Goal: Task Accomplishment & Management: Use online tool/utility

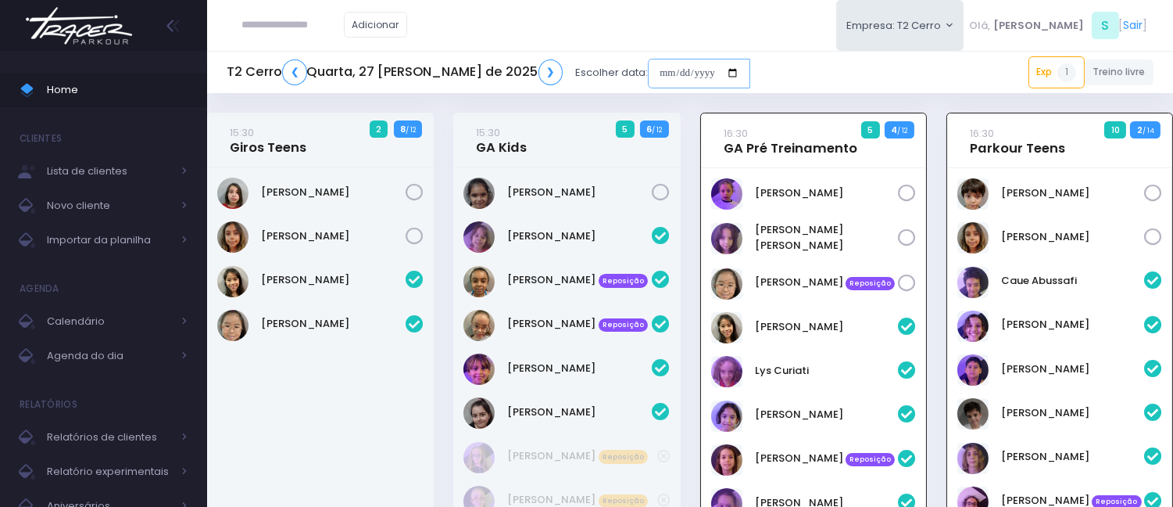
click at [648, 77] on input "date" at bounding box center [699, 74] width 102 height 30
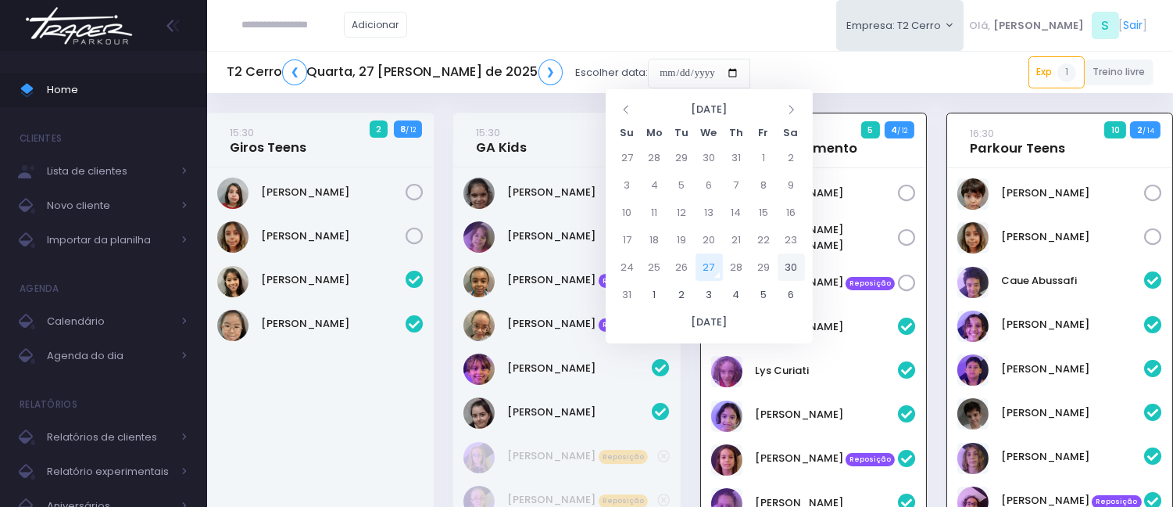
click at [801, 268] on td "30" at bounding box center [791, 266] width 27 height 27
type input "**********"
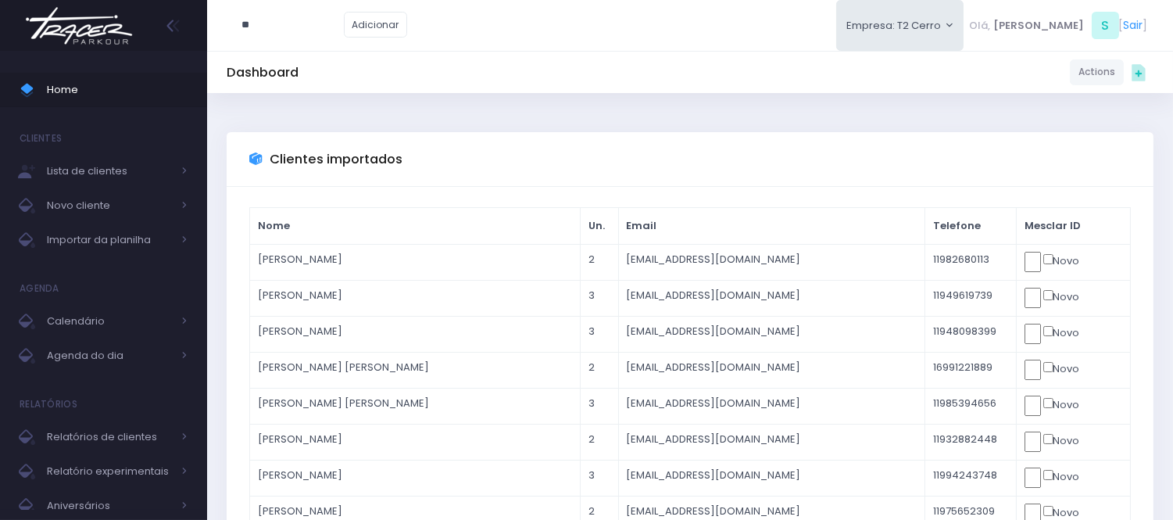
type input "*"
click at [268, 25] on input "**********" at bounding box center [293, 25] width 102 height 30
click at [324, 53] on link "[PERSON_NAME]" at bounding box center [317, 53] width 88 height 16
type input "**********"
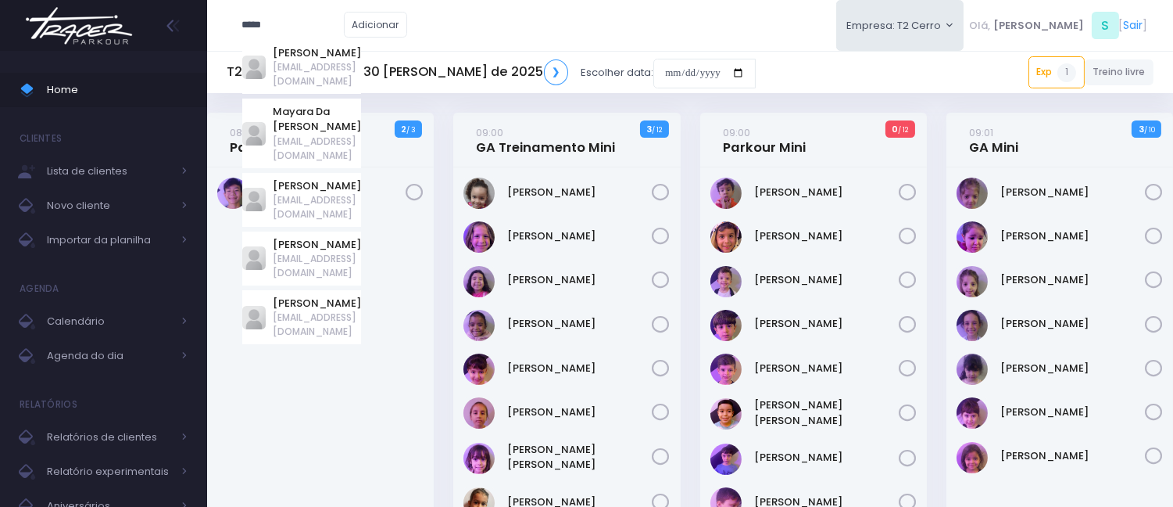
type input "****"
click input "submit" at bounding box center [0, 0] width 0 height 0
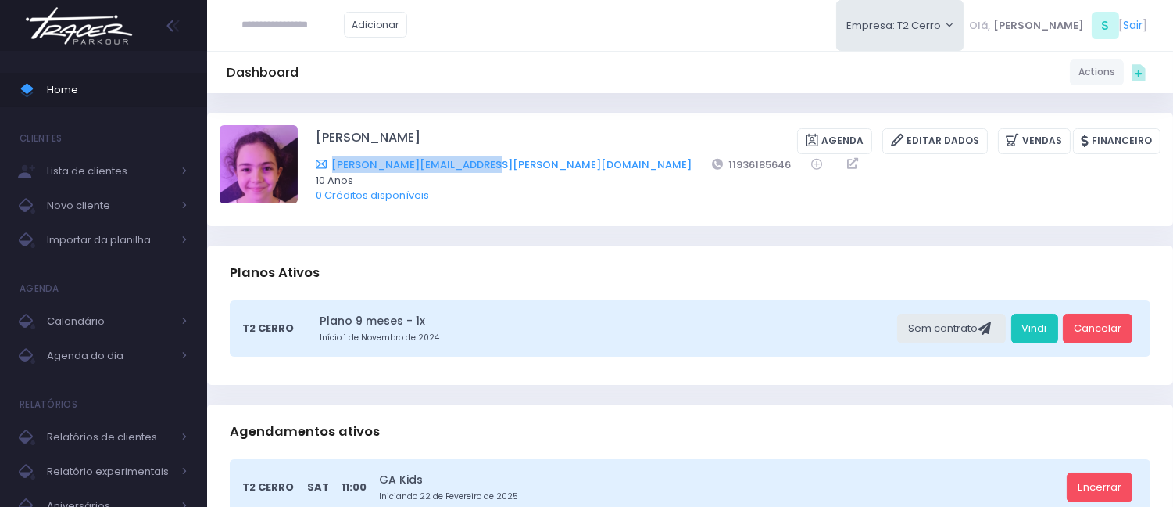
drag, startPoint x: 497, startPoint y: 164, endPoint x: 335, endPoint y: 169, distance: 162.7
click at [335, 169] on div "bruno.pasquale@hotmail.com 11936185646" at bounding box center [728, 164] width 825 height 16
copy link "bruno.pasquale@hotmail.com"
click at [56, 106] on link "Home" at bounding box center [103, 90] width 207 height 34
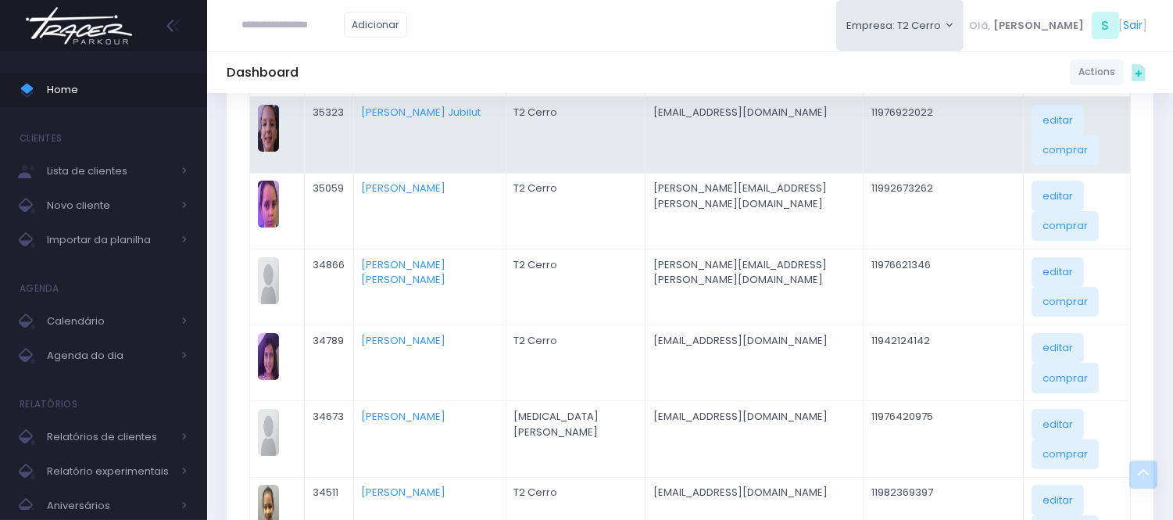
scroll to position [521, 0]
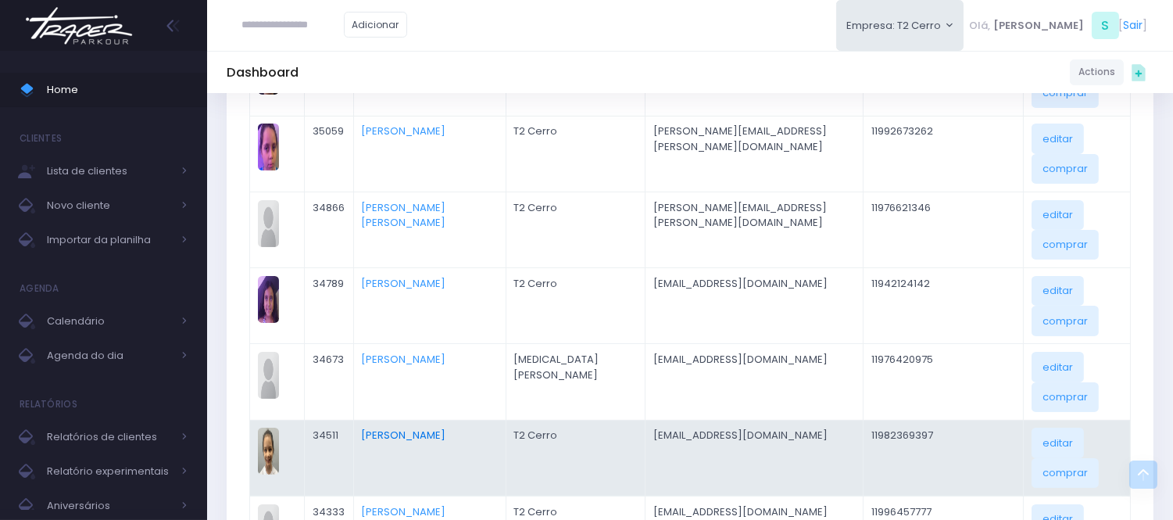
click at [385, 435] on link "[PERSON_NAME]" at bounding box center [403, 435] width 84 height 15
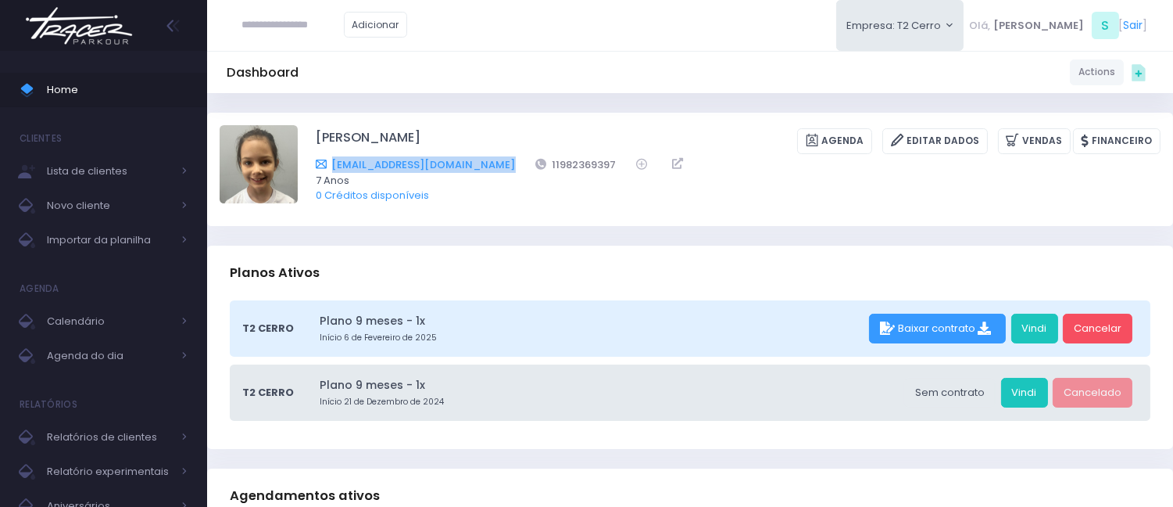
drag, startPoint x: 467, startPoint y: 161, endPoint x: 326, endPoint y: 167, distance: 141.6
click at [326, 167] on div "romdviana@gmail.com 11982369397" at bounding box center [728, 164] width 825 height 16
copy div "romdviana@gmail.com"
drag, startPoint x: 537, startPoint y: 128, endPoint x: 510, endPoint y: 120, distance: 28.5
click at [536, 128] on div "Maya Viana Agenda Editar Dados Vendas Financeiro" at bounding box center [738, 141] width 845 height 26
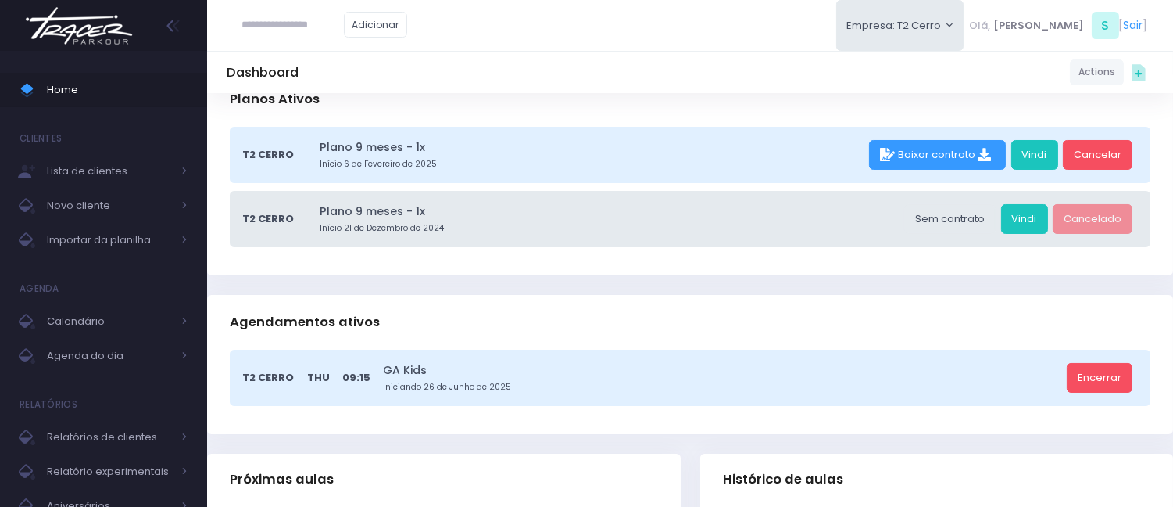
scroll to position [260, 0]
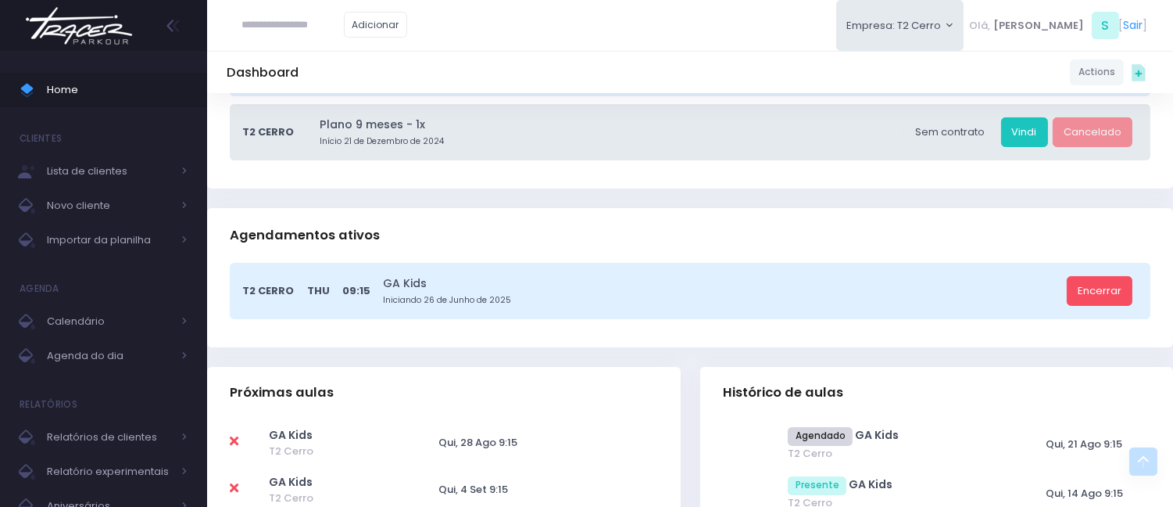
click at [490, 81] on div "Dashboard Actions Choose Label: Customer Partner Suplier Member Staff Add new" at bounding box center [690, 72] width 966 height 30
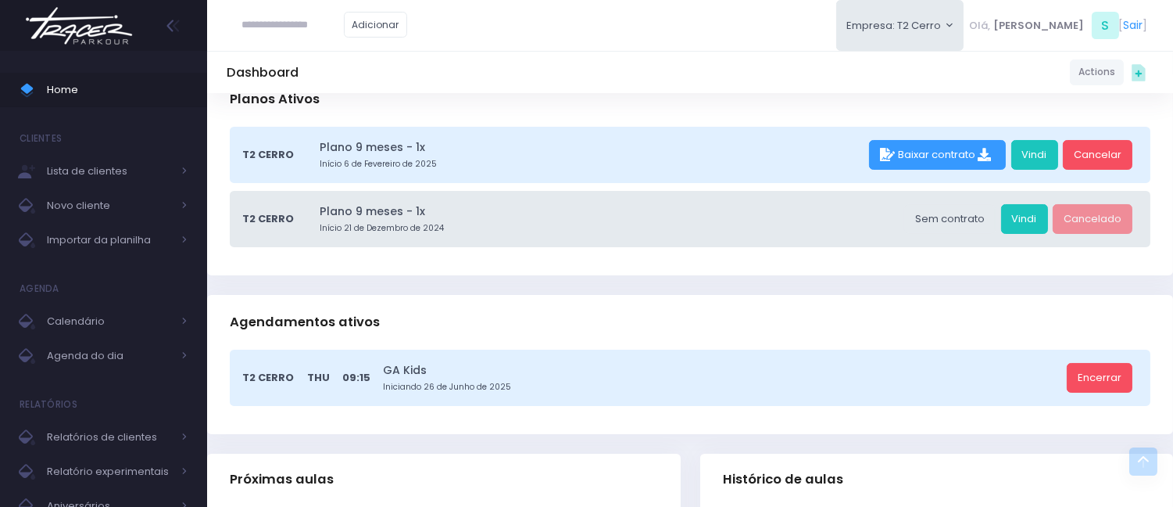
scroll to position [0, 0]
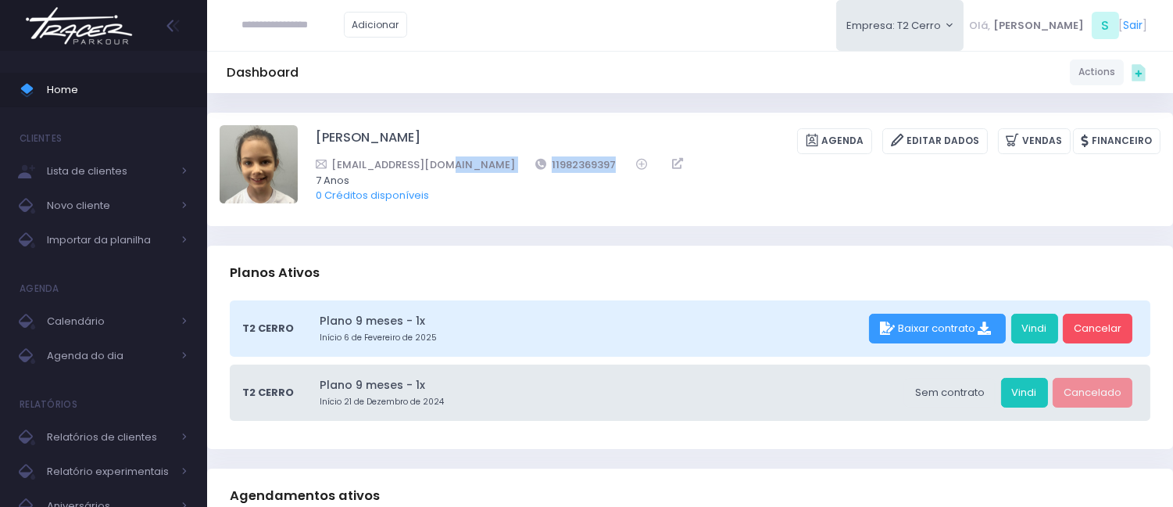
drag, startPoint x: 564, startPoint y: 162, endPoint x: 461, endPoint y: 160, distance: 103.2
click at [461, 160] on div "romdviana@gmail.com 11982369397" at bounding box center [728, 164] width 825 height 16
copy div "11982369397"
drag, startPoint x: 318, startPoint y: 9, endPoint x: 322, endPoint y: 22, distance: 13.9
click at [322, 9] on div "Adicionar" at bounding box center [325, 25] width 196 height 50
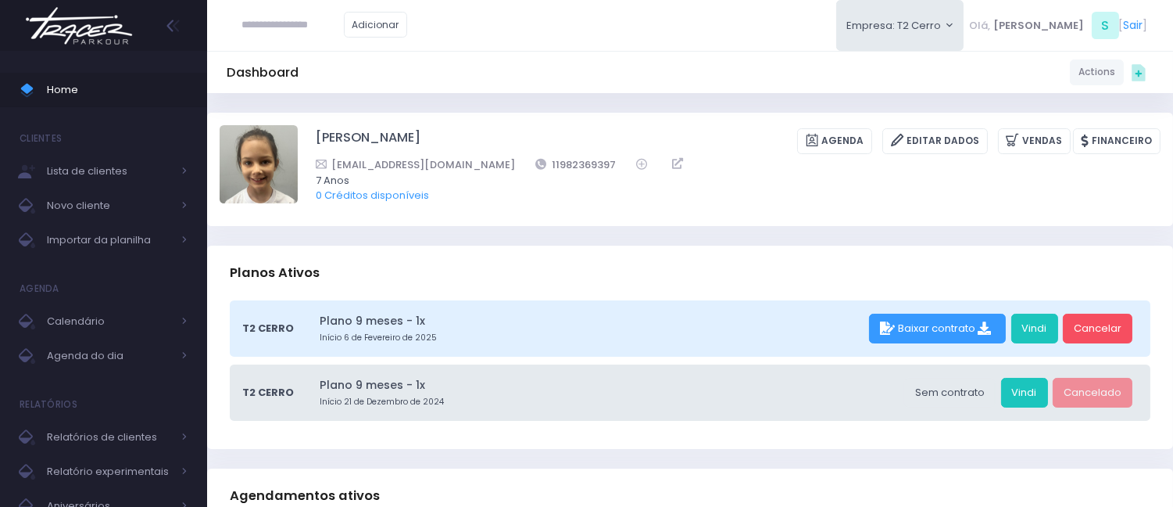
click at [322, 24] on input "text" at bounding box center [293, 25] width 102 height 30
paste input "*********"
click at [274, 22] on input "*********" at bounding box center [293, 25] width 102 height 30
click at [244, 23] on input "********" at bounding box center [293, 25] width 102 height 30
type input "*********"
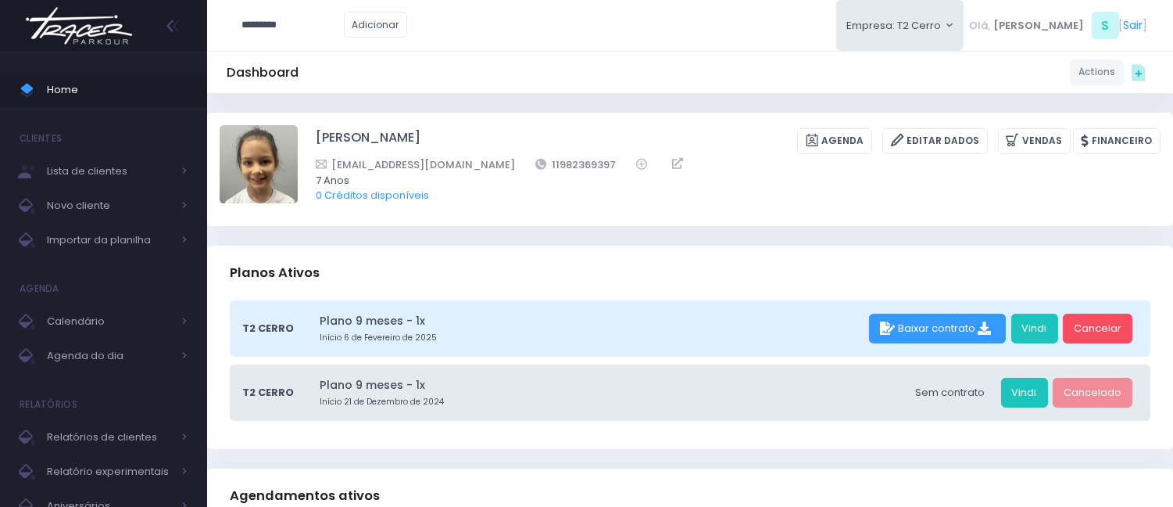
click input "submit" at bounding box center [0, 0] width 0 height 0
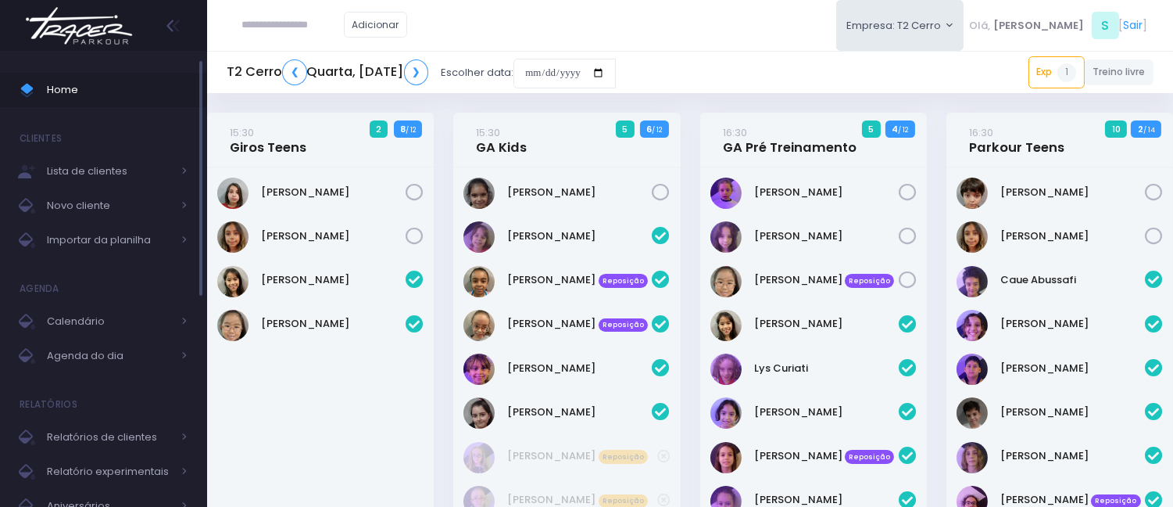
click at [108, 84] on span "Home" at bounding box center [117, 90] width 141 height 20
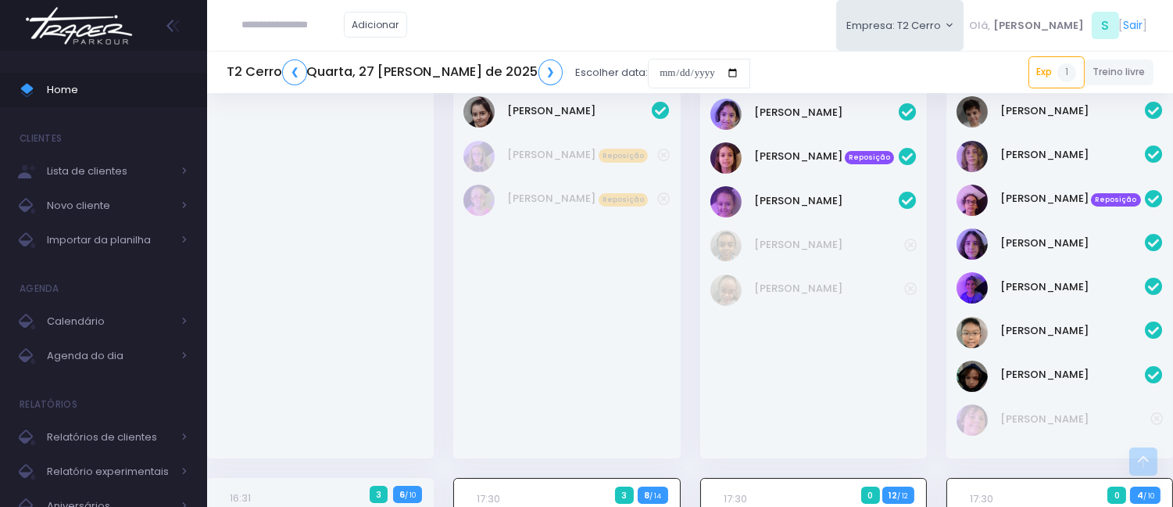
scroll to position [258, 0]
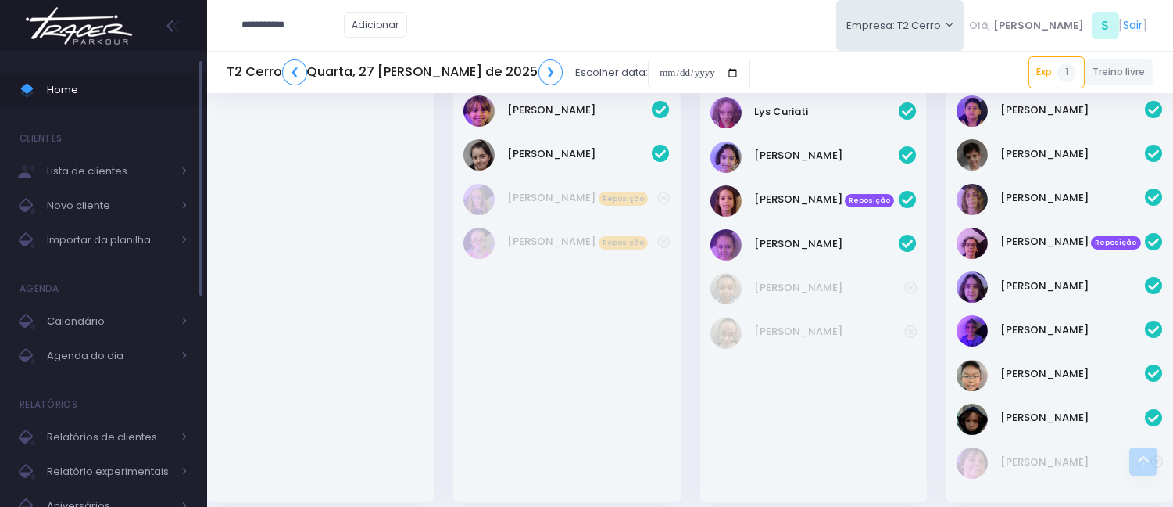
type input "**********"
click at [298, 60] on span "Michellefarias@gmail.com" at bounding box center [317, 74] width 88 height 28
type input "**********"
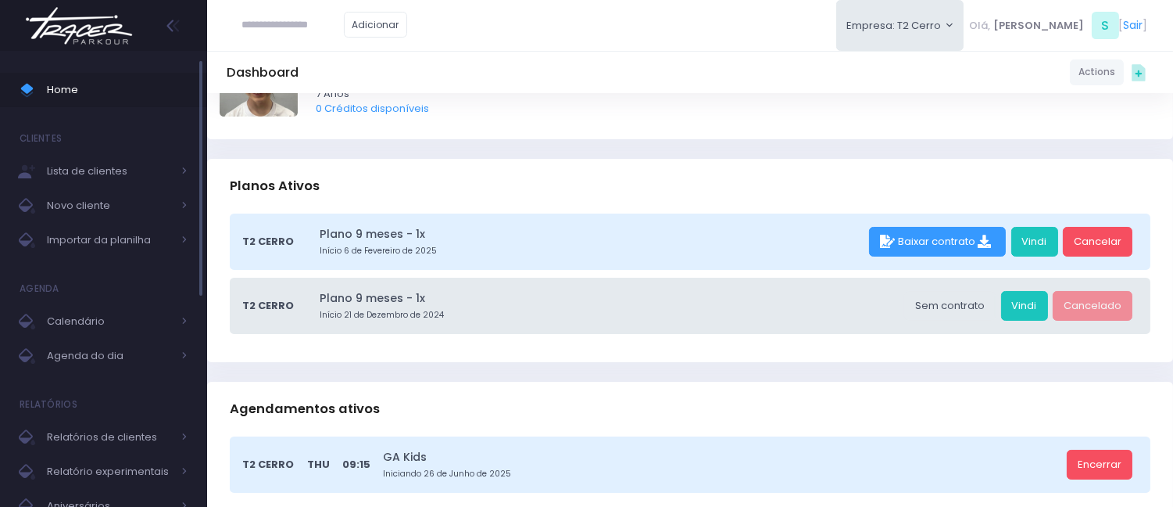
click at [107, 88] on span "Home" at bounding box center [117, 90] width 141 height 20
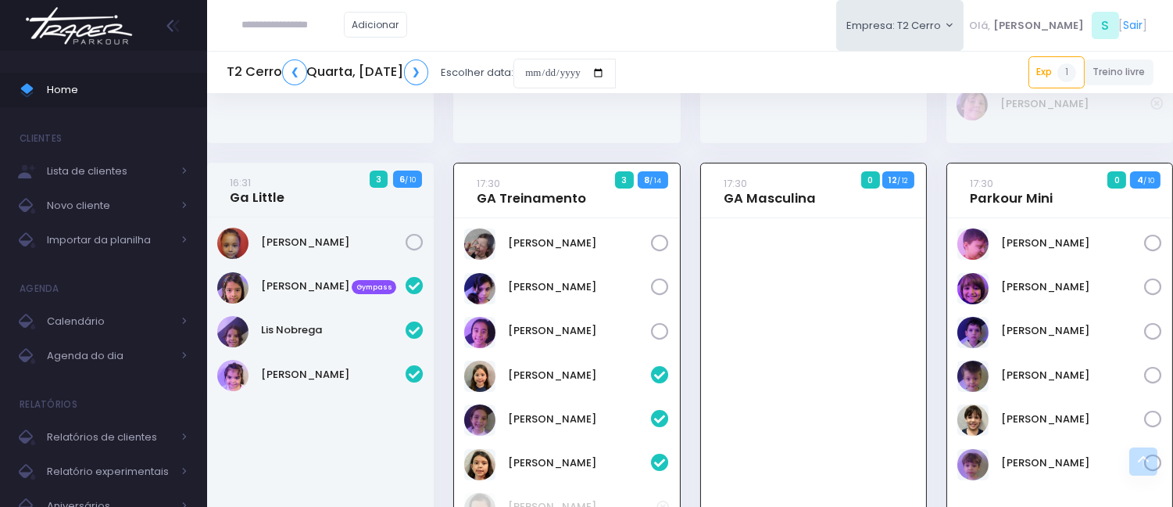
scroll to position [605, 0]
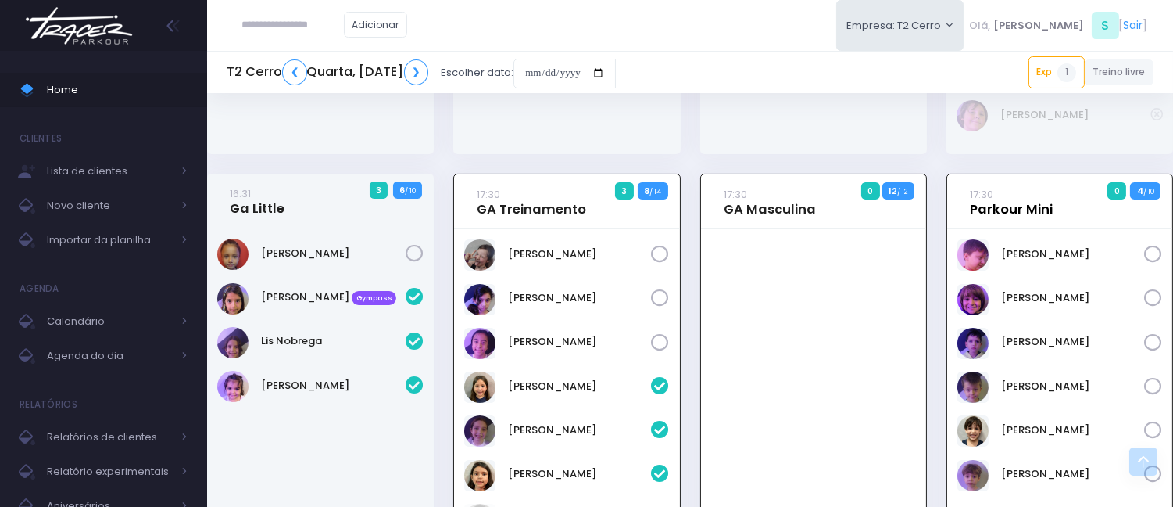
click at [985, 214] on link "17:30 Parkour Mini" at bounding box center [1011, 201] width 83 height 31
click at [769, 212] on link "17:30 GA Masculina" at bounding box center [770, 201] width 92 height 31
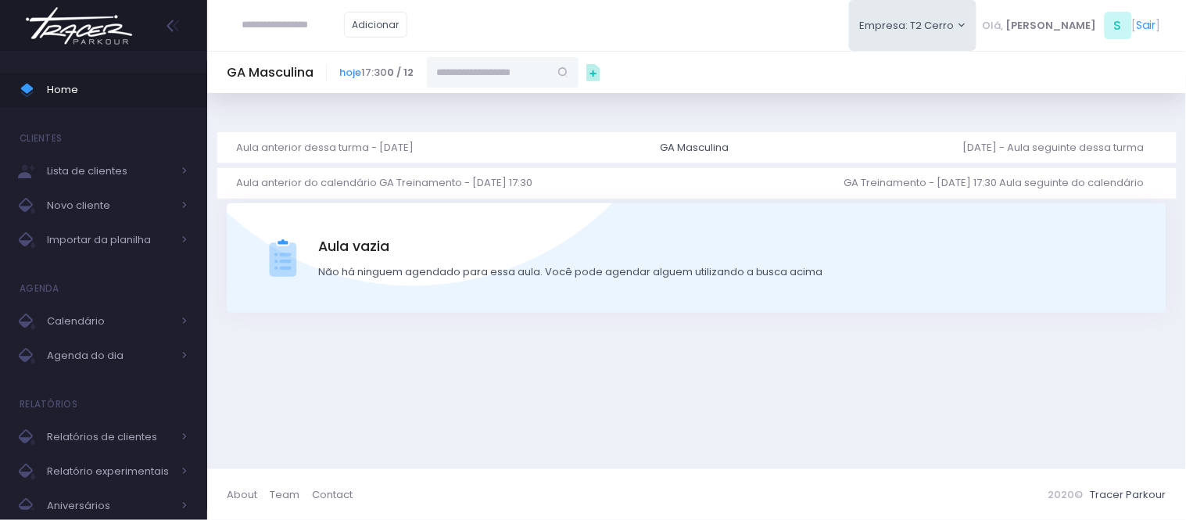
click at [549, 84] on input "text" at bounding box center [488, 72] width 122 height 30
type input "*******"
type input "**********"
click at [512, 100] on link "[PERSON_NAME]" at bounding box center [503, 100] width 91 height 16
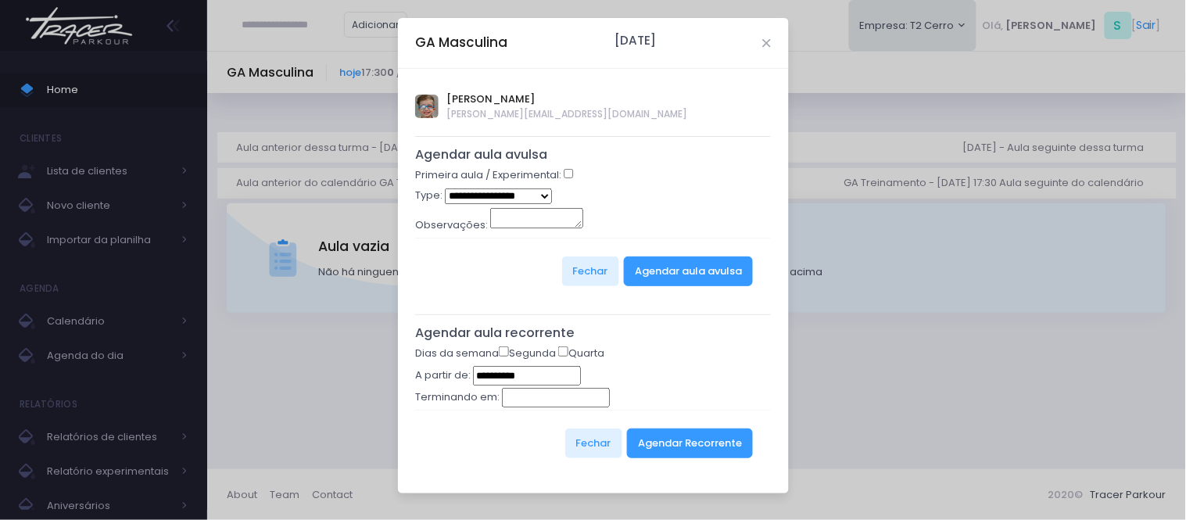
type input "**********"
click at [700, 446] on button "Agendar Recorrente" at bounding box center [690, 443] width 126 height 30
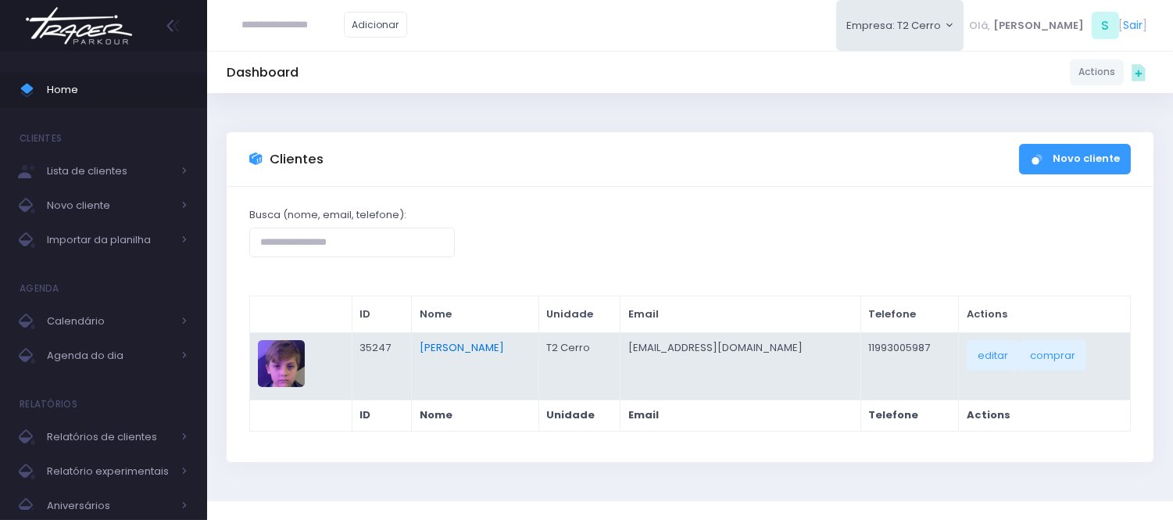
click at [493, 347] on link "Caetano Fiola Da Costa" at bounding box center [462, 347] width 84 height 15
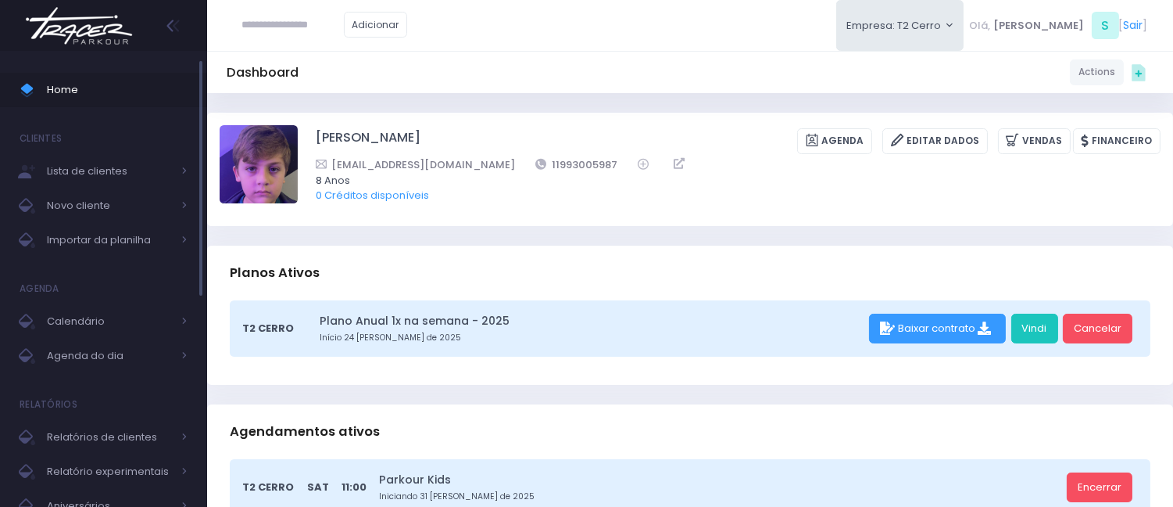
click at [82, 91] on span "Home" at bounding box center [117, 90] width 141 height 20
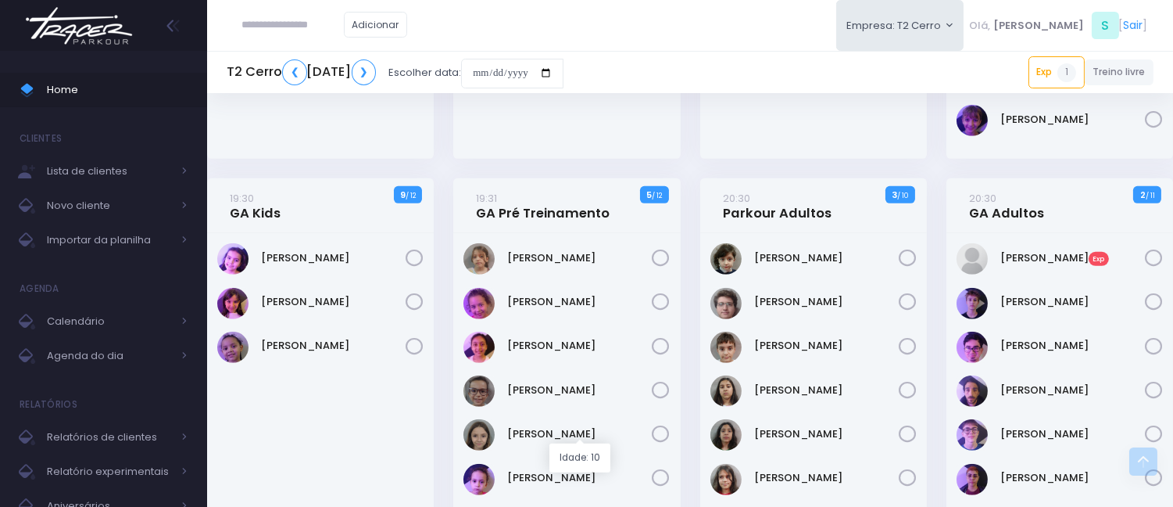
scroll to position [1821, 0]
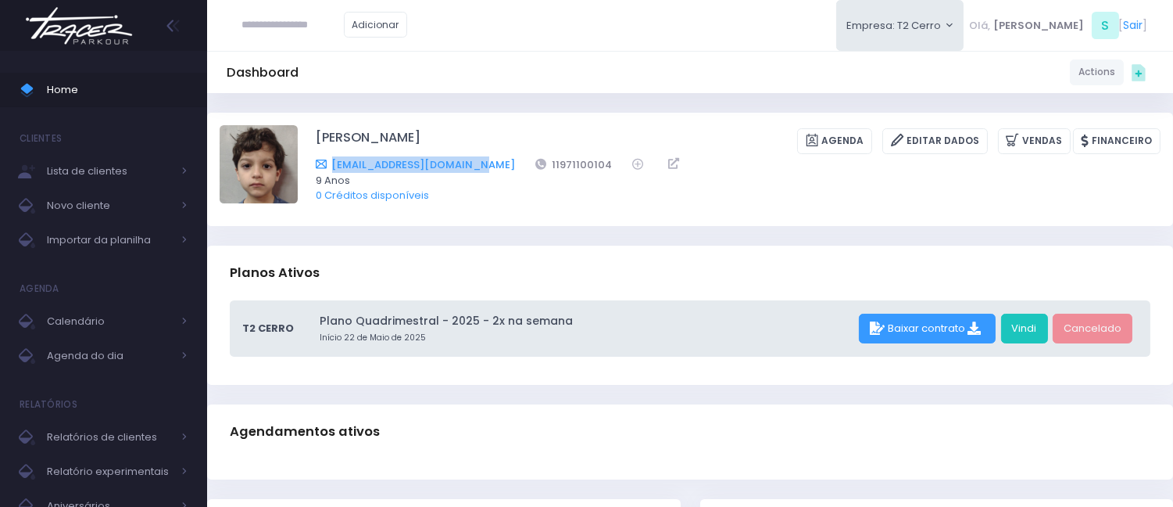
drag, startPoint x: 473, startPoint y: 166, endPoint x: 334, endPoint y: 162, distance: 139.2
click at [334, 162] on div "Michellefarias@gmail.com 11971100104" at bounding box center [728, 164] width 825 height 16
copy link "Michellefarias@gmail.com"
drag, startPoint x: 288, startPoint y: 24, endPoint x: 284, endPoint y: 2, distance: 23.0
click at [291, 25] on input "text" at bounding box center [293, 25] width 102 height 30
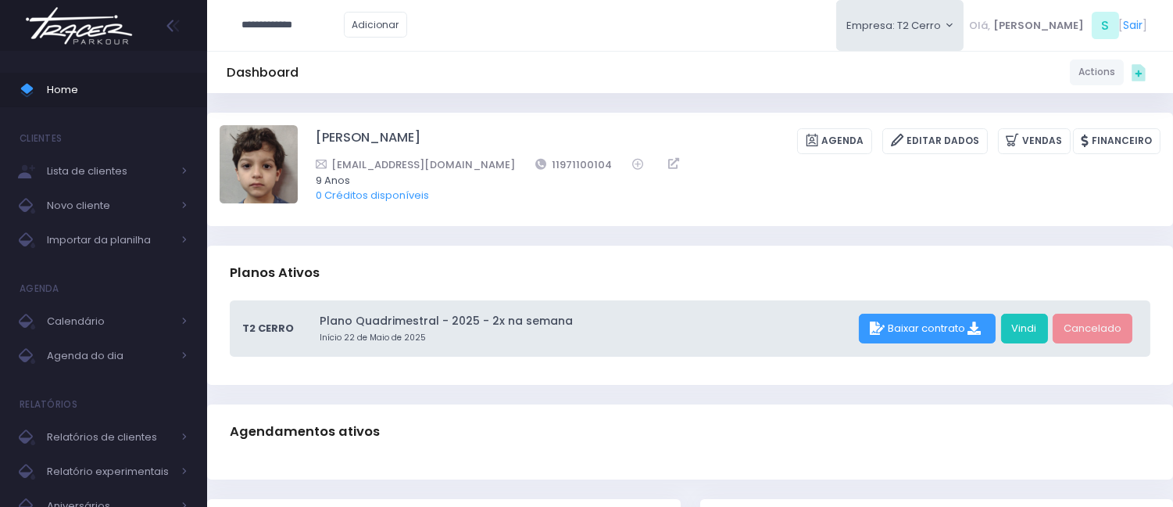
type input "**********"
click input "submit" at bounding box center [0, 0] width 0 height 0
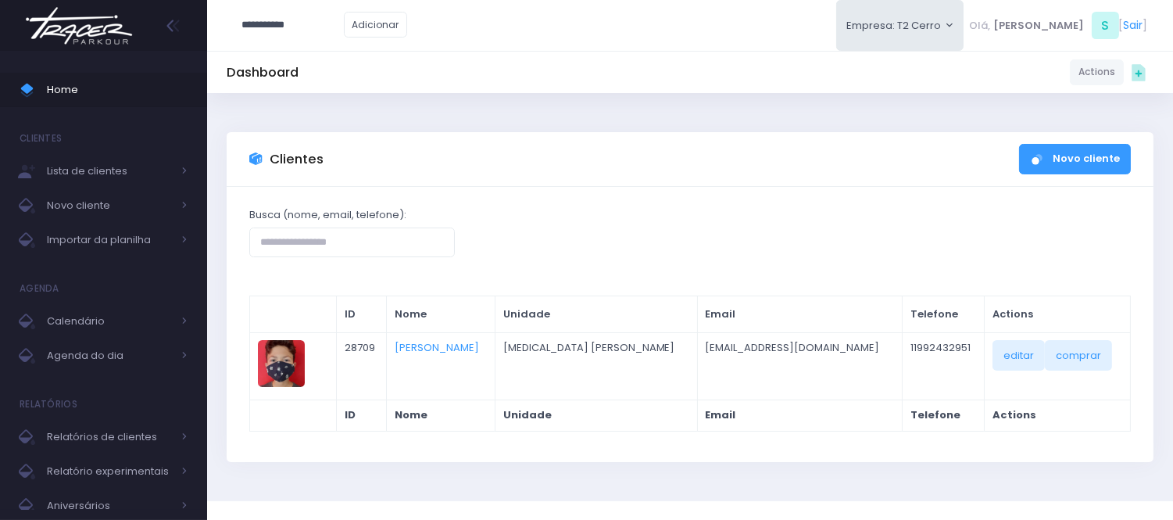
type input "**********"
click input "submit" at bounding box center [0, 0] width 0 height 0
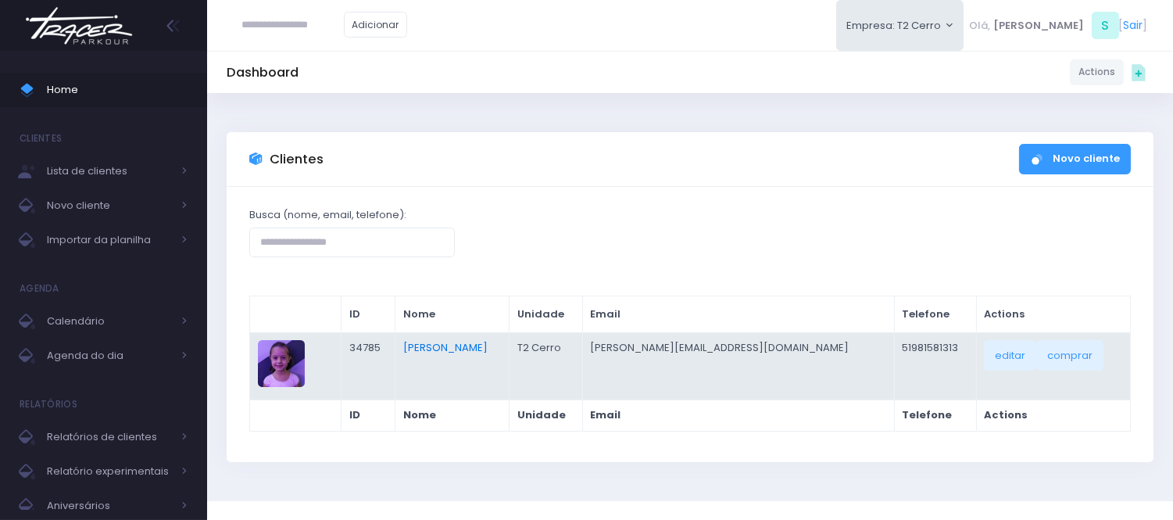
click at [488, 346] on link "[PERSON_NAME]" at bounding box center [445, 347] width 84 height 15
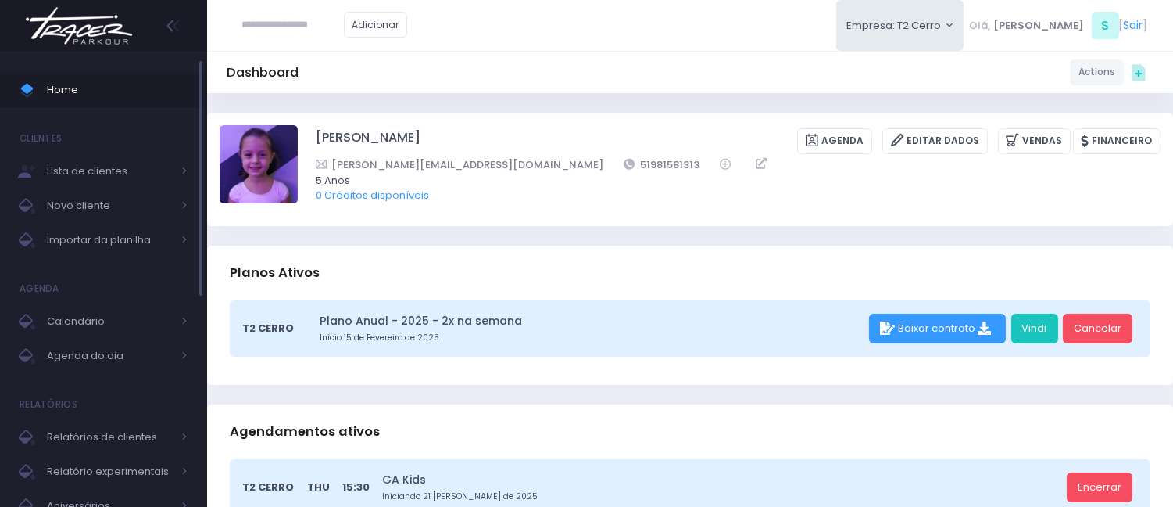
click at [127, 88] on span "Home" at bounding box center [117, 90] width 141 height 20
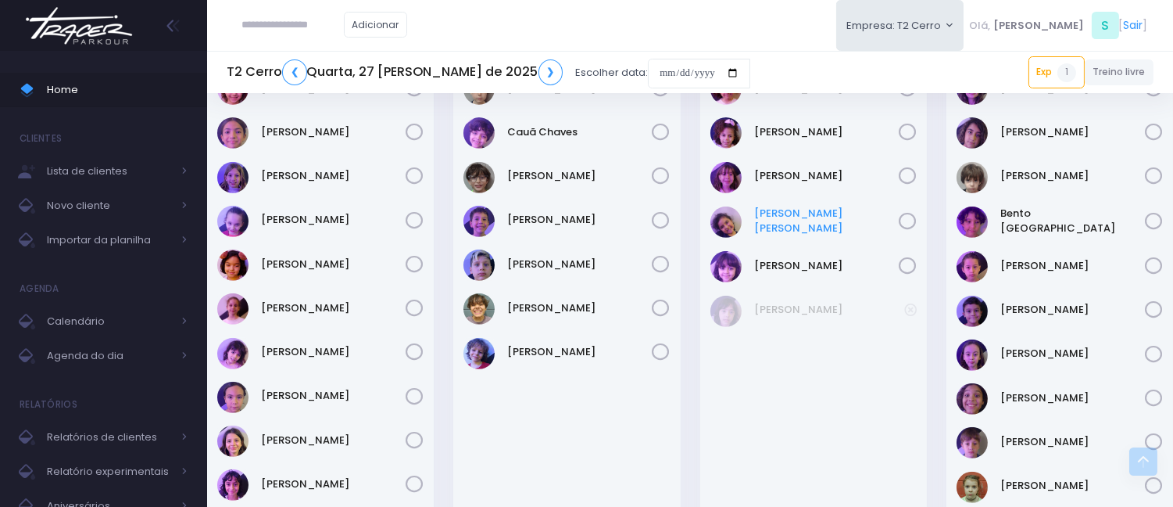
scroll to position [1129, 0]
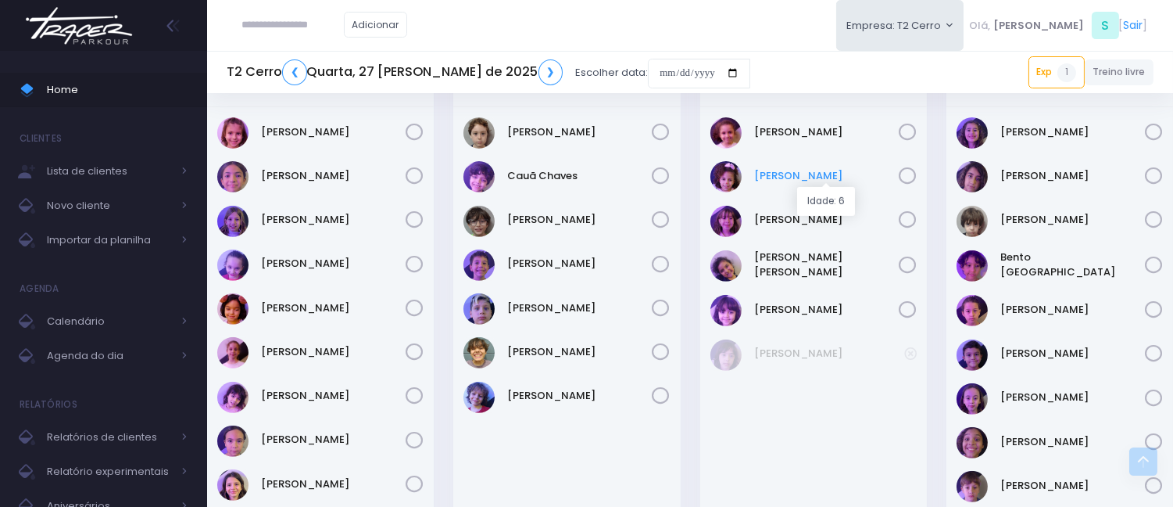
click at [822, 176] on link "Manuela Marqui" at bounding box center [826, 176] width 145 height 16
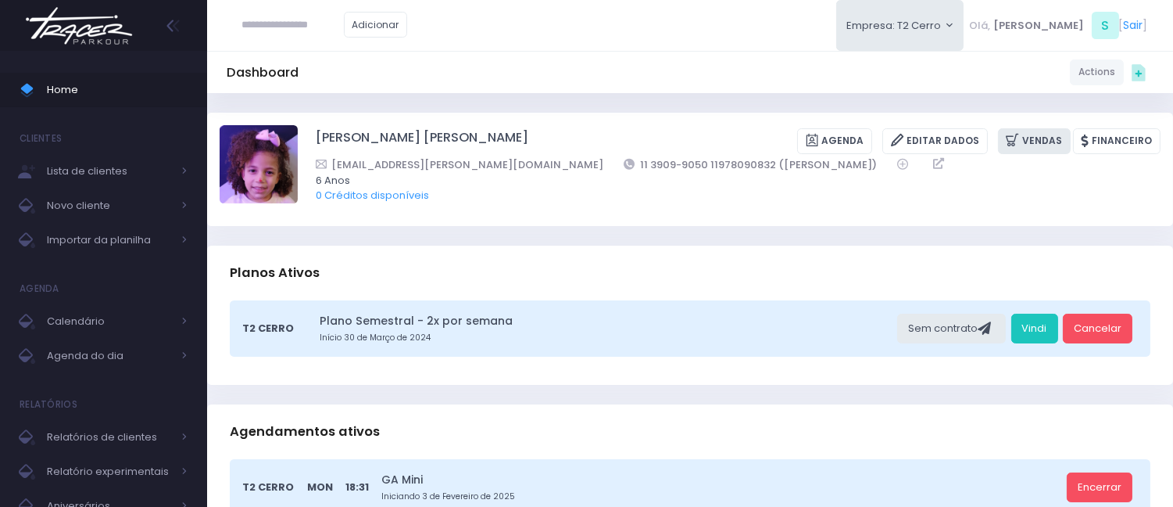
click at [1028, 131] on link "Vendas" at bounding box center [1034, 141] width 73 height 26
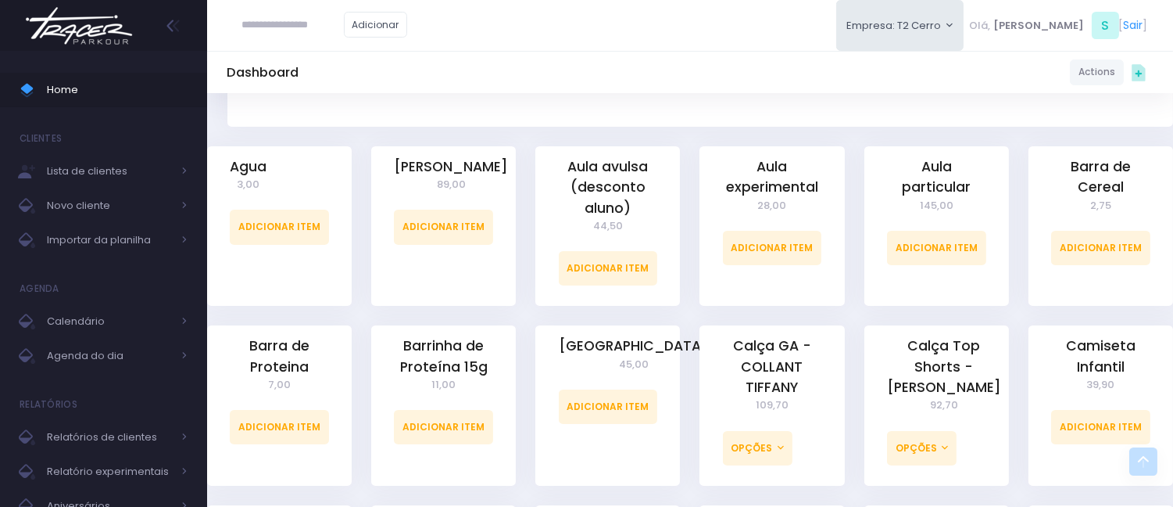
scroll to position [260, 0]
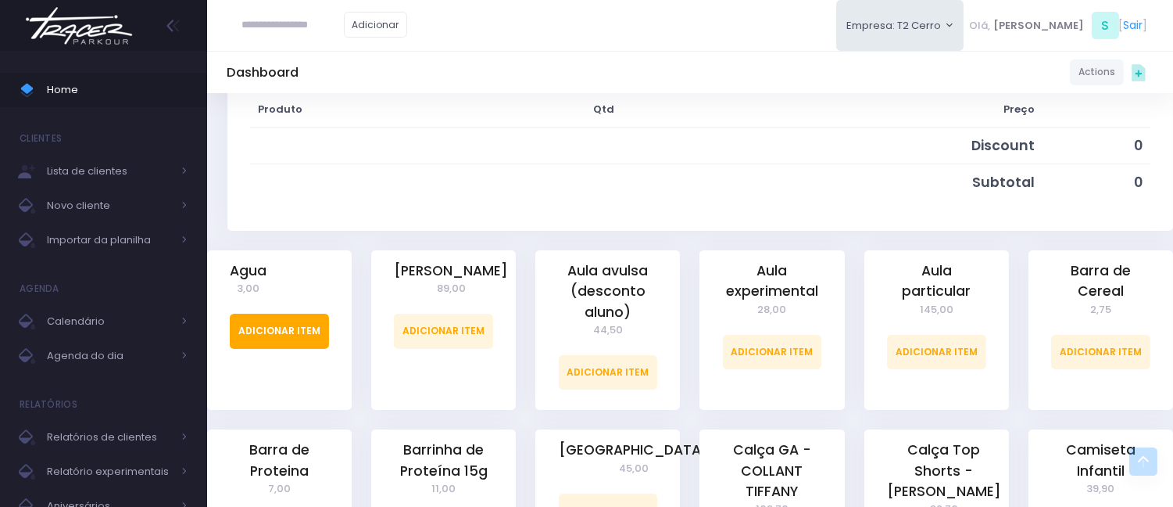
click at [303, 335] on link "Adicionar Item" at bounding box center [279, 330] width 99 height 34
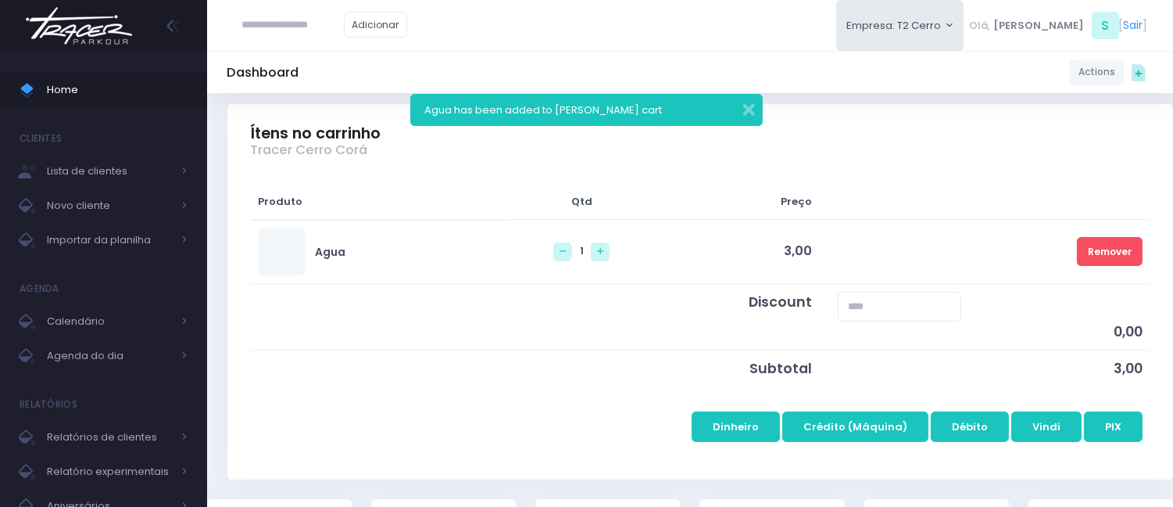
scroll to position [174, 0]
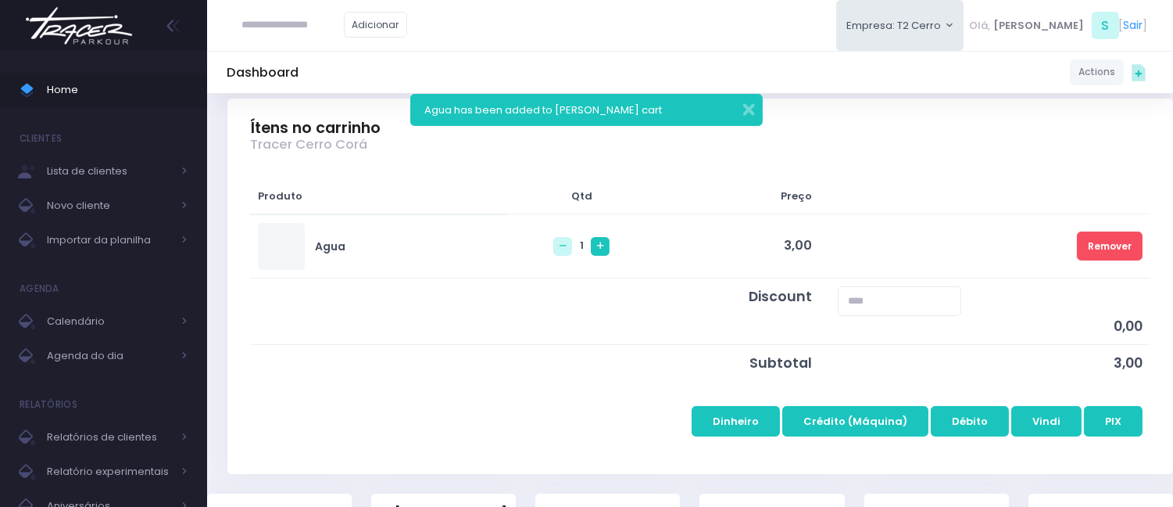
click at [591, 252] on link at bounding box center [600, 246] width 19 height 19
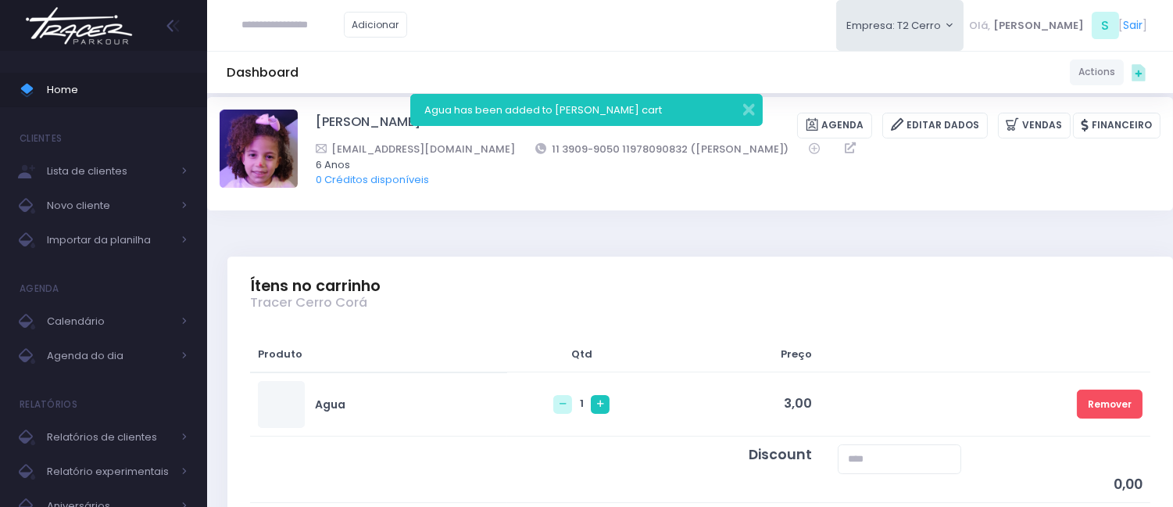
scroll to position [0, 0]
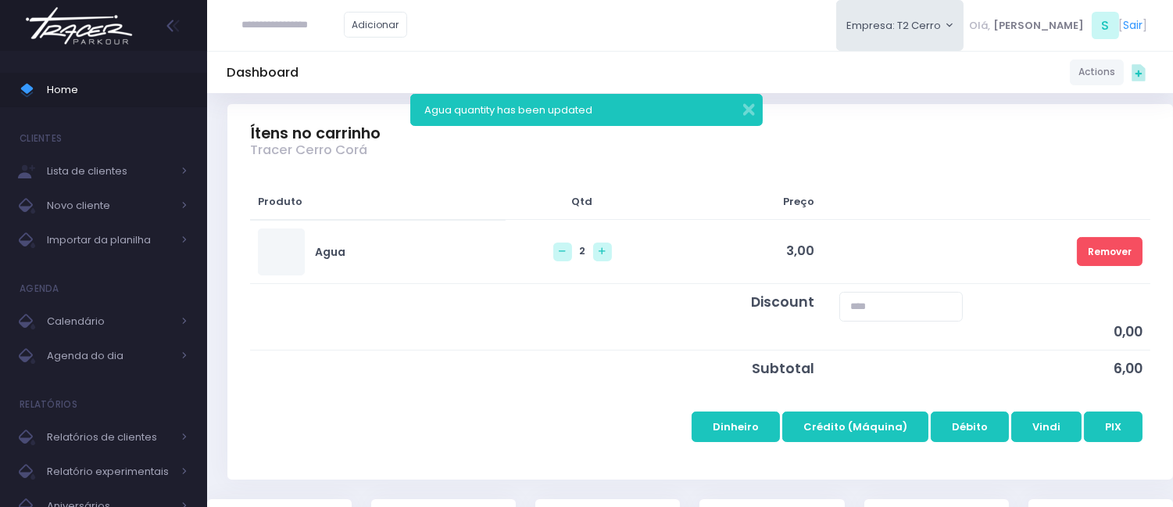
scroll to position [174, 0]
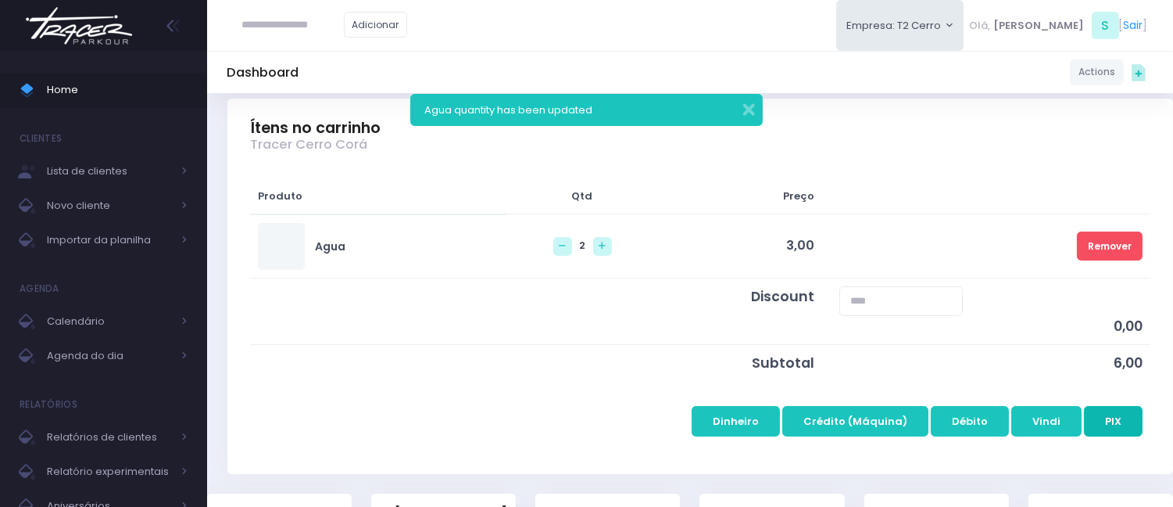
click at [1114, 421] on button "PIX" at bounding box center [1113, 421] width 59 height 30
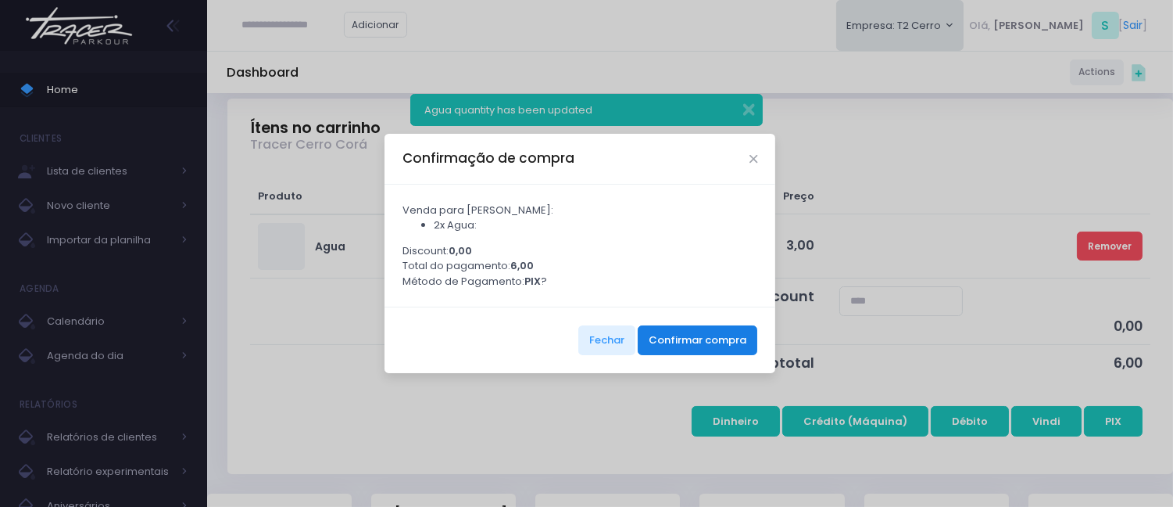
click at [741, 347] on button "Confirmar compra" at bounding box center [698, 340] width 120 height 30
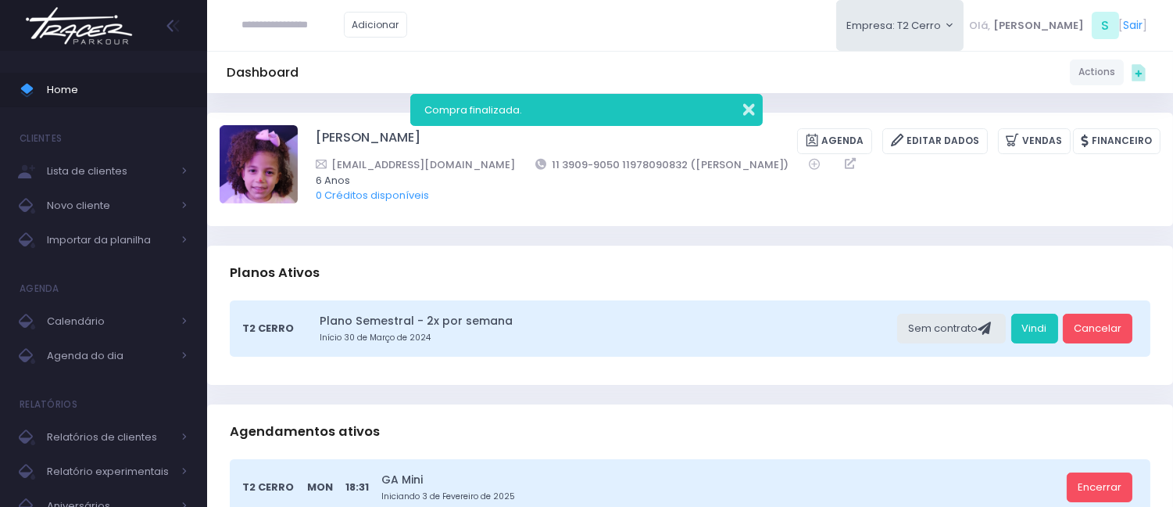
click at [747, 113] on button "button" at bounding box center [738, 107] width 31 height 18
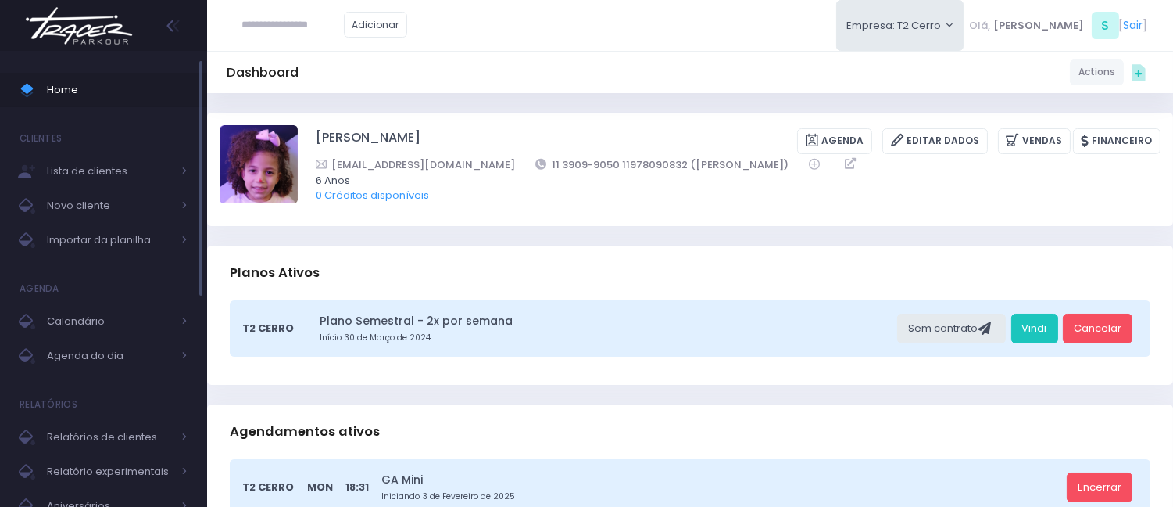
click at [72, 80] on span "Home" at bounding box center [117, 90] width 141 height 20
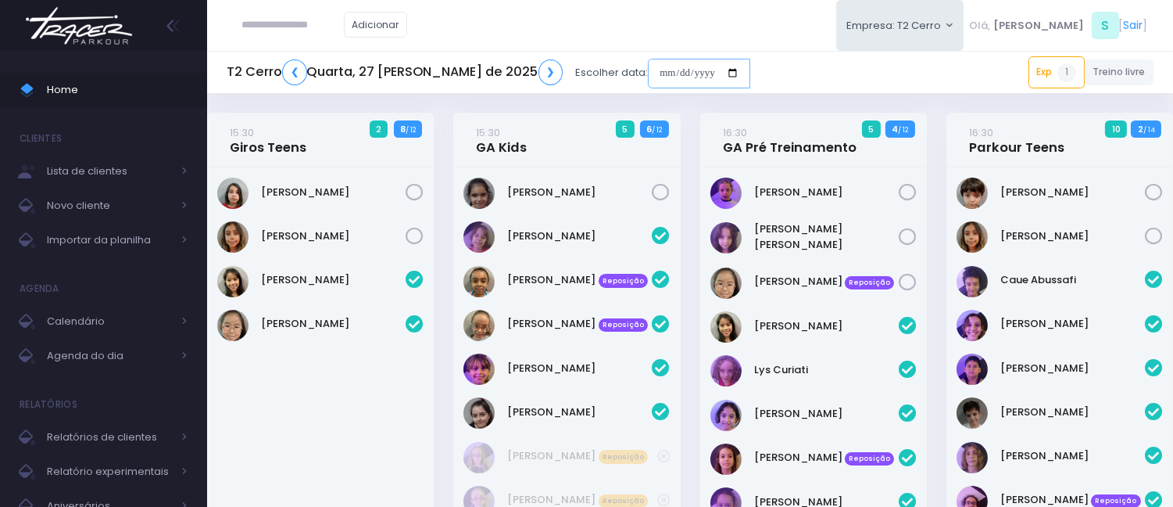
click at [648, 64] on input "date" at bounding box center [699, 74] width 102 height 30
click at [732, 8] on div "Adicionar Empresa: T2 Cerro T2 Cerro T3 Santana T4 Pompeia Olá, S [" at bounding box center [690, 25] width 966 height 51
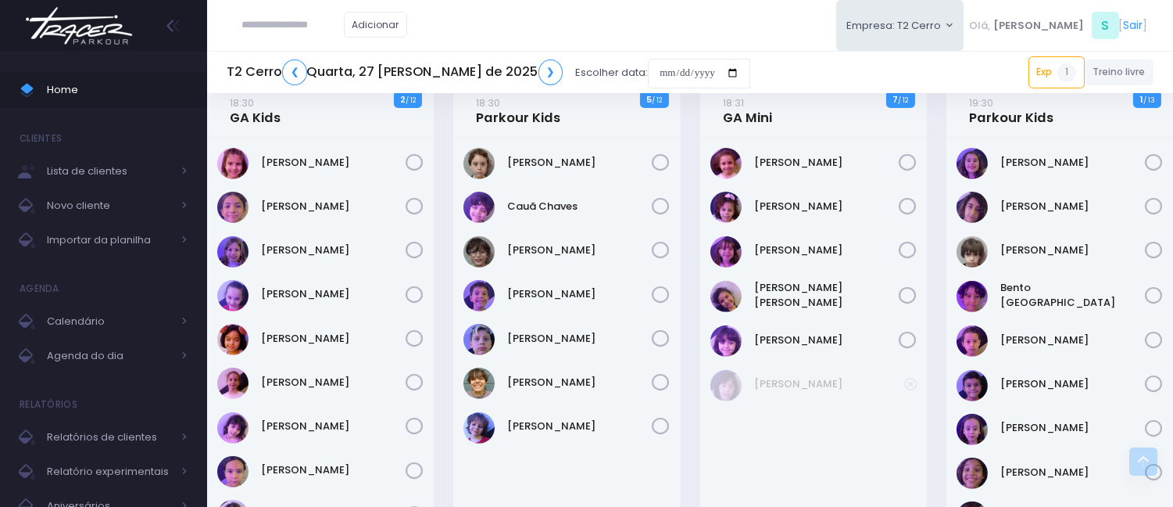
scroll to position [1129, 0]
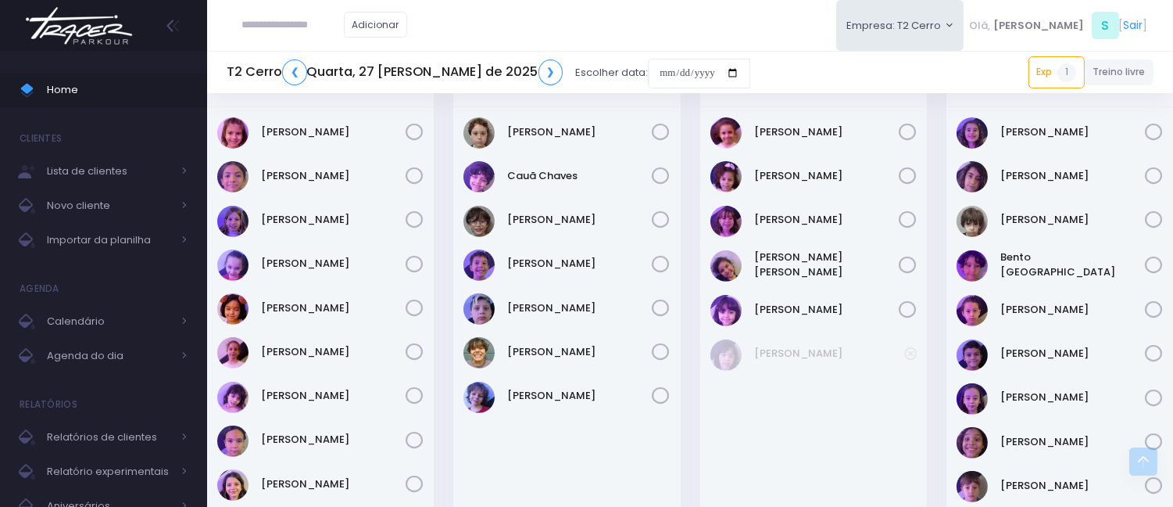
click at [547, 28] on div "Adicionar Empresa: T2 Cerro T2 Cerro T3 Santana T4 Pompeia Olá, S [" at bounding box center [690, 25] width 966 height 51
click at [317, 341] on div "[PERSON_NAME]" at bounding box center [320, 352] width 206 height 31
click at [322, 348] on link "[PERSON_NAME]" at bounding box center [333, 352] width 145 height 16
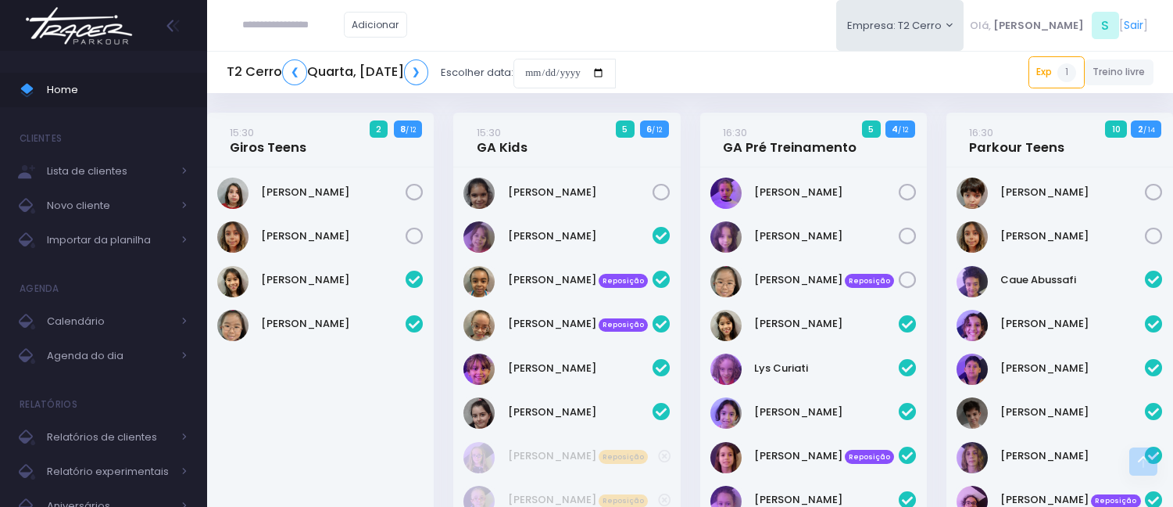
scroll to position [1821, 0]
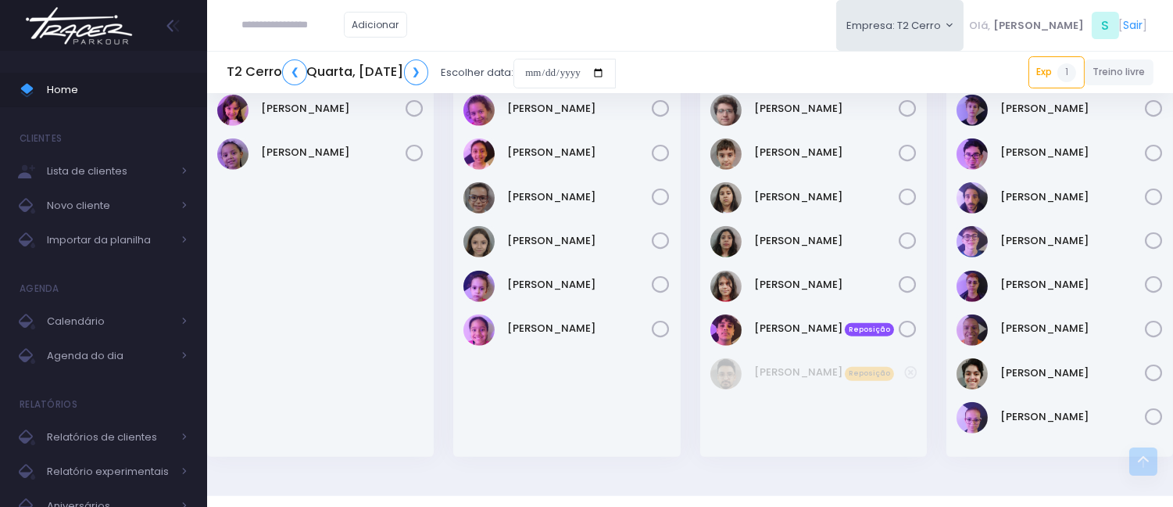
click at [331, 31] on input "text" at bounding box center [293, 25] width 102 height 30
type input "**********"
click input "submit" at bounding box center [0, 0] width 0 height 0
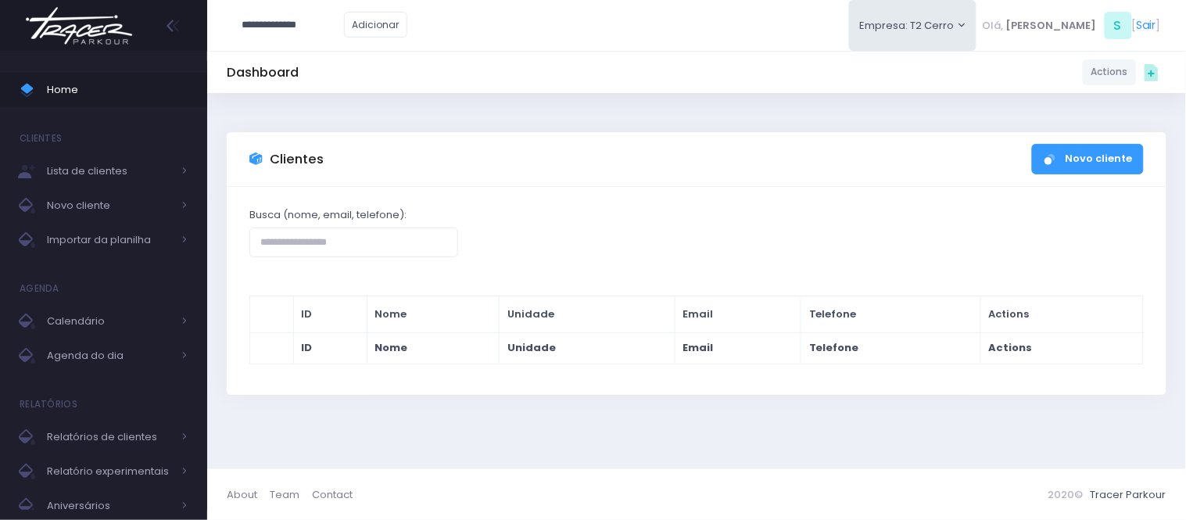
type input "**********"
click input "submit" at bounding box center [0, 0] width 0 height 0
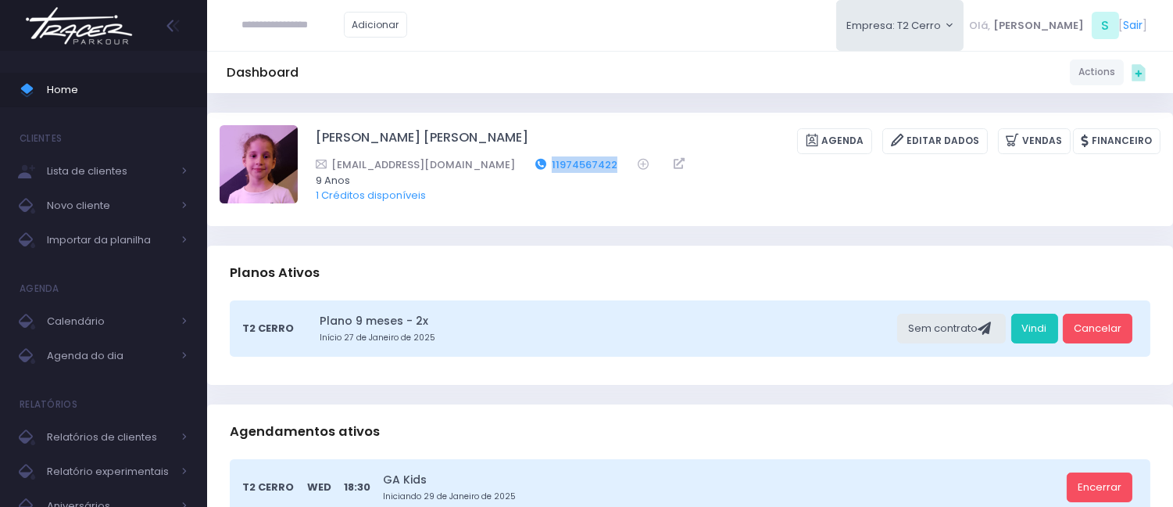
drag, startPoint x: 583, startPoint y: 160, endPoint x: 510, endPoint y: 159, distance: 72.7
click at [510, 159] on div "marcella_ip@yahoo.com.br 11974567422" at bounding box center [728, 164] width 825 height 16
copy link "11974567422"
click at [327, 33] on input "text" at bounding box center [293, 25] width 102 height 30
paste input "**********"
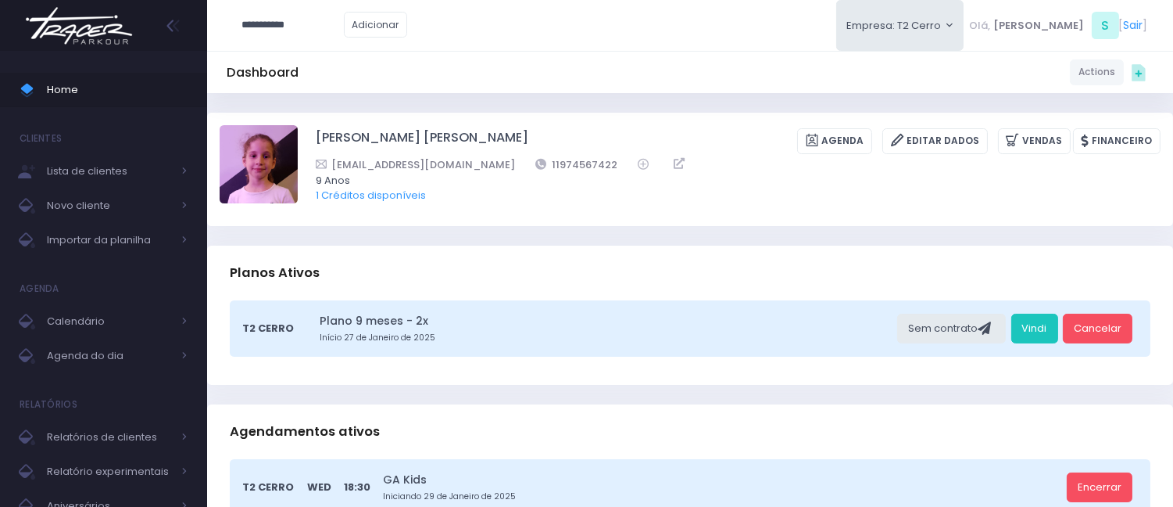
type input "**********"
click input "submit" at bounding box center [0, 0] width 0 height 0
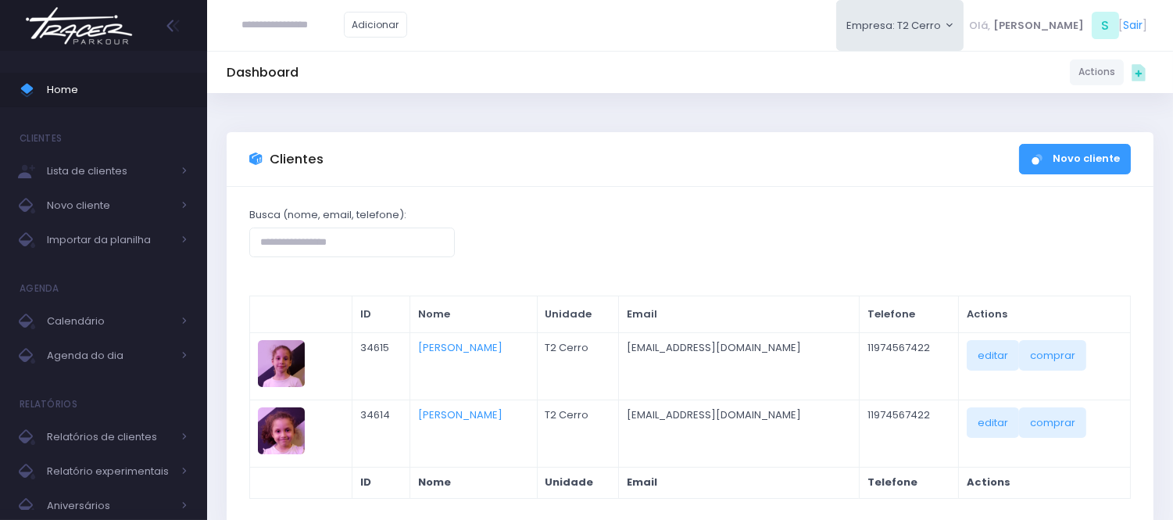
click at [300, 50] on div "Adicionar" at bounding box center [325, 25] width 196 height 51
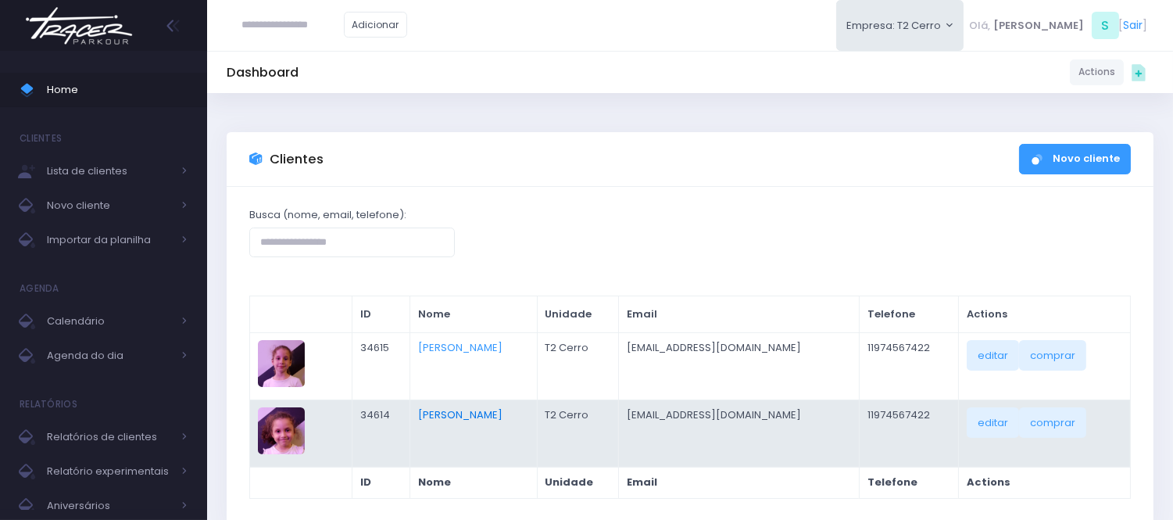
click at [446, 417] on link "[PERSON_NAME]" at bounding box center [460, 414] width 84 height 15
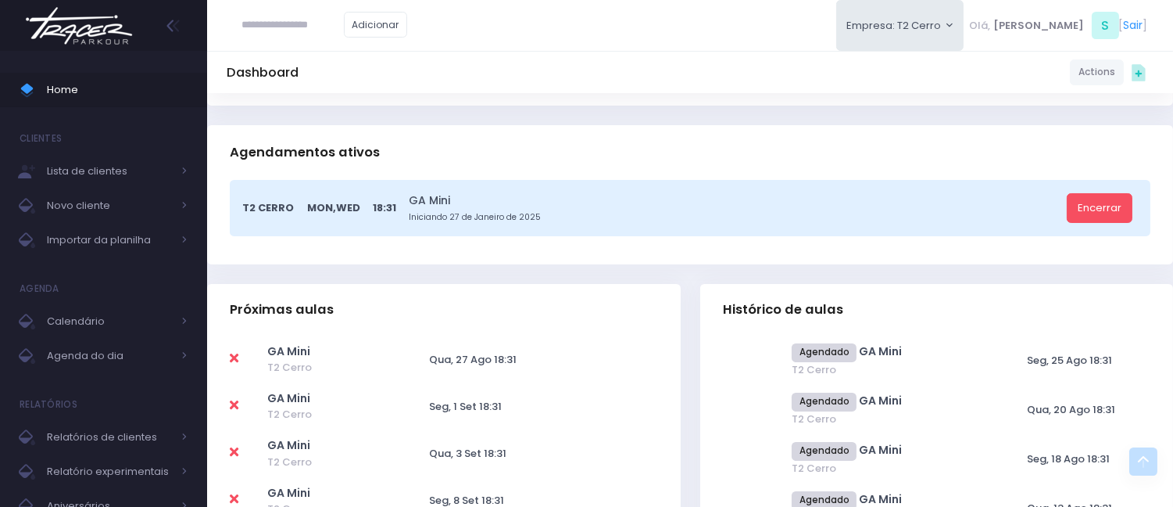
scroll to position [174, 0]
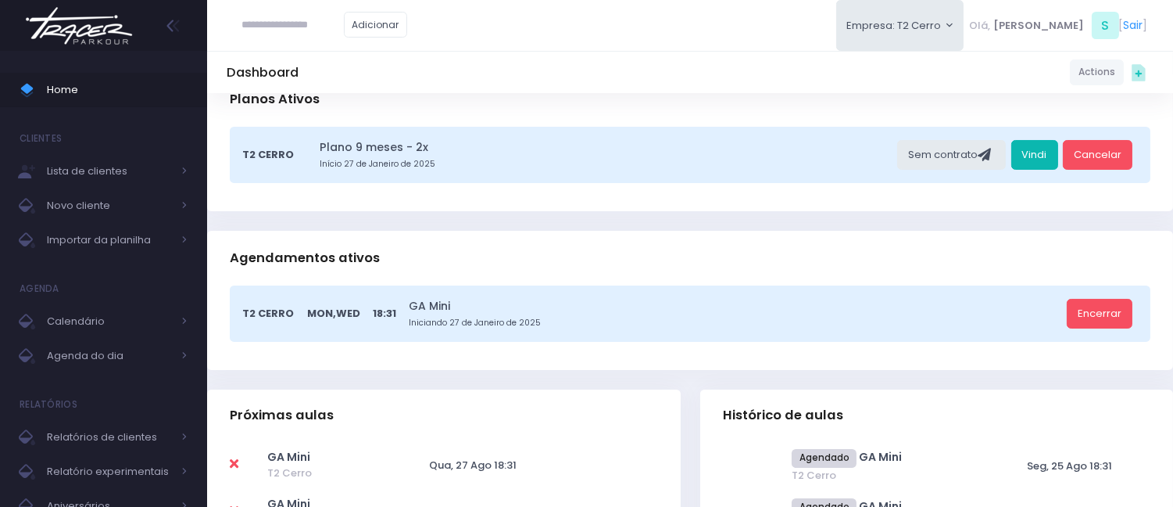
click at [1024, 147] on link "Vindi" at bounding box center [1035, 155] width 47 height 30
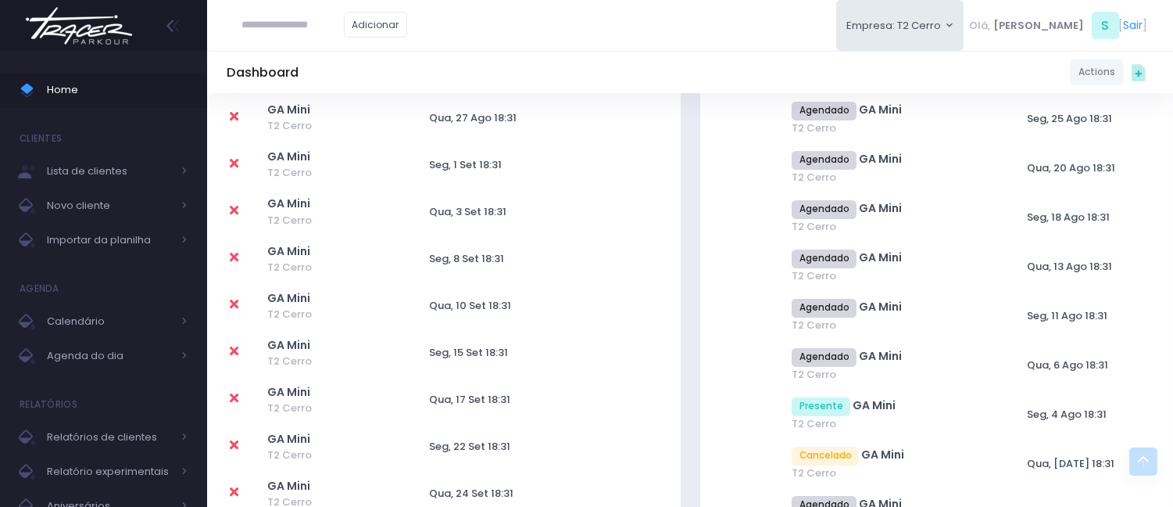
scroll to position [0, 0]
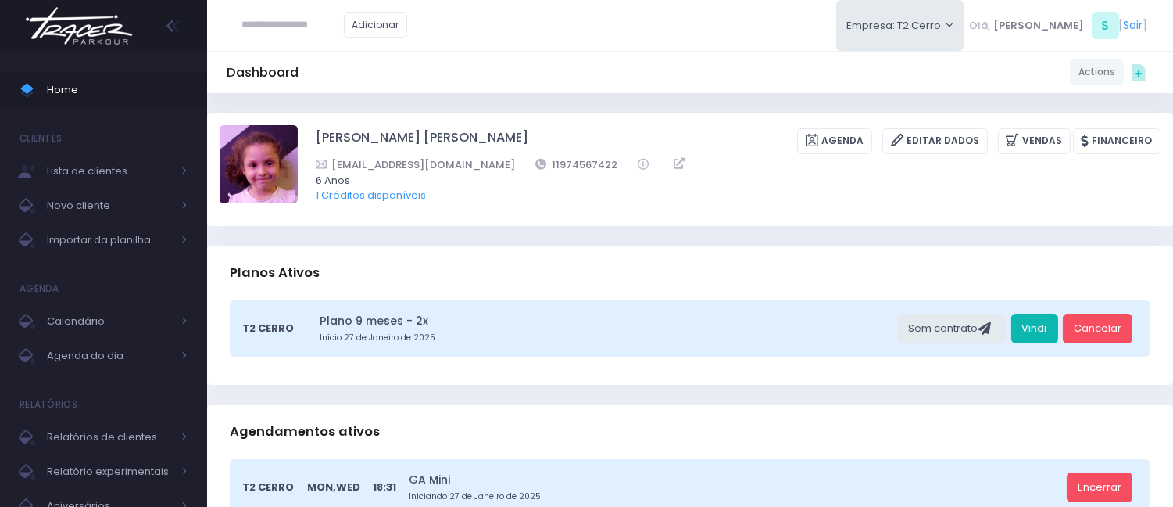
click at [1029, 325] on link "Vindi" at bounding box center [1035, 328] width 47 height 30
click at [135, 87] on span "Home" at bounding box center [117, 90] width 141 height 20
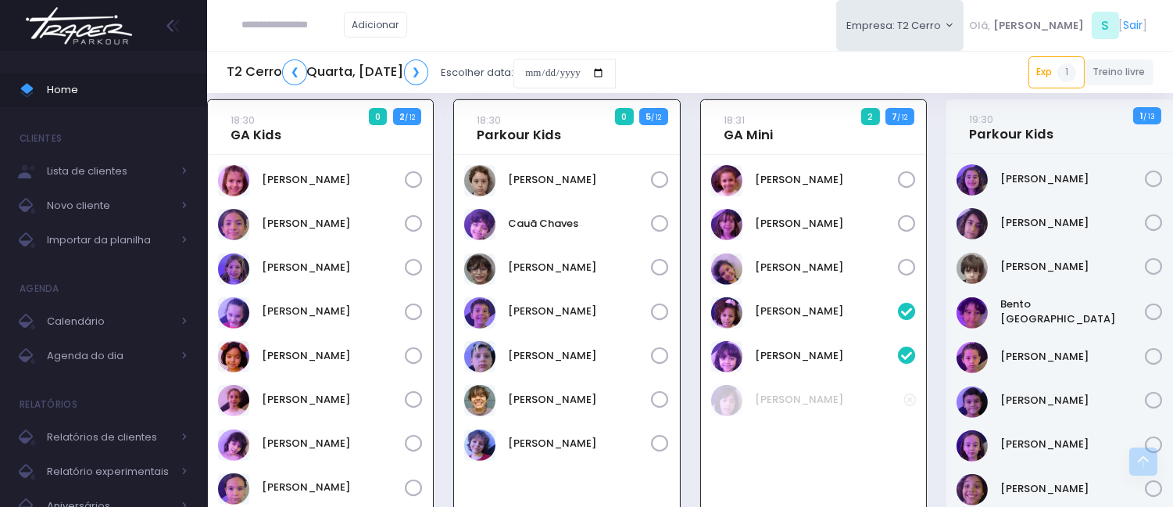
scroll to position [1075, 0]
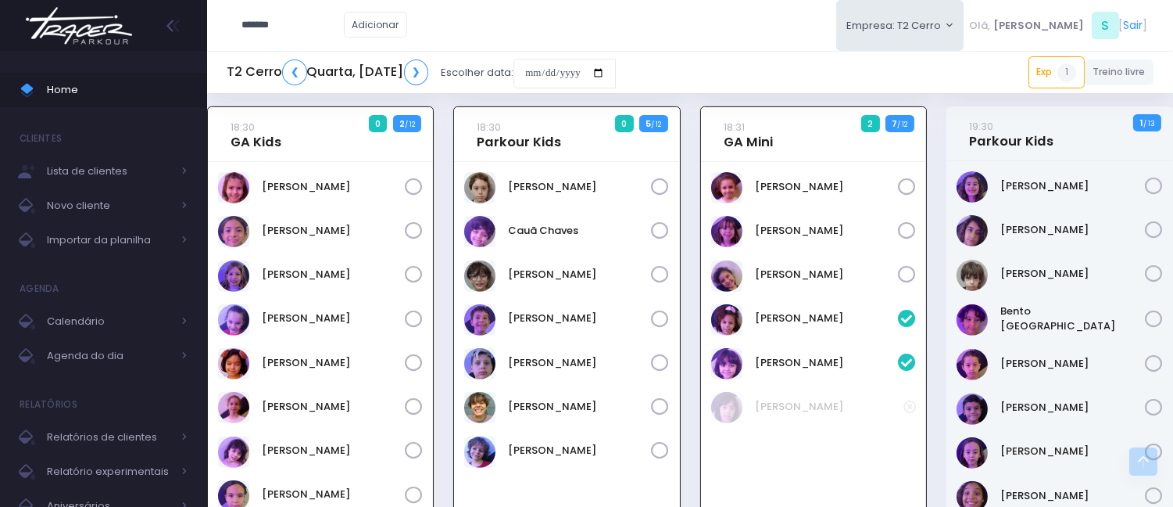
type input "*******"
click input "submit" at bounding box center [0, 0] width 0 height 0
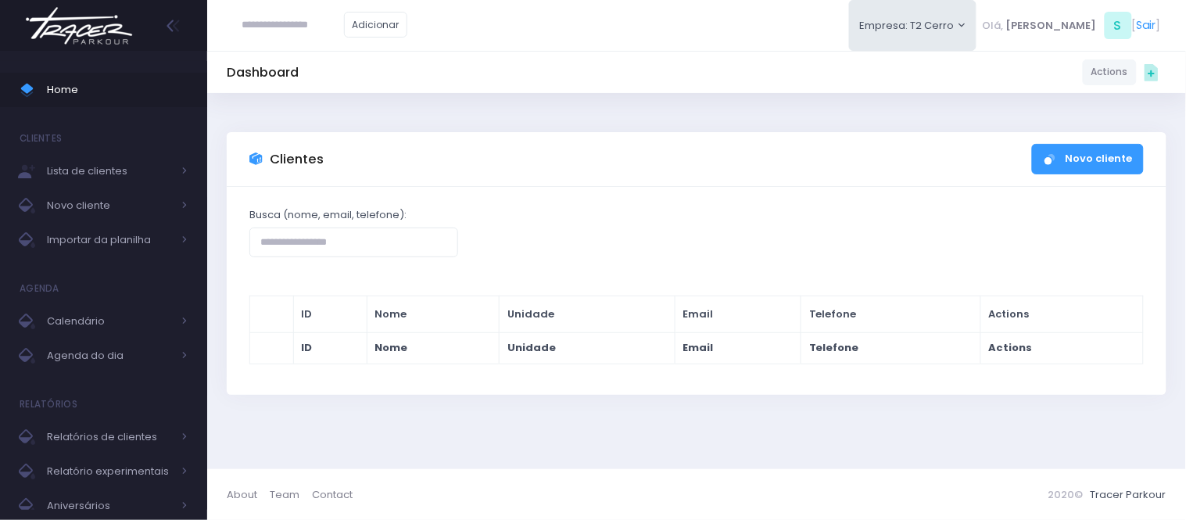
click at [77, 83] on span "Home" at bounding box center [117, 90] width 141 height 20
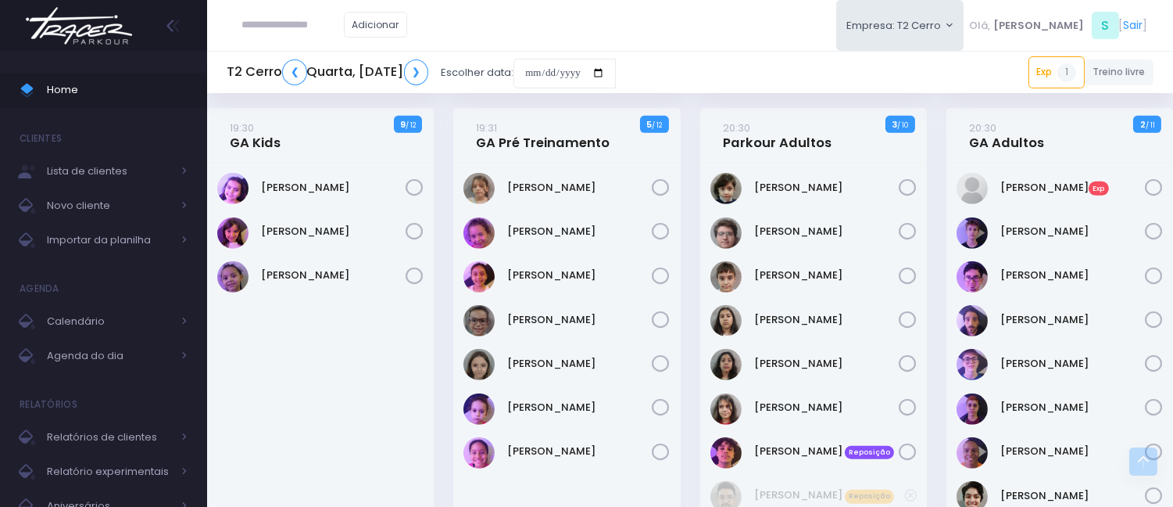
scroll to position [1702, 0]
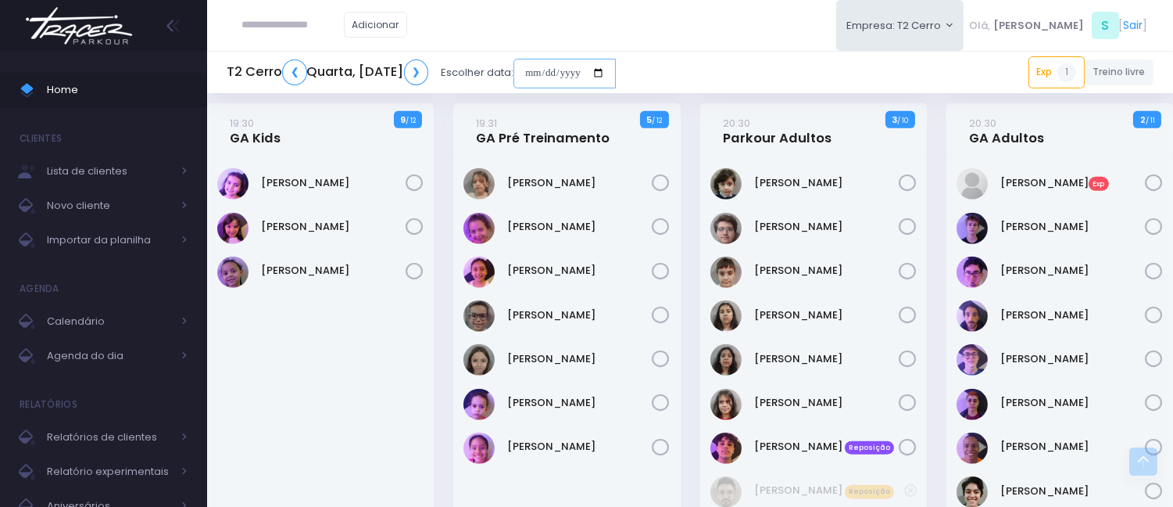
click at [616, 73] on input "date" at bounding box center [565, 74] width 102 height 30
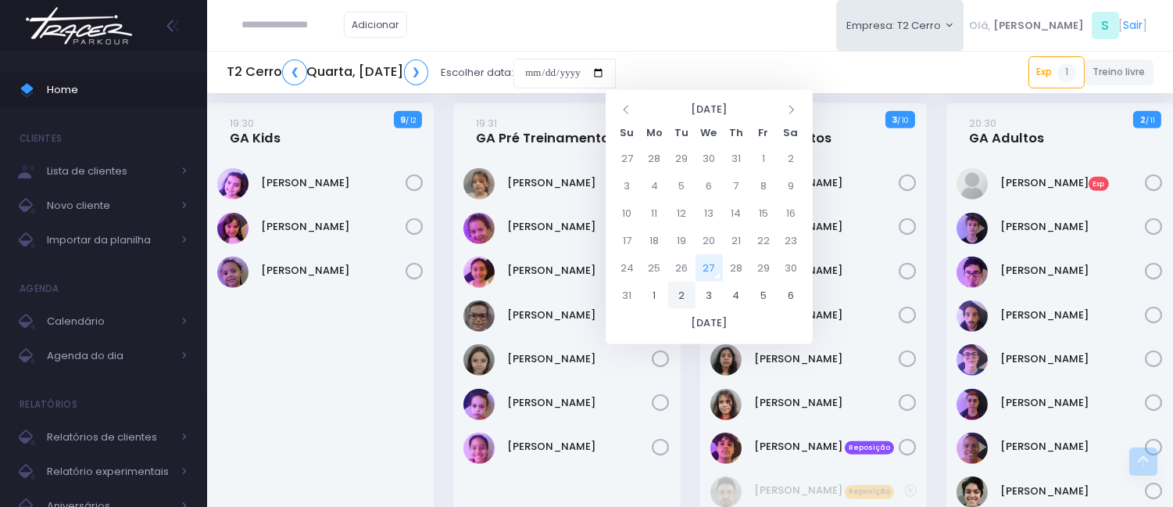
click at [670, 295] on td "2" at bounding box center [681, 294] width 27 height 27
type input "**********"
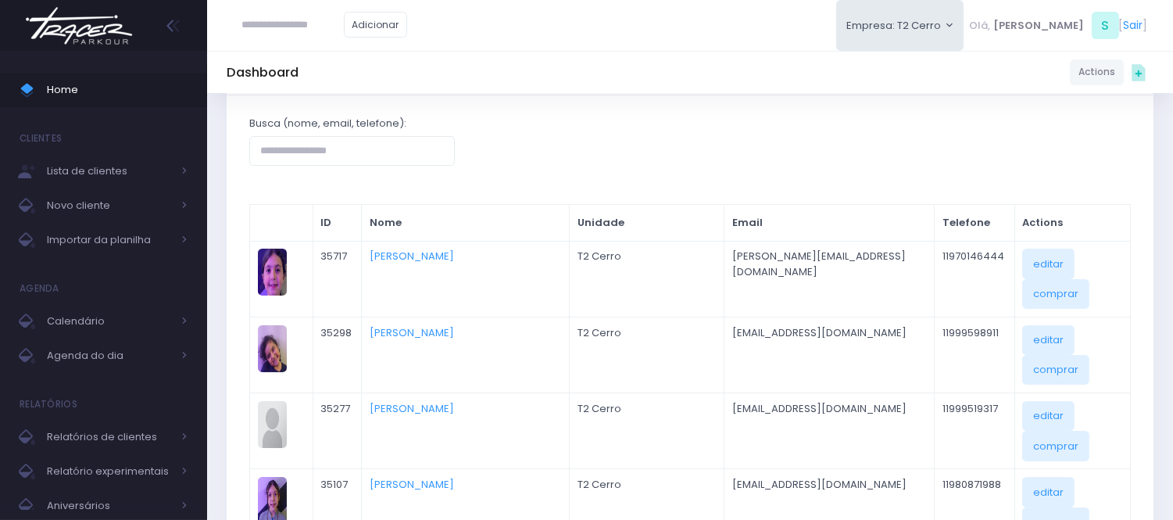
scroll to position [87, 0]
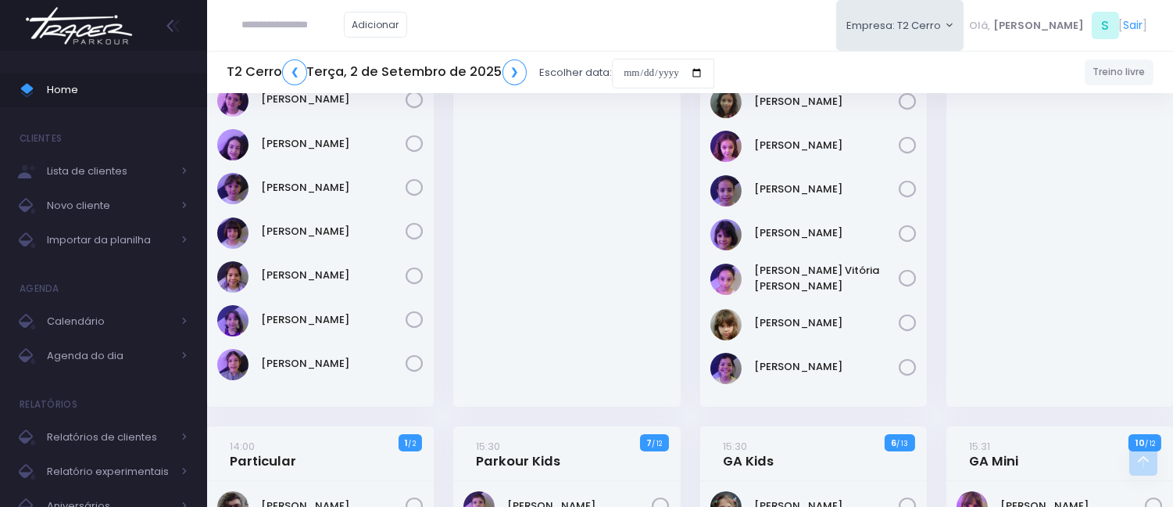
scroll to position [87, 0]
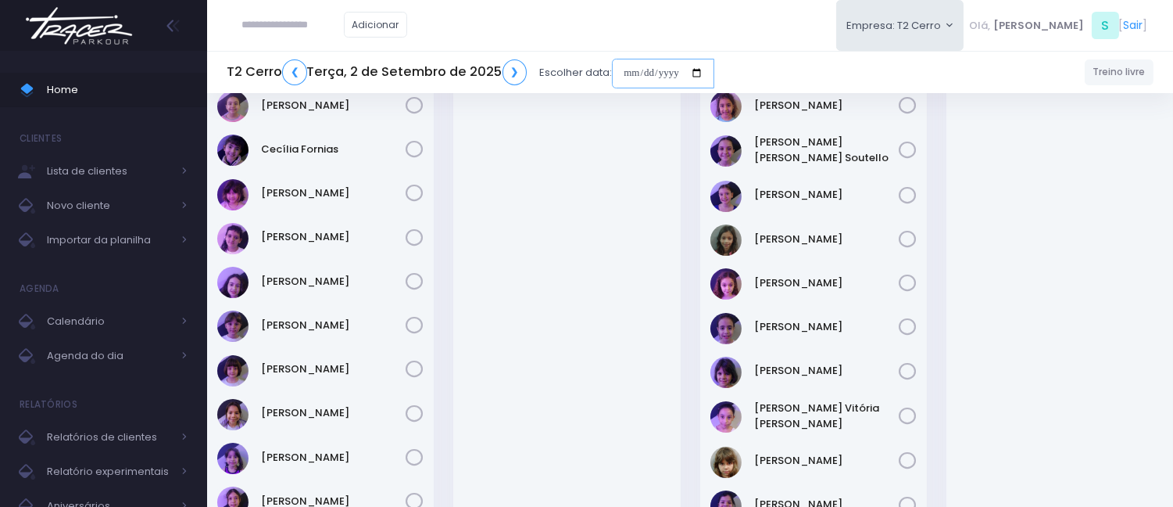
click at [622, 70] on input "date" at bounding box center [663, 74] width 102 height 30
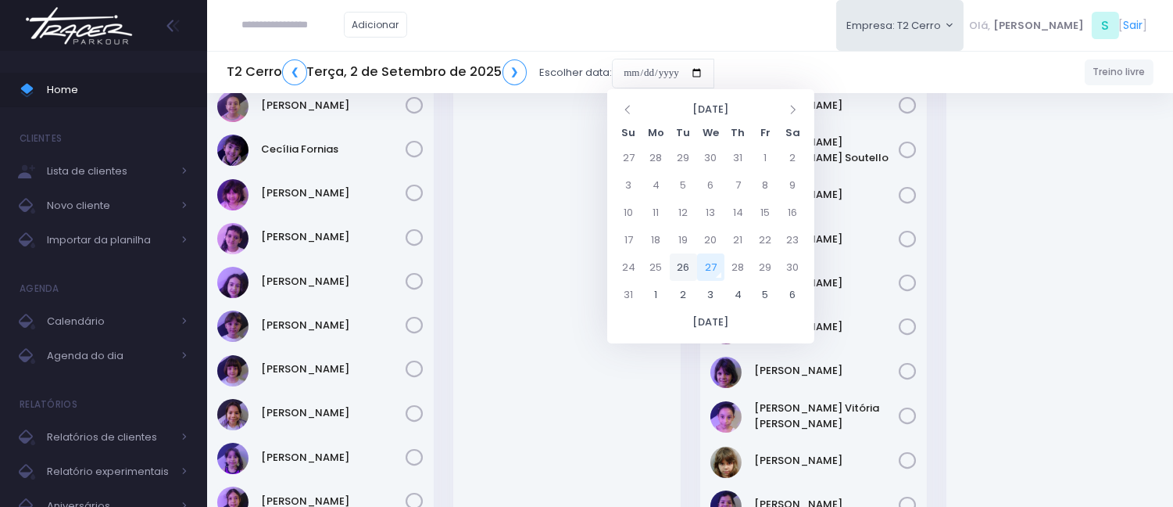
click at [685, 264] on td "26" at bounding box center [683, 266] width 27 height 27
type input "**********"
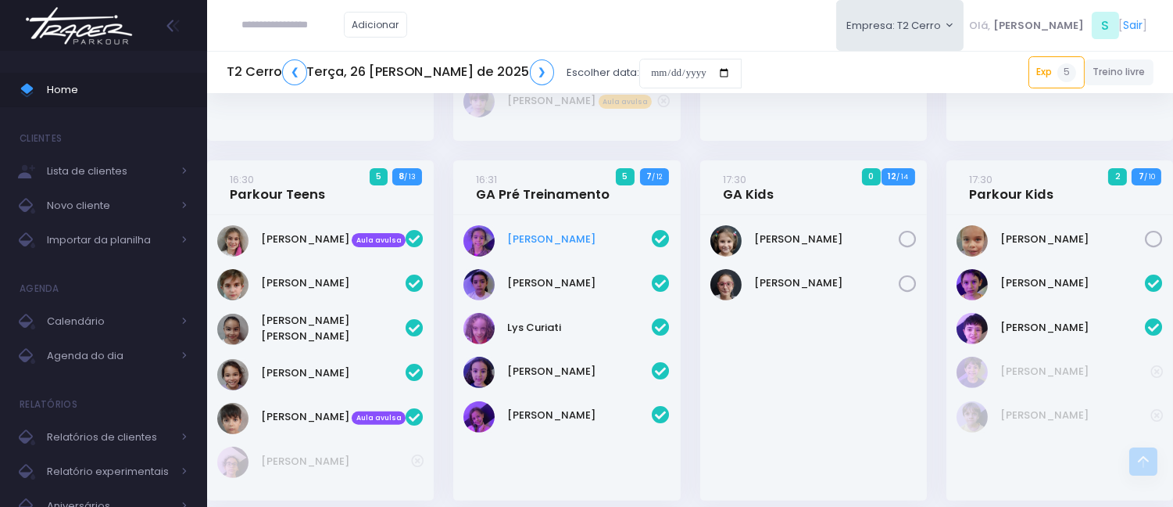
scroll to position [1129, 0]
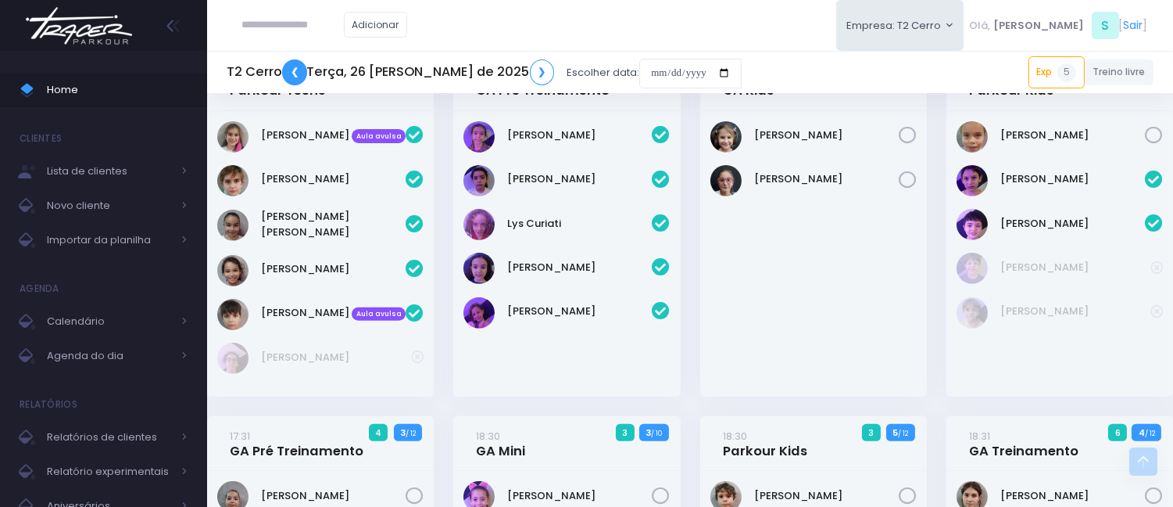
click at [292, 68] on link "❮" at bounding box center [294, 72] width 25 height 26
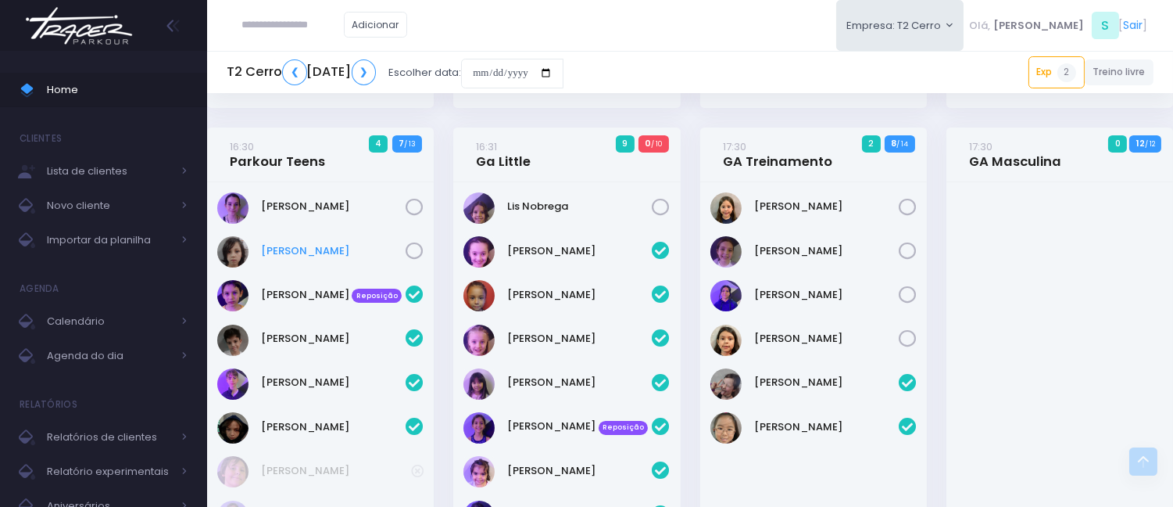
scroll to position [347, 0]
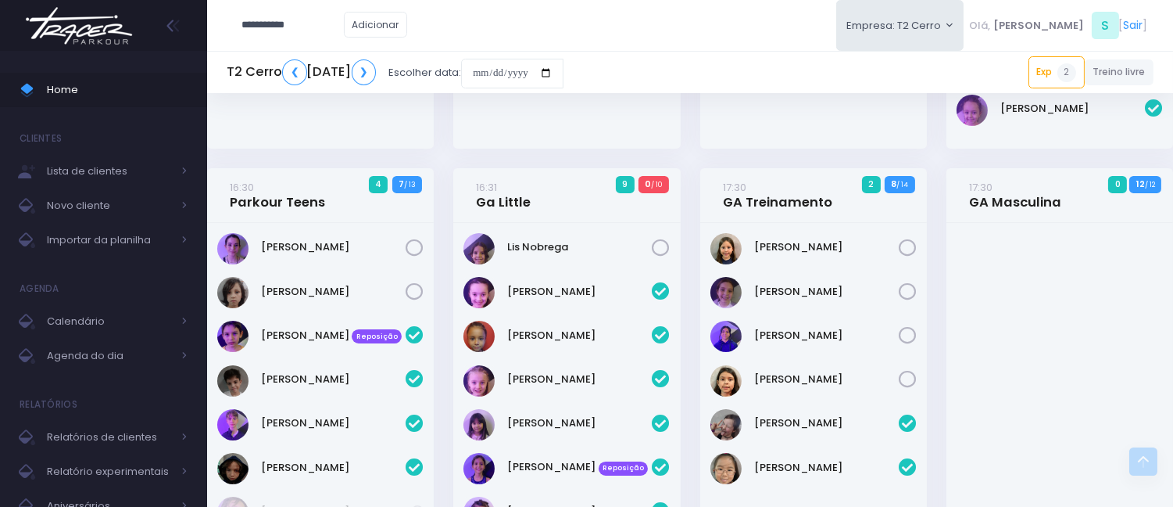
type input "**********"
click input "submit" at bounding box center [0, 0] width 0 height 0
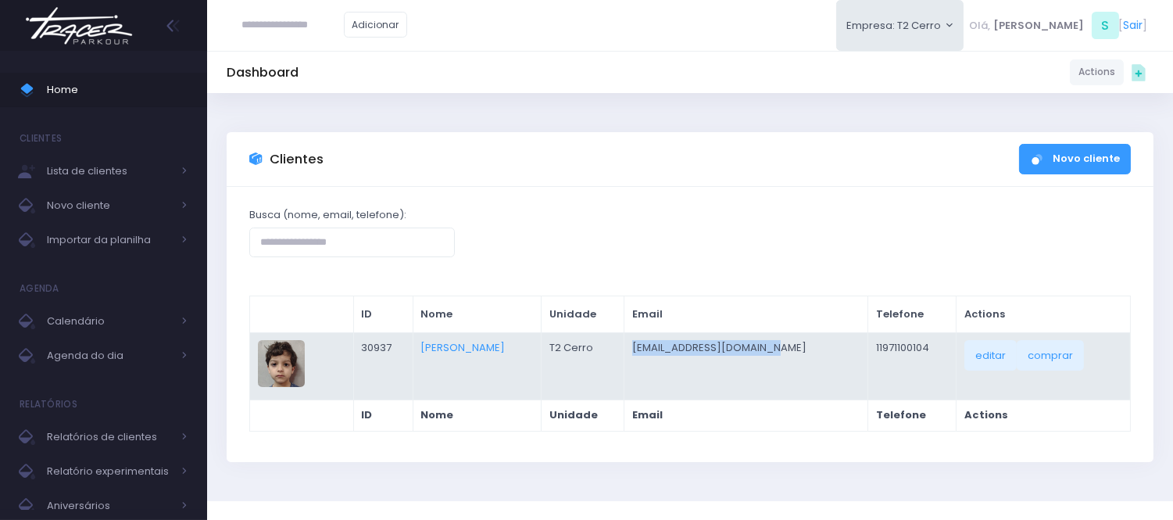
drag, startPoint x: 814, startPoint y: 348, endPoint x: 678, endPoint y: 333, distance: 136.8
click at [678, 333] on td "Michellefarias@gmail.com" at bounding box center [747, 365] width 244 height 67
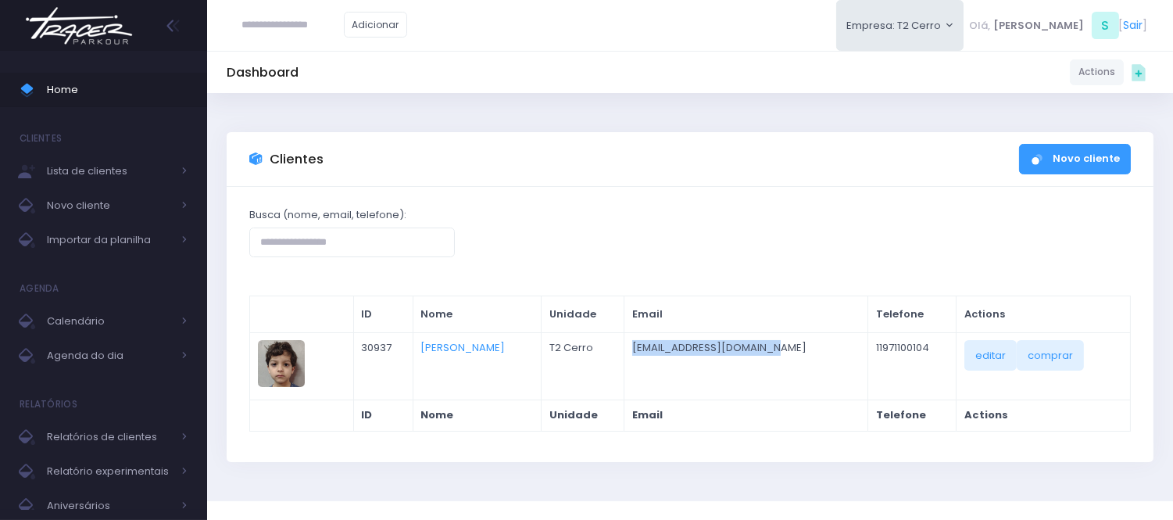
copy td "Michellefarias@gmail.com"
click at [41, 73] on link "Home" at bounding box center [103, 90] width 207 height 34
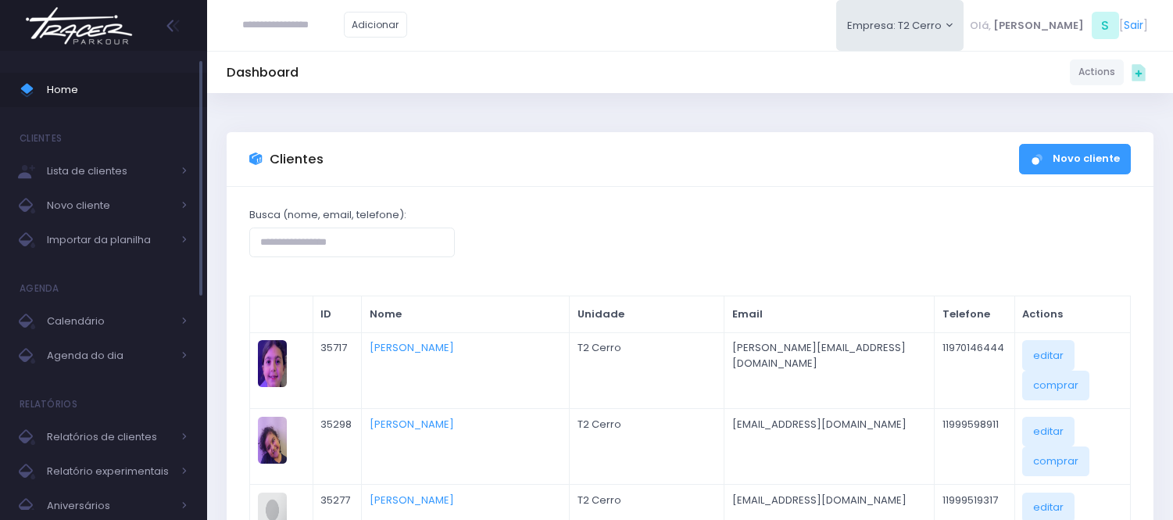
scroll to position [87, 0]
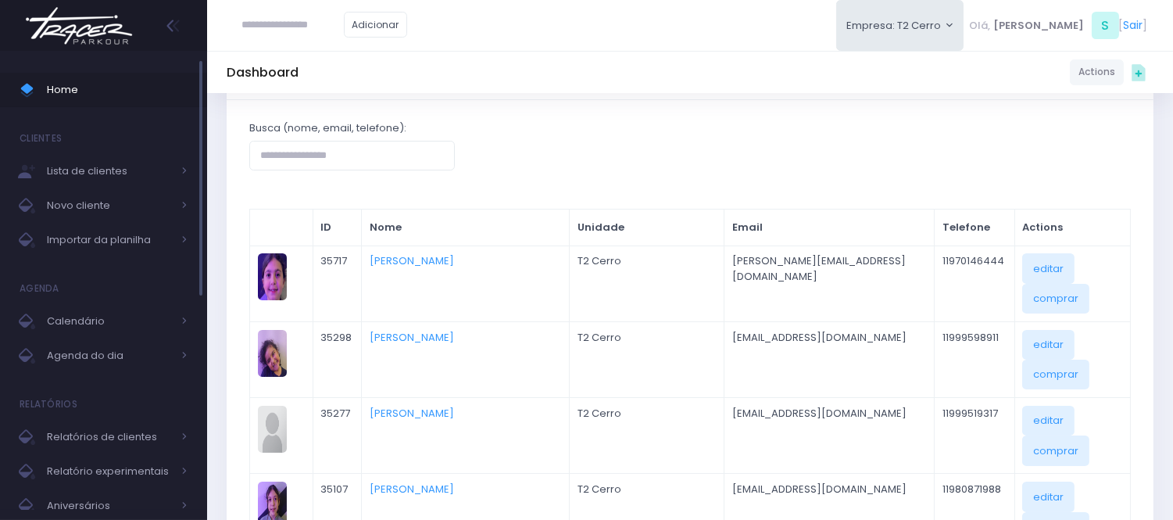
click at [127, 82] on span "Home" at bounding box center [117, 90] width 141 height 20
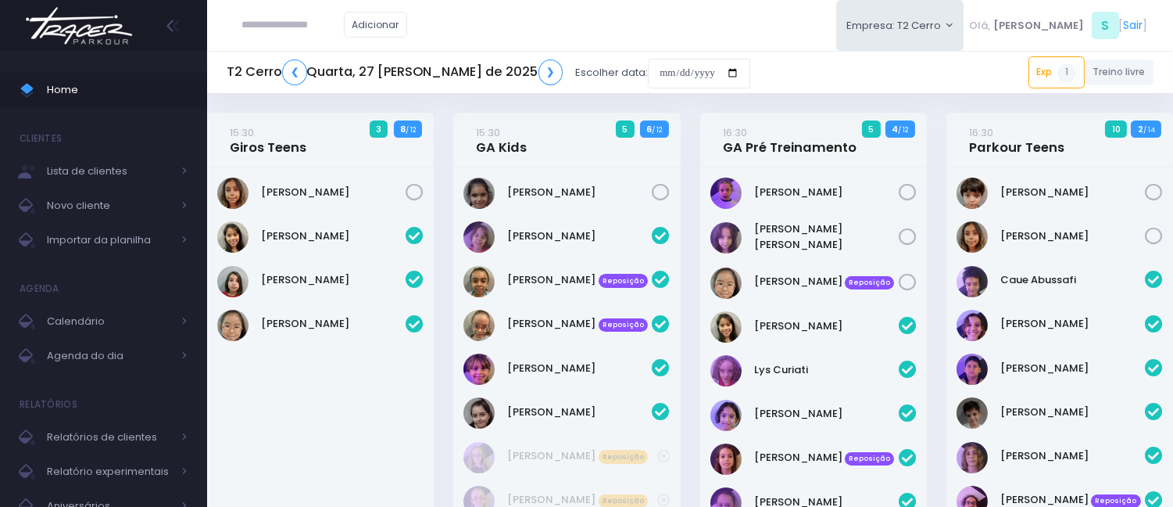
scroll to position [1181, 0]
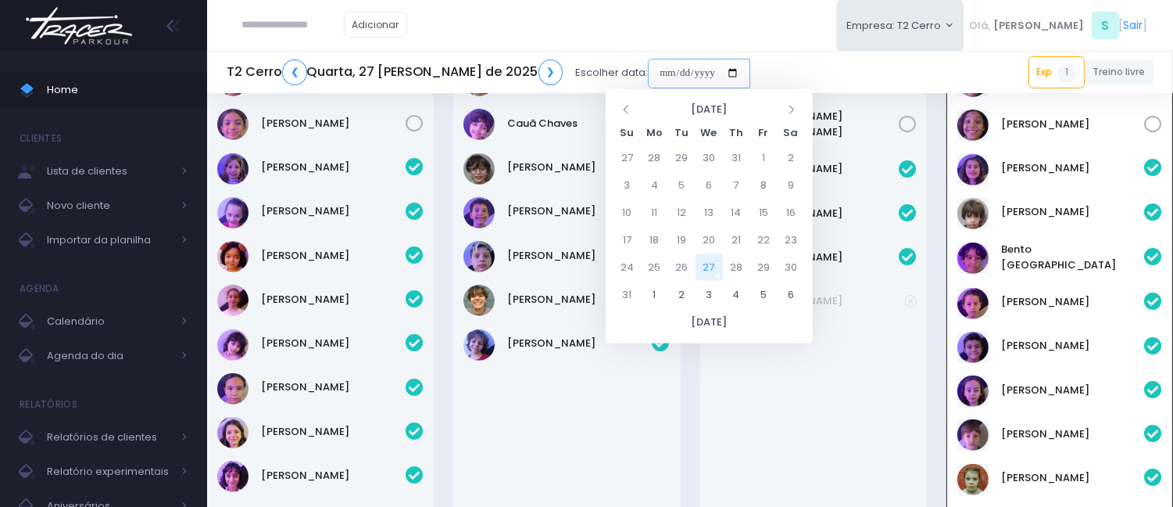
click at [648, 71] on input "date" at bounding box center [699, 74] width 102 height 30
click at [796, 266] on td "30" at bounding box center [791, 266] width 27 height 27
type input "**********"
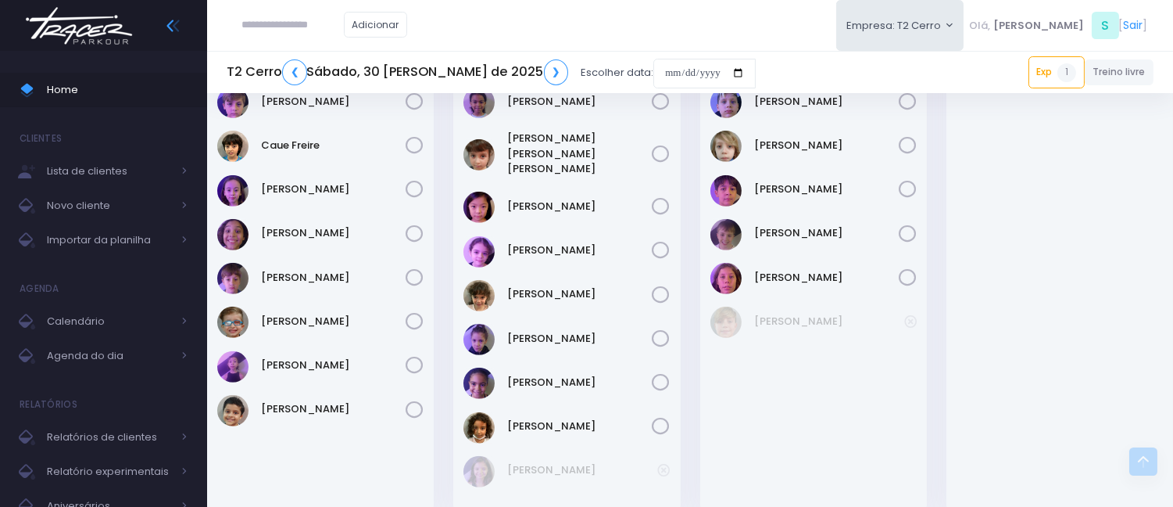
scroll to position [1389, 0]
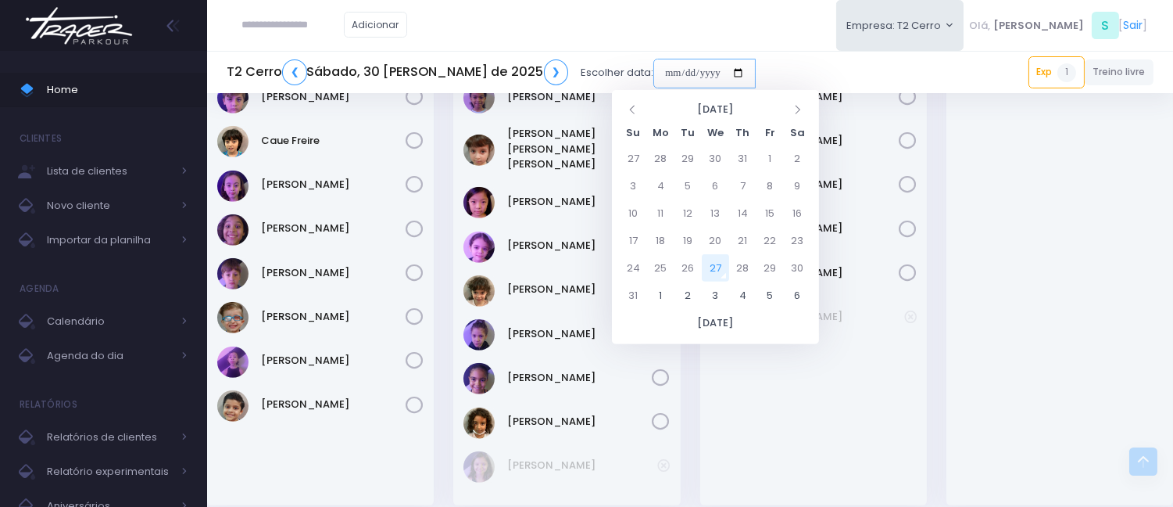
click at [653, 67] on input "date" at bounding box center [704, 74] width 102 height 30
click at [736, 268] on td "28" at bounding box center [742, 267] width 27 height 27
type input "**********"
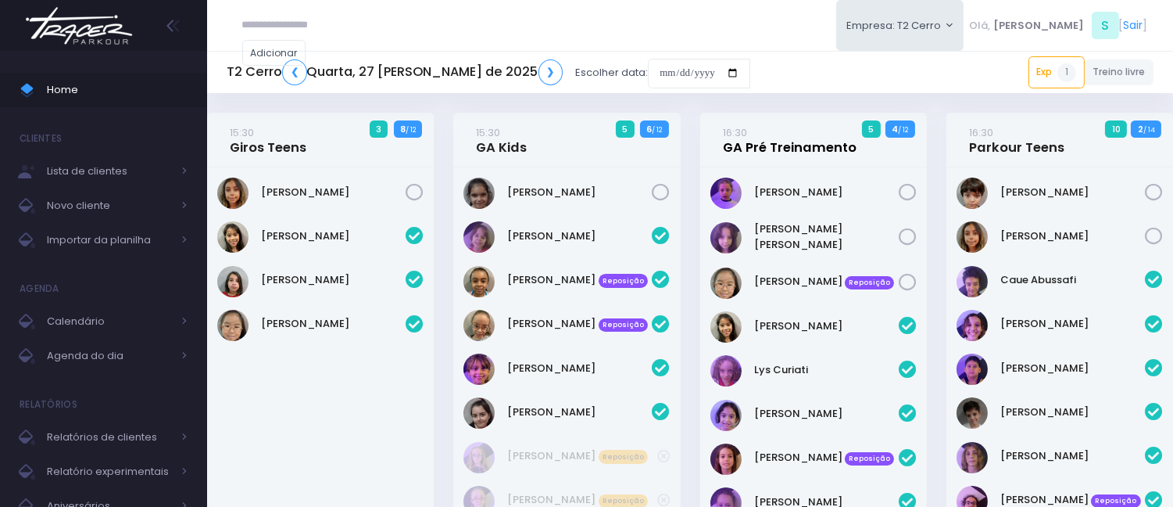
scroll to position [1181, 0]
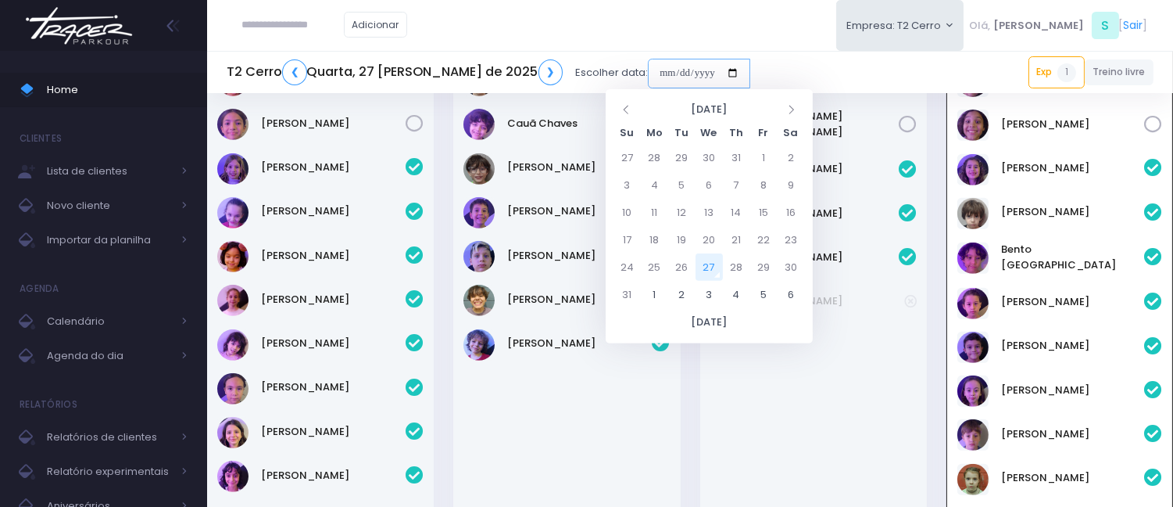
click at [648, 63] on input "date" at bounding box center [699, 74] width 102 height 30
click at [686, 263] on td "26" at bounding box center [681, 266] width 27 height 27
type input "**********"
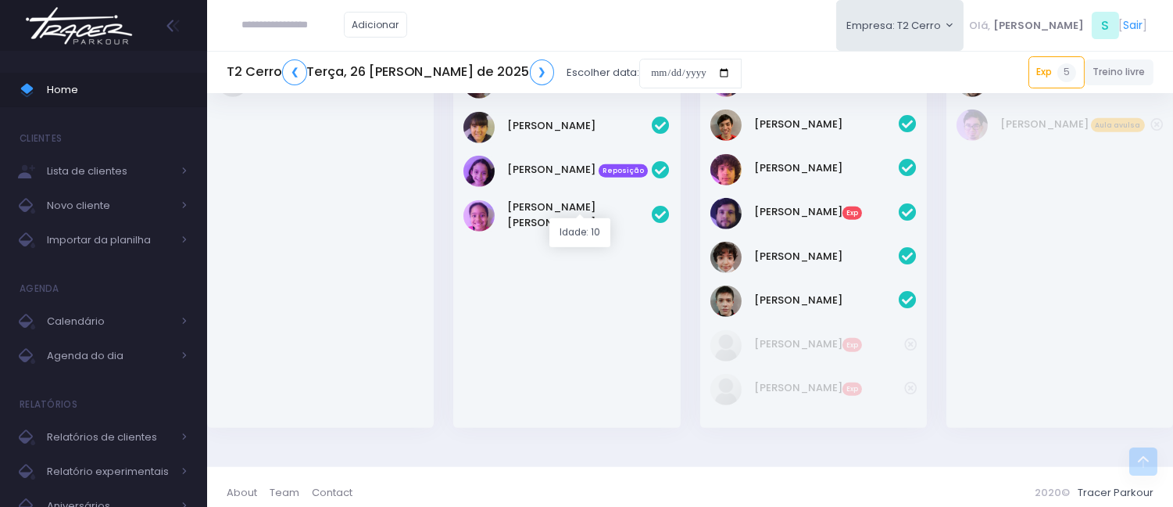
scroll to position [2261, 0]
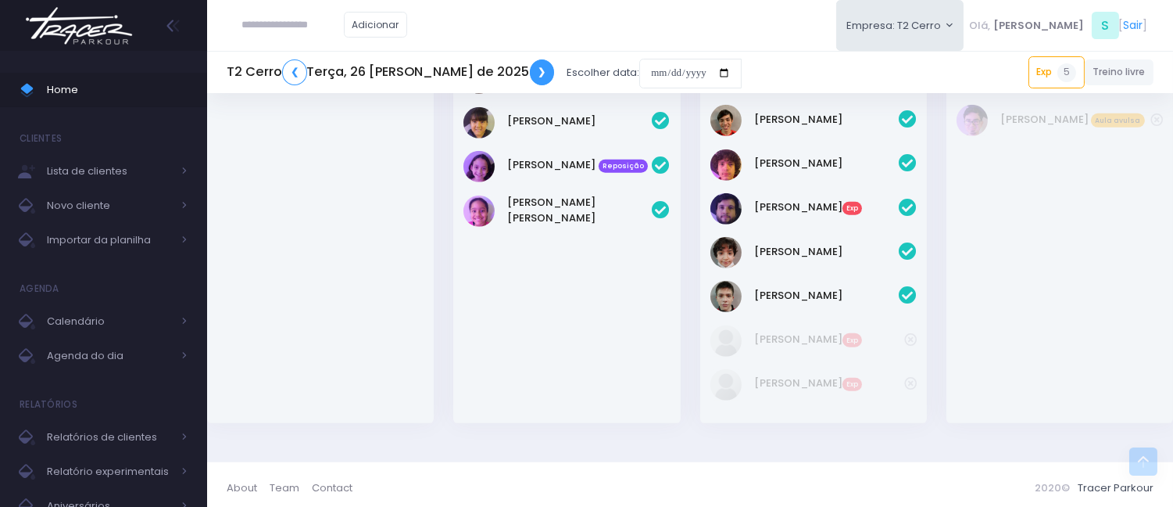
click at [530, 66] on link "❯" at bounding box center [542, 72] width 25 height 26
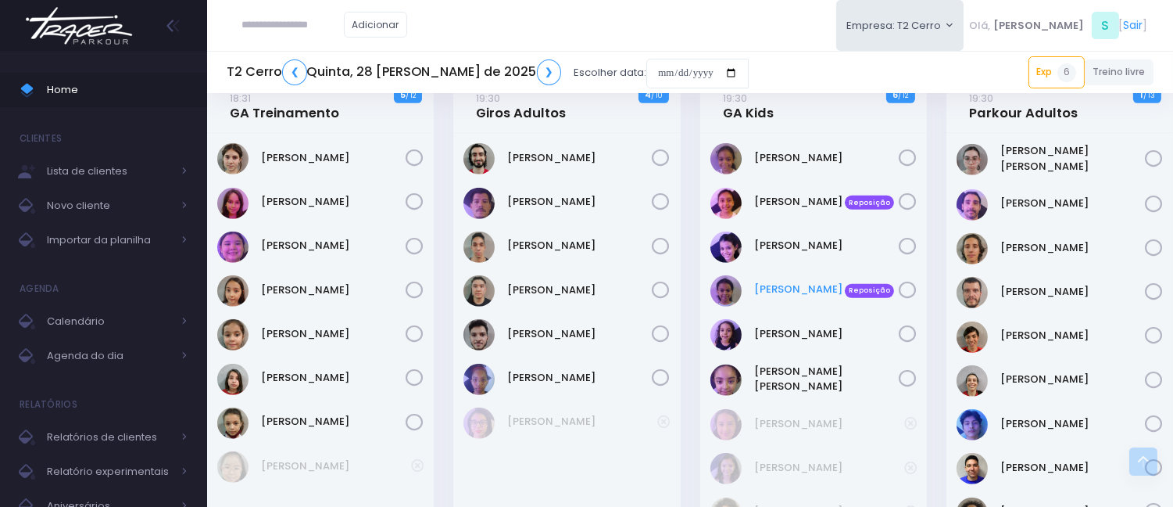
scroll to position [1910, 0]
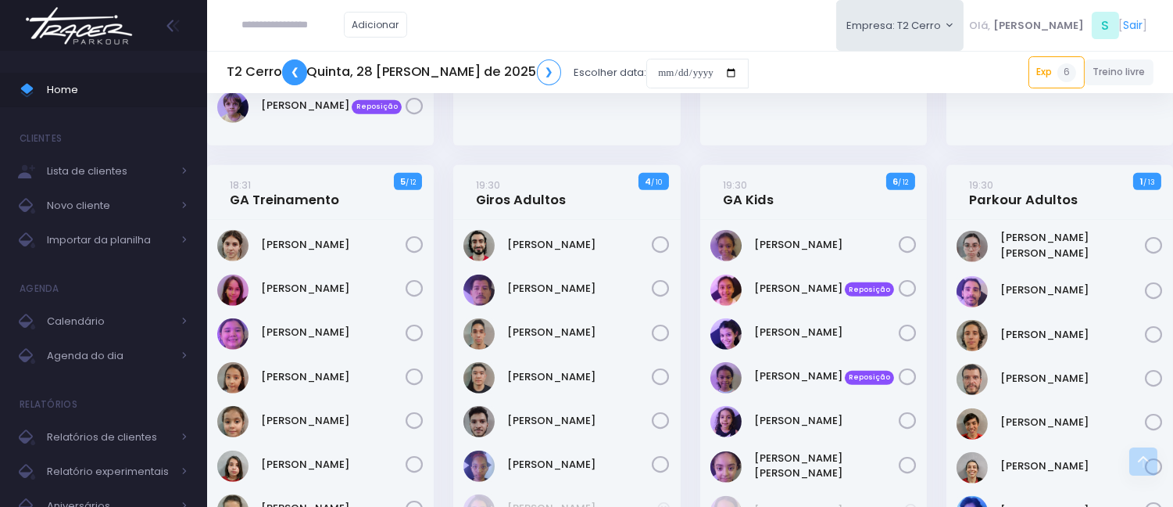
click at [283, 71] on link "❮" at bounding box center [294, 72] width 25 height 26
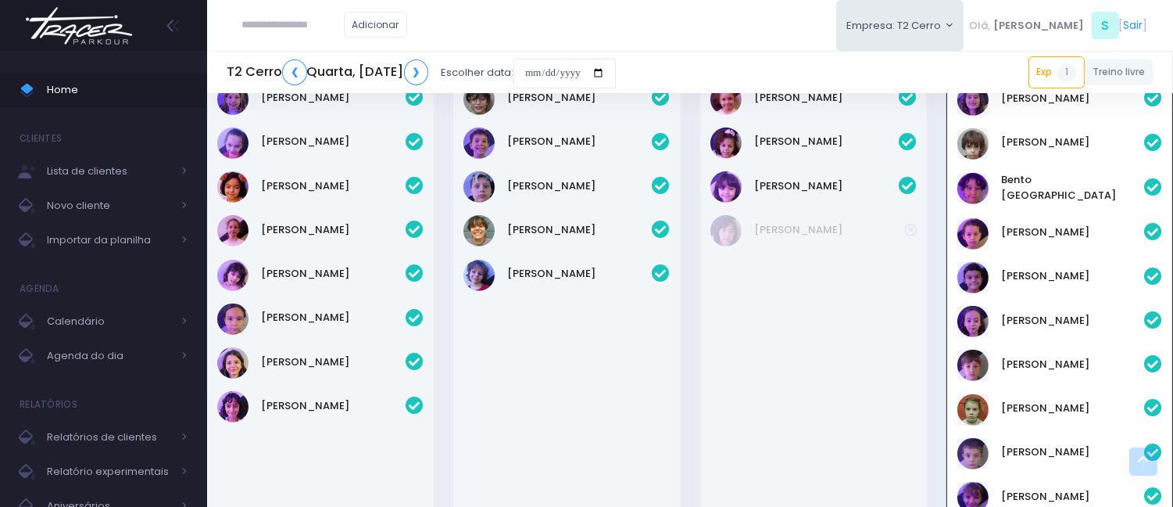
scroll to position [1076, 0]
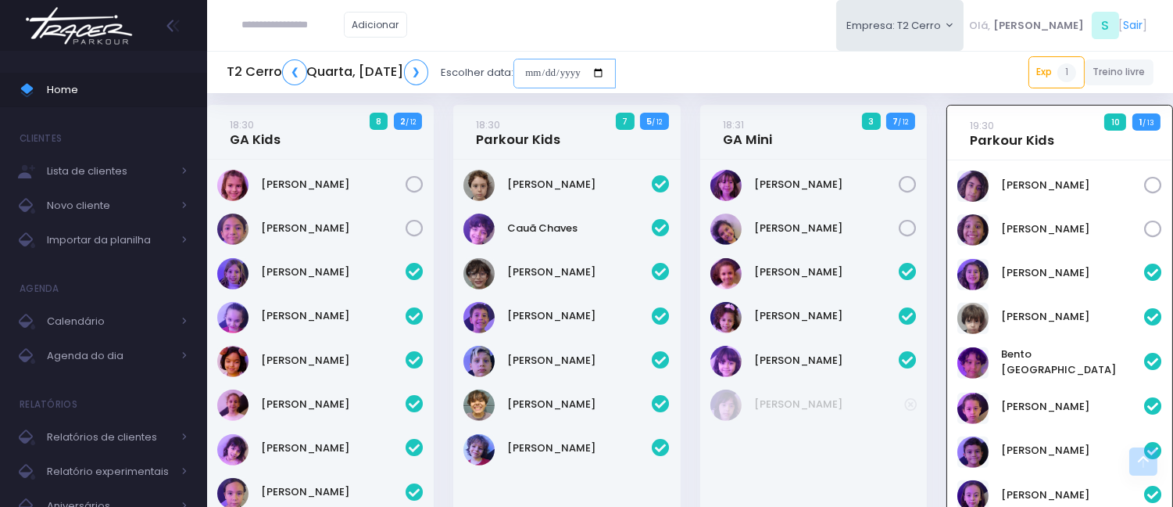
click at [616, 71] on input "date" at bounding box center [565, 74] width 102 height 30
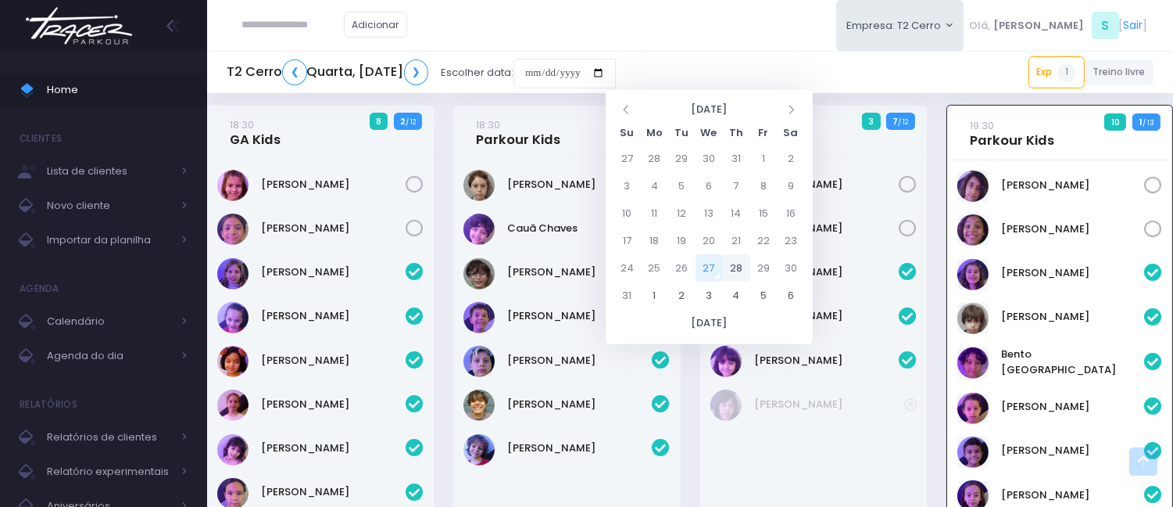
click at [747, 255] on td "28" at bounding box center [736, 267] width 27 height 27
type input "**********"
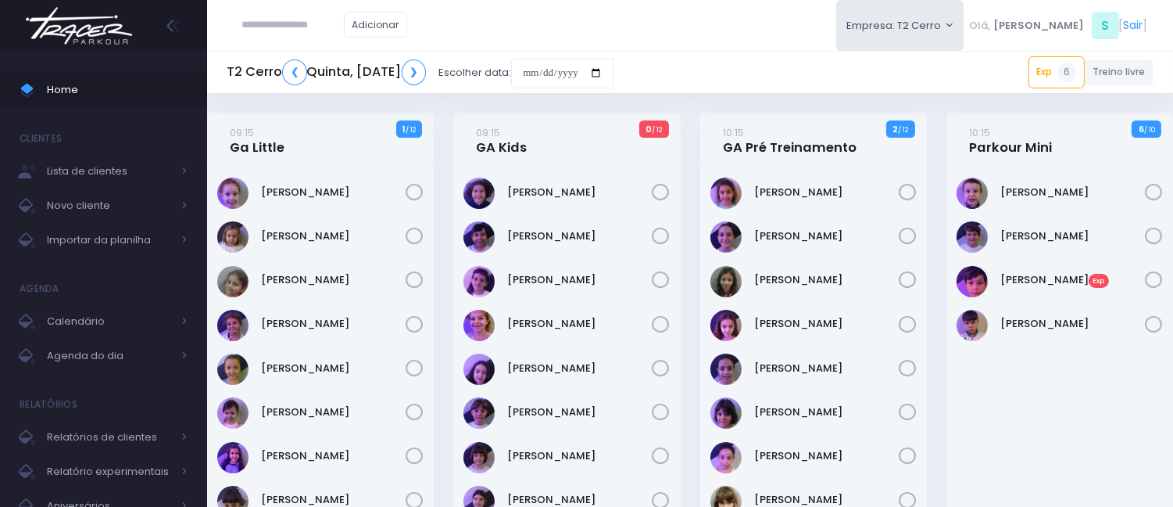
click at [288, 22] on input "text" at bounding box center [293, 25] width 102 height 30
click at [122, 230] on span "Importar da planilha" at bounding box center [109, 240] width 125 height 20
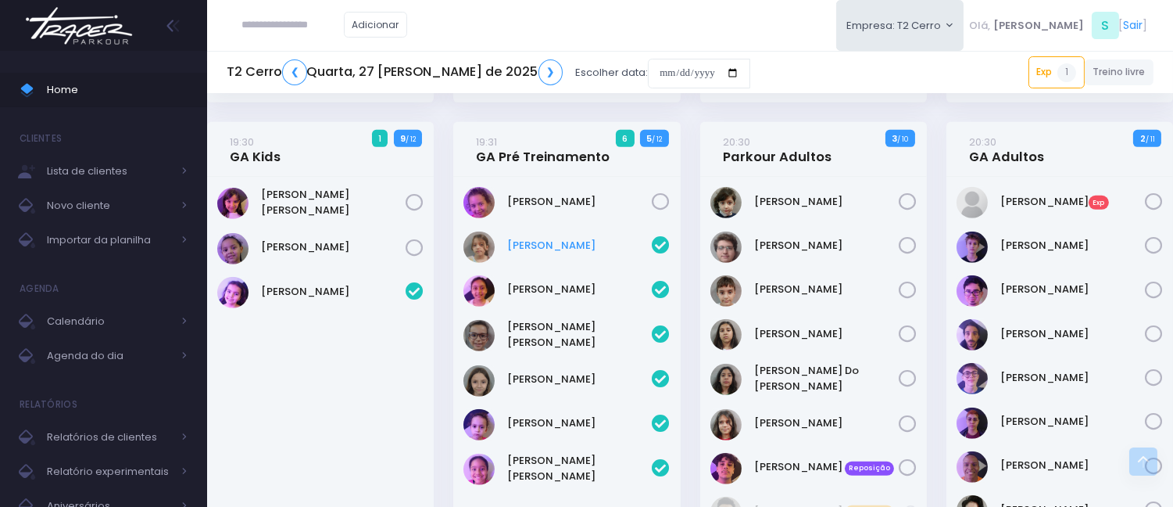
scroll to position [1770, 0]
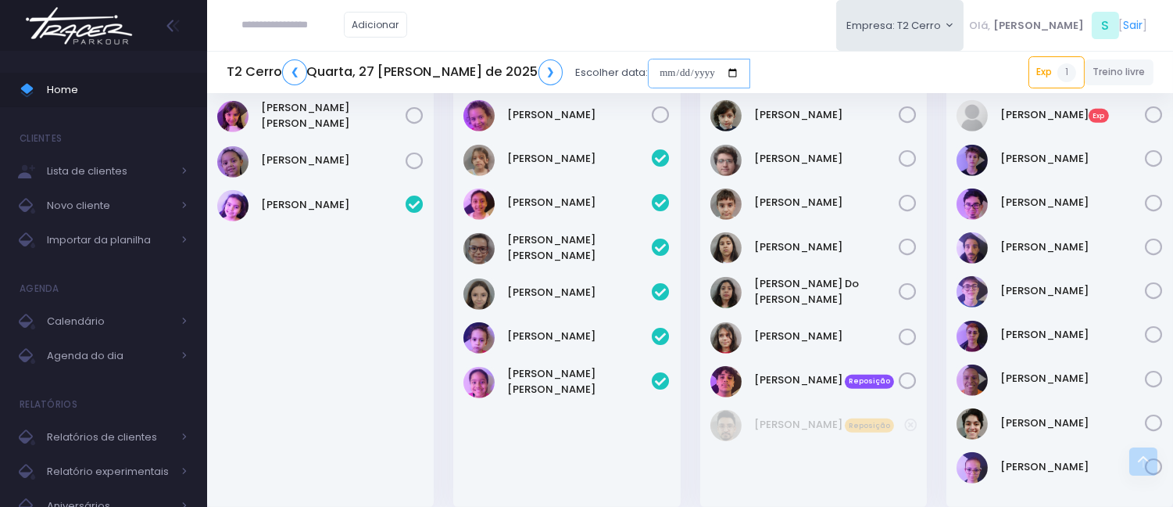
click at [648, 66] on input "date" at bounding box center [699, 74] width 102 height 30
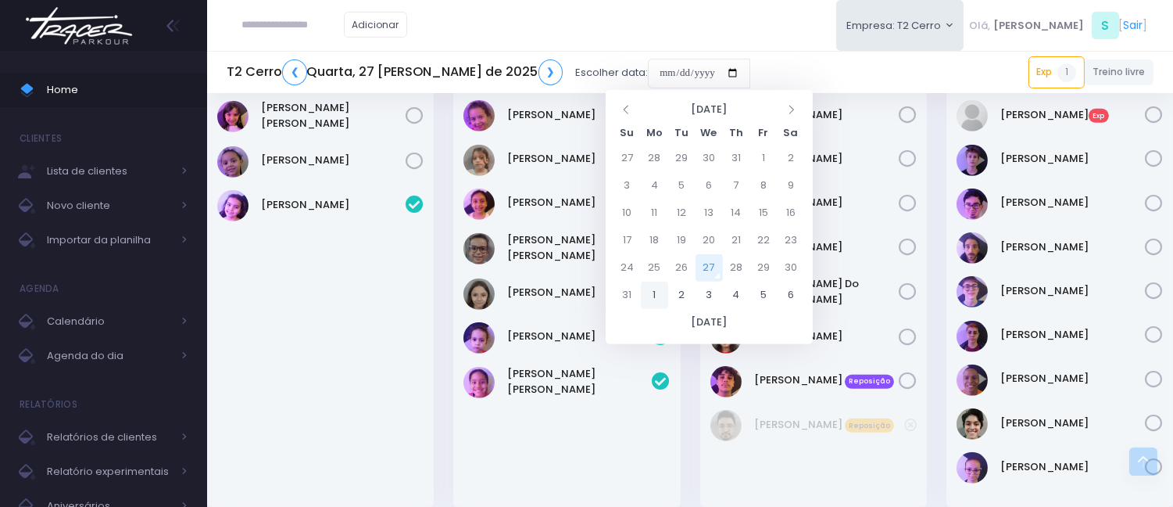
click at [652, 299] on td "1" at bounding box center [654, 294] width 27 height 27
type input "**********"
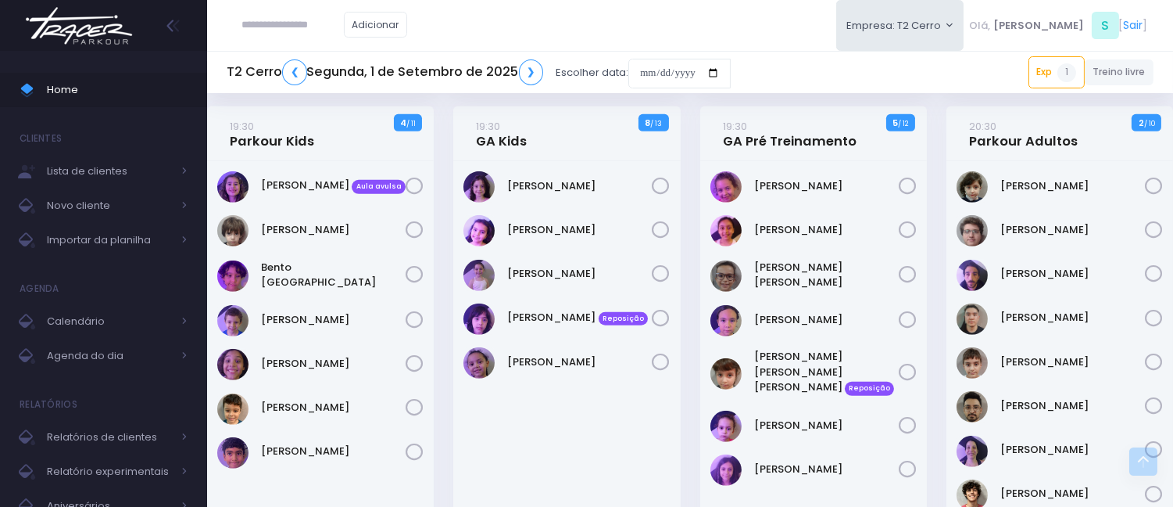
scroll to position [1302, 0]
click at [1040, 267] on link "[PERSON_NAME]" at bounding box center [1073, 275] width 145 height 16
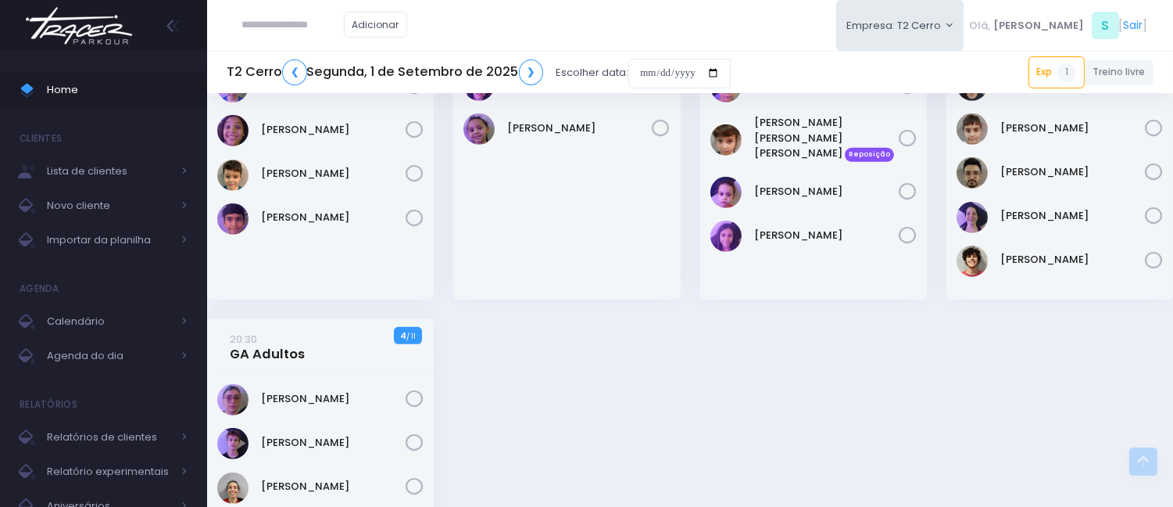
scroll to position [1559, 0]
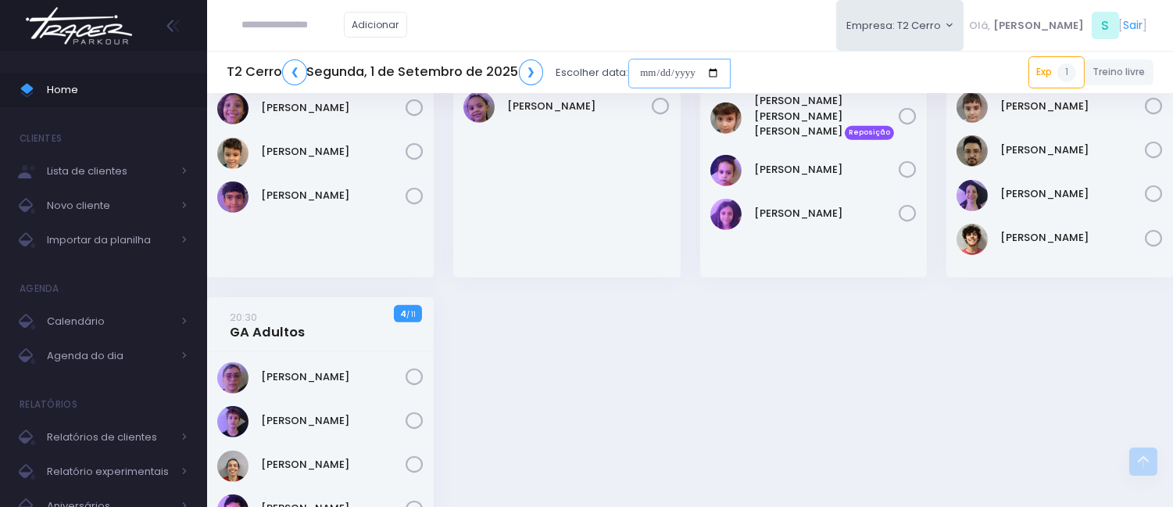
click at [636, 65] on input "date" at bounding box center [679, 74] width 102 height 30
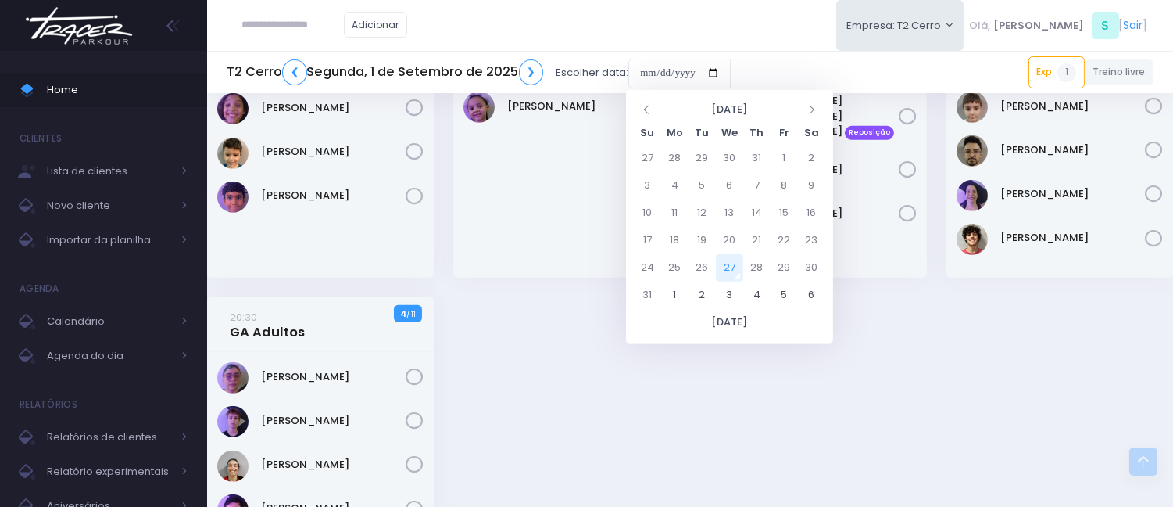
click at [722, 270] on td "27" at bounding box center [729, 267] width 27 height 27
type input "**********"
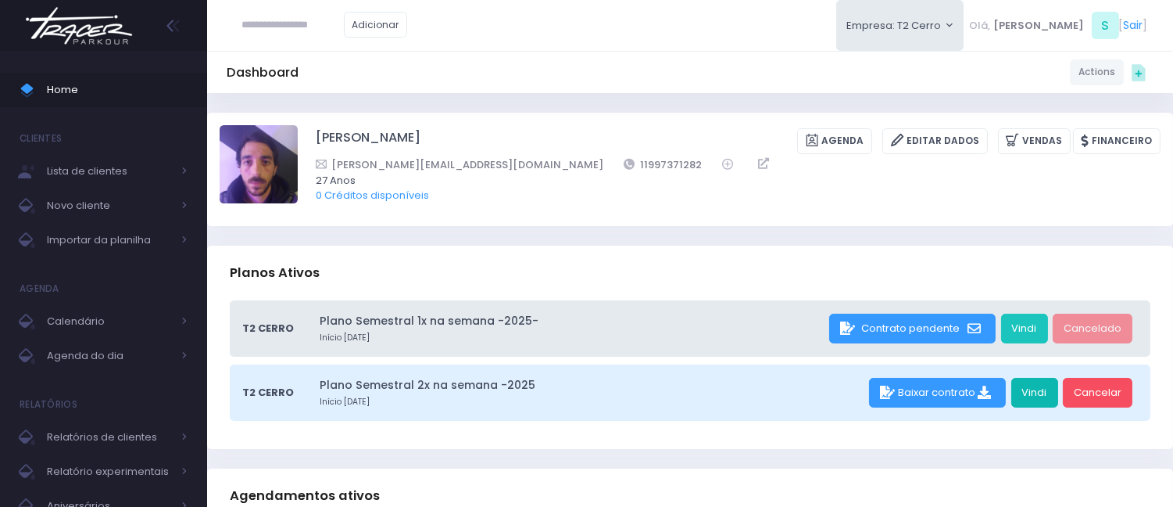
click at [1040, 399] on link "Vindi" at bounding box center [1035, 393] width 47 height 30
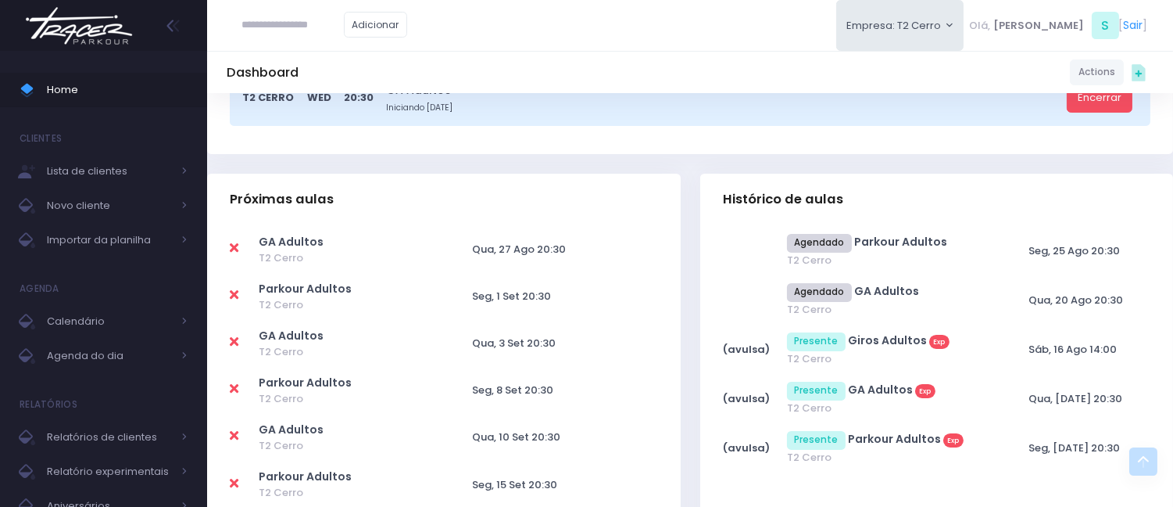
scroll to position [521, 0]
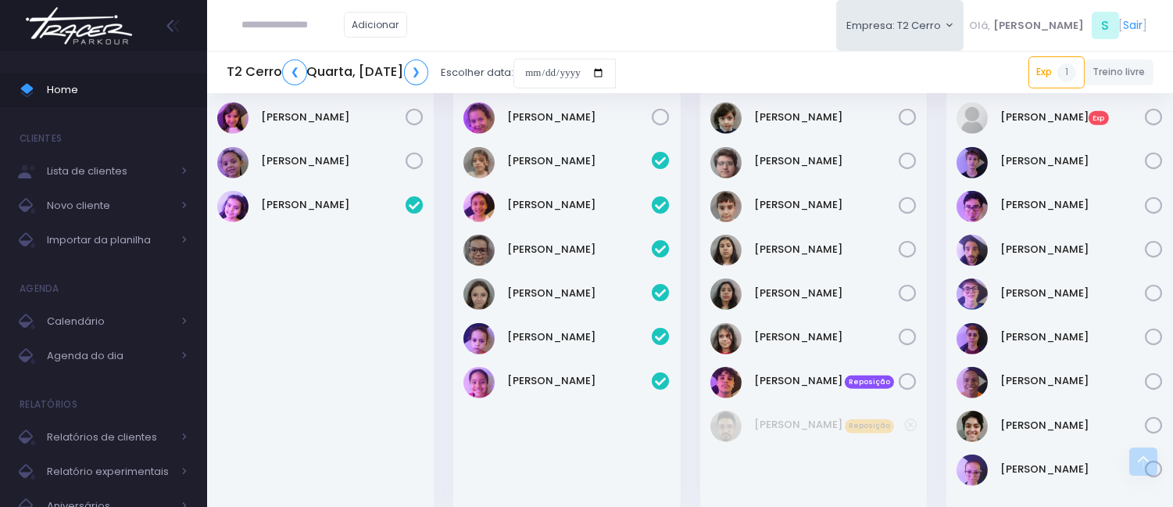
scroll to position [1683, 0]
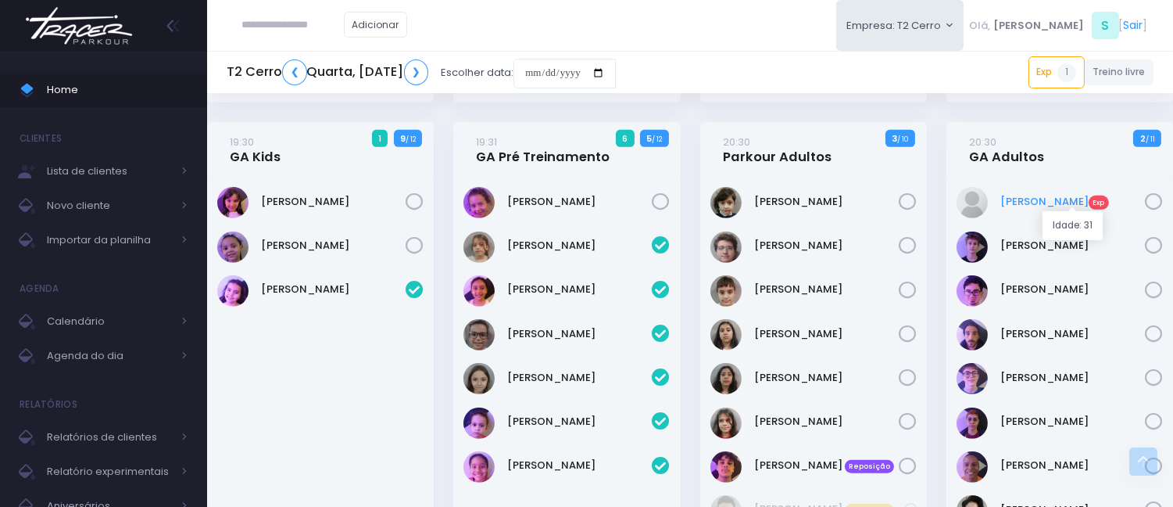
click at [1032, 204] on link "Cassio Matheus Exp" at bounding box center [1073, 202] width 145 height 16
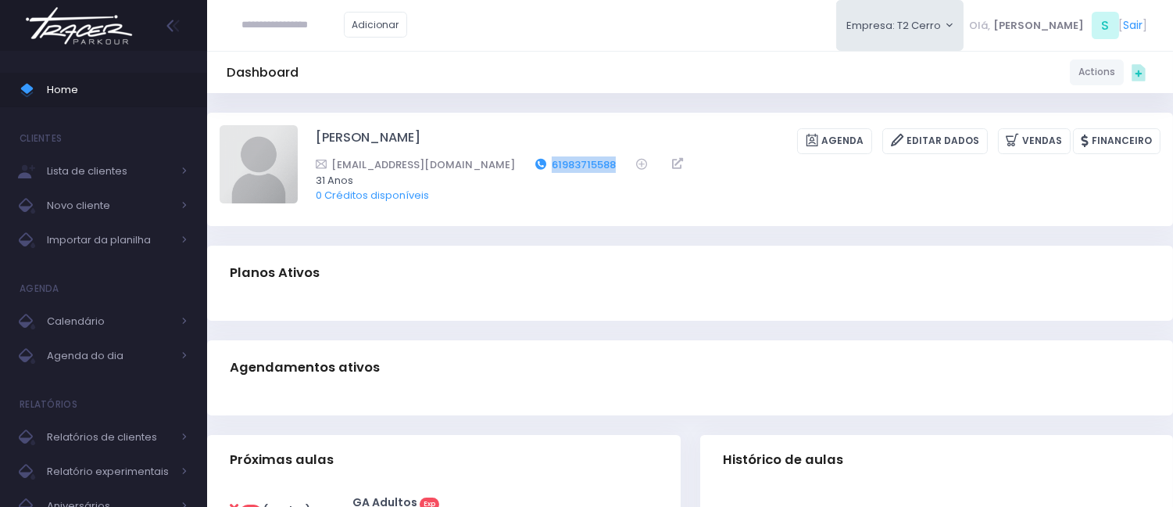
drag, startPoint x: 577, startPoint y: 159, endPoint x: 507, endPoint y: 156, distance: 70.4
click at [507, 156] on div "CASSIOCMMC@GMAIL.COM 61983715588" at bounding box center [728, 164] width 825 height 16
copy link "61983715588"
click at [276, 27] on input "text" at bounding box center [293, 25] width 102 height 30
paste input "**********"
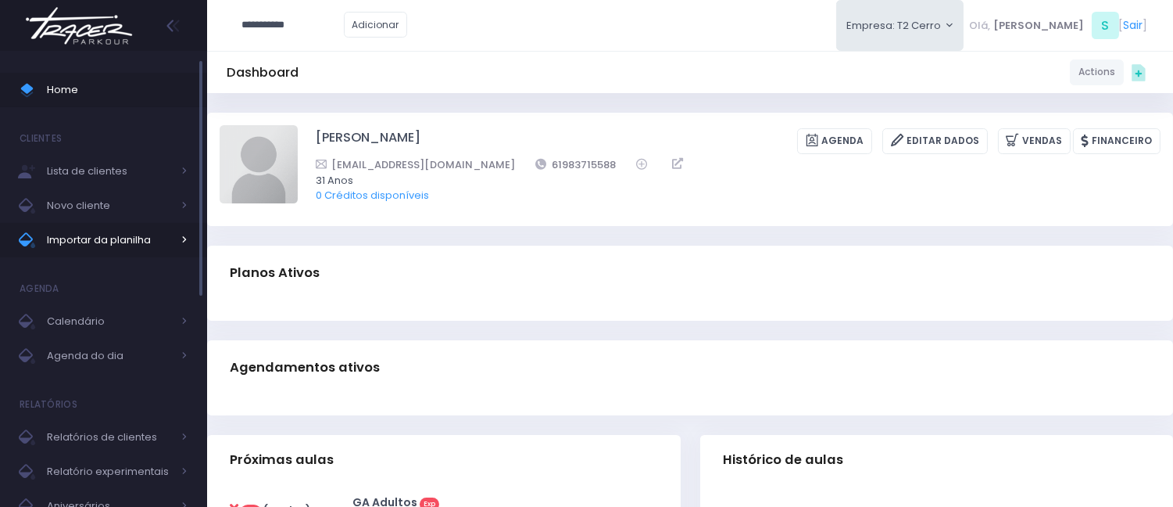
type input "**********"
click at [107, 244] on span "Importar da planilha" at bounding box center [109, 240] width 125 height 20
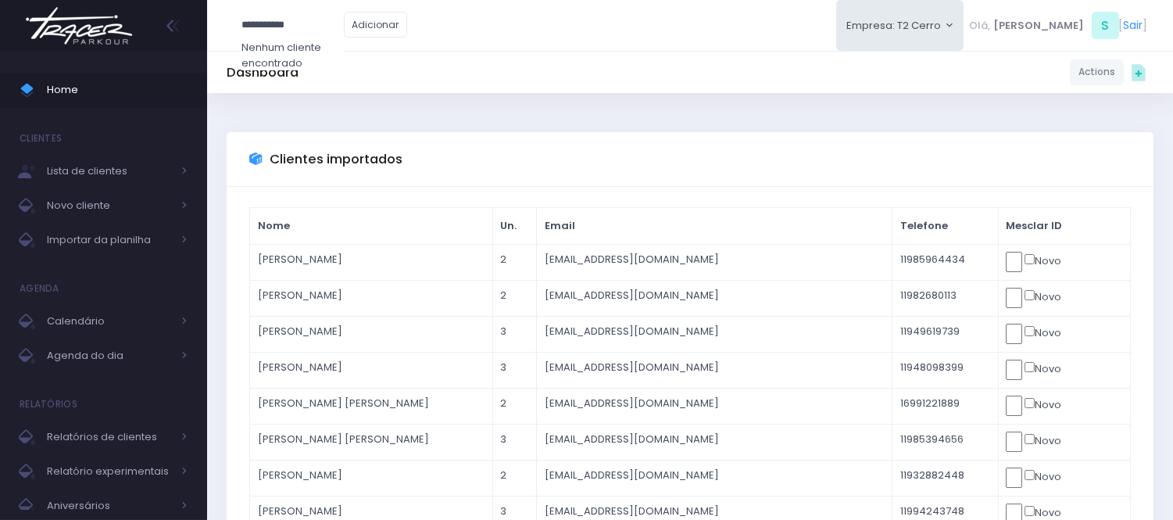
type input "**********"
click at [56, 90] on span "Home" at bounding box center [117, 90] width 141 height 20
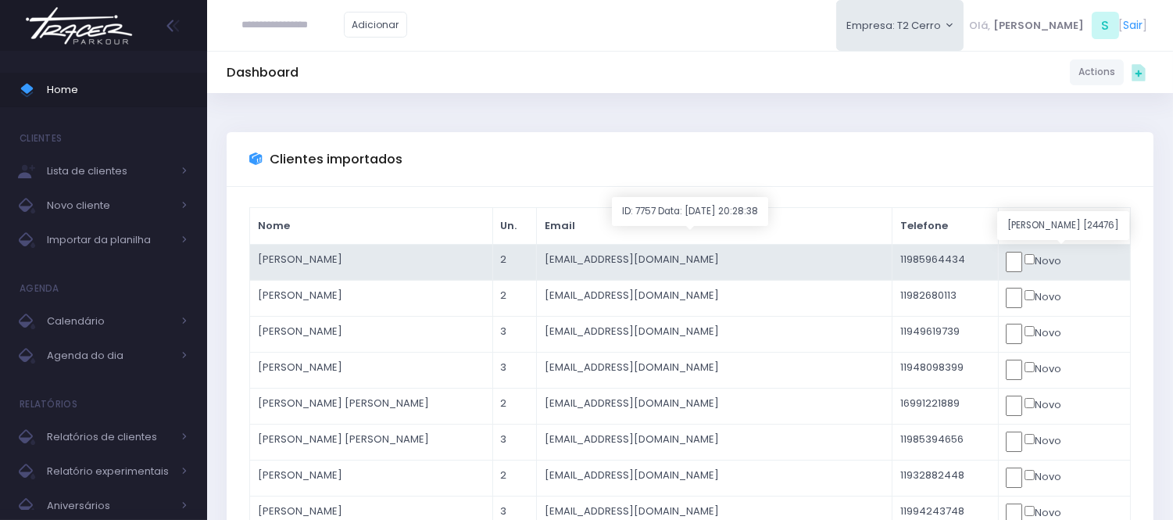
click at [1022, 263] on input "text" at bounding box center [1014, 262] width 16 height 20
click at [1022, 266] on input "text" at bounding box center [1014, 262] width 16 height 20
click input "submit" at bounding box center [0, 0] width 0 height 0
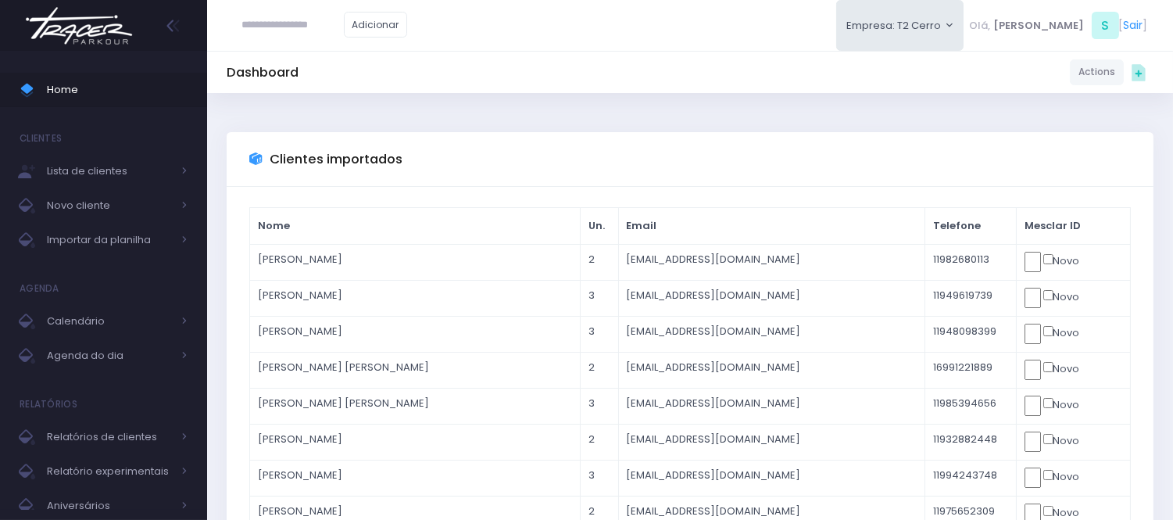
drag, startPoint x: 644, startPoint y: 105, endPoint x: 336, endPoint y: 2, distance: 324.6
click at [134, 89] on span "Home" at bounding box center [117, 90] width 141 height 20
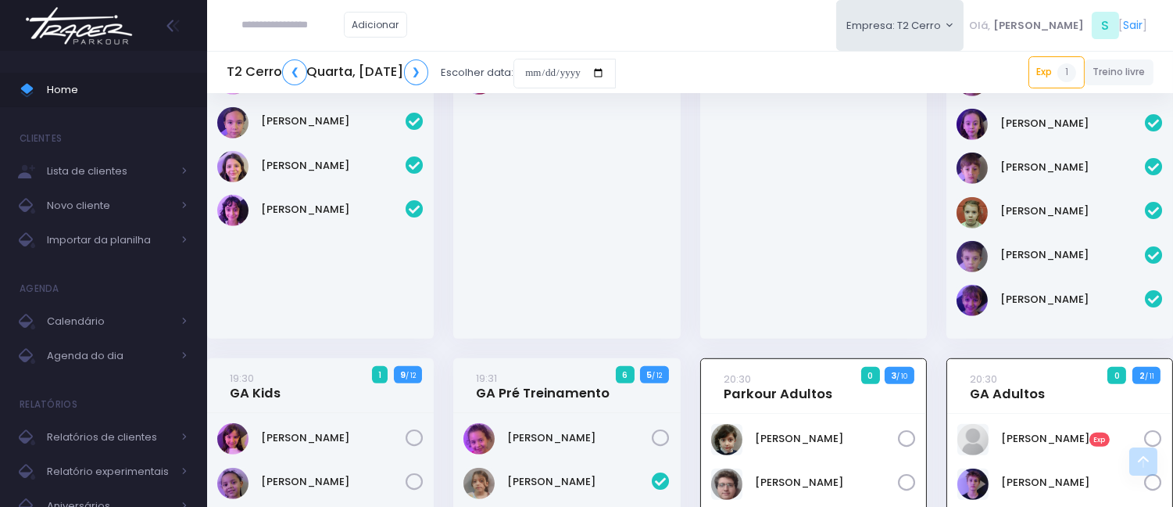
scroll to position [1424, 0]
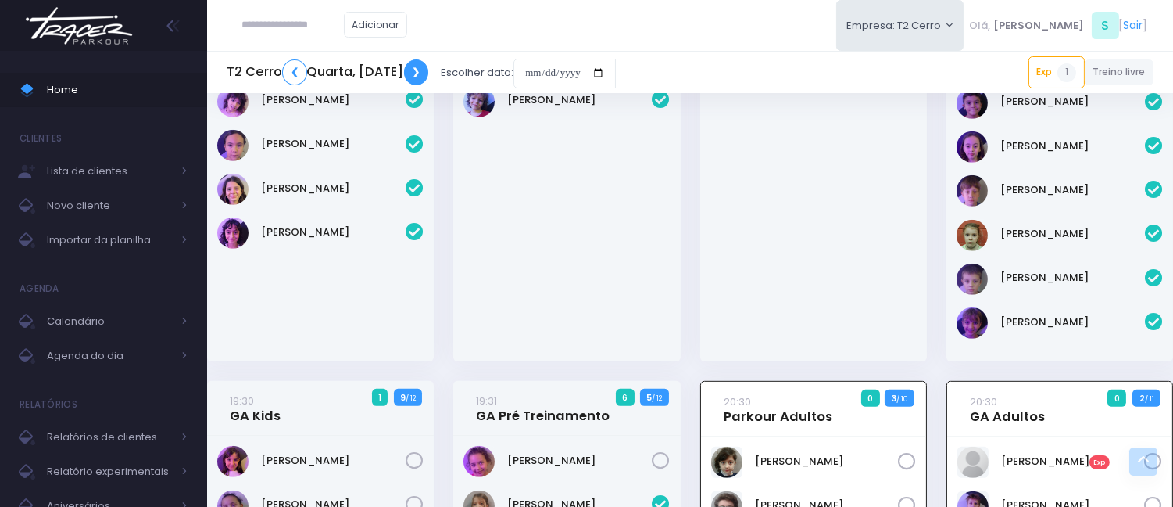
click at [429, 66] on link "❯" at bounding box center [416, 72] width 25 height 26
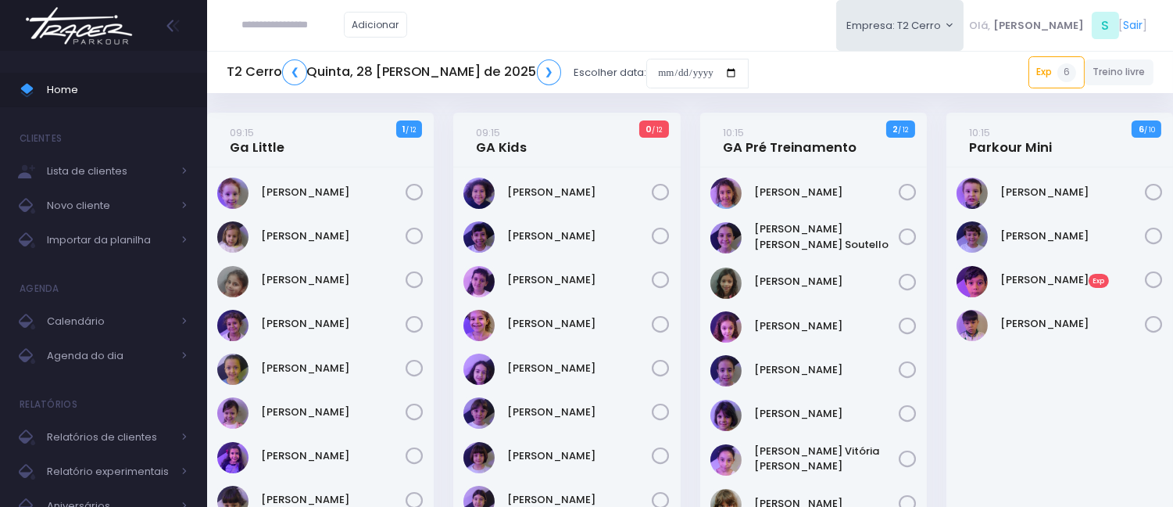
click at [1012, 158] on h4 "10:15 Parkour Mini" at bounding box center [1010, 140] width 83 height 44
click at [1020, 141] on link "10:15 Parkour Mini" at bounding box center [1010, 139] width 83 height 31
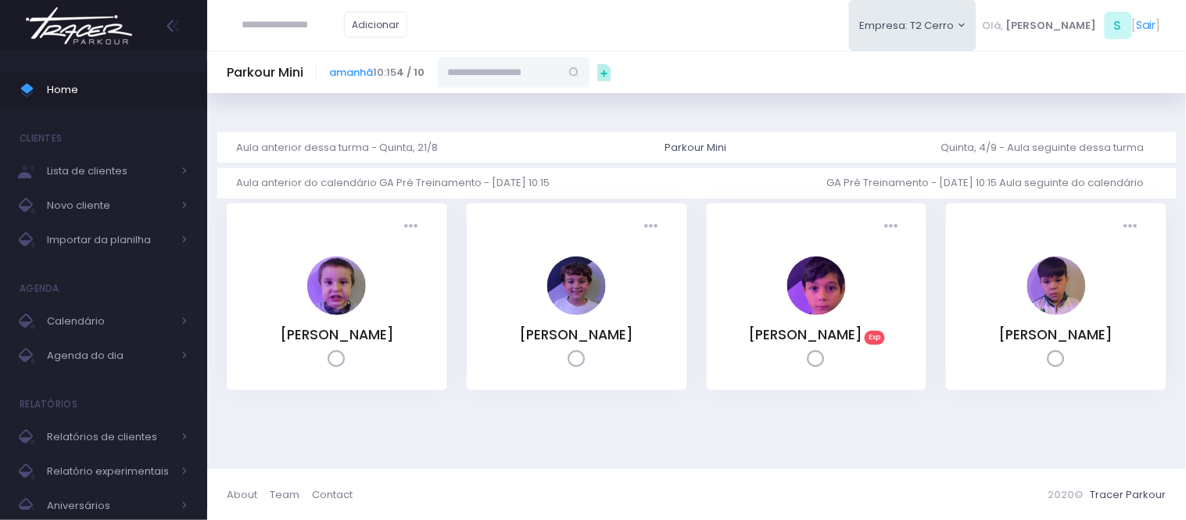
click at [499, 72] on input "text" at bounding box center [499, 72] width 122 height 30
paste input "**********"
click at [553, 96] on link "[PERSON_NAME]" at bounding box center [514, 100] width 91 height 16
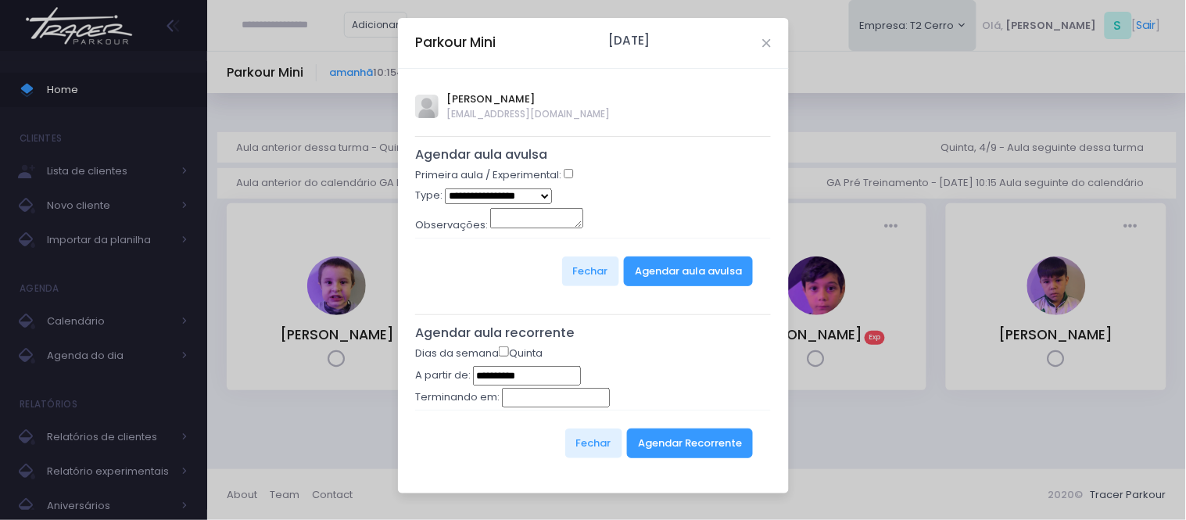
type input "**********"
select select "*"
click at [675, 270] on button "Agendar aula avulsa" at bounding box center [688, 271] width 129 height 30
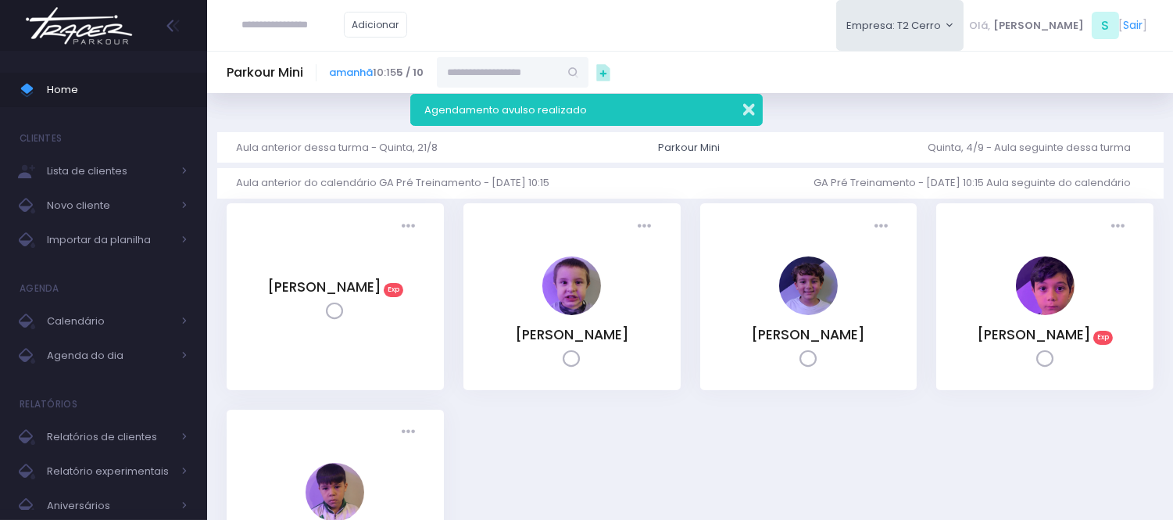
click at [753, 106] on button "button" at bounding box center [738, 107] width 31 height 18
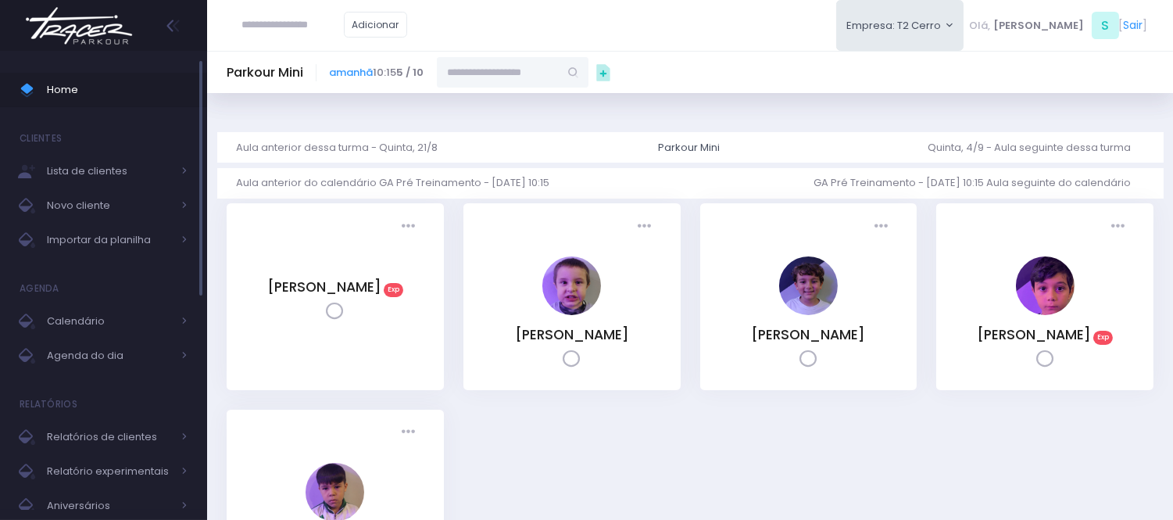
click at [141, 90] on span "Home" at bounding box center [117, 90] width 141 height 20
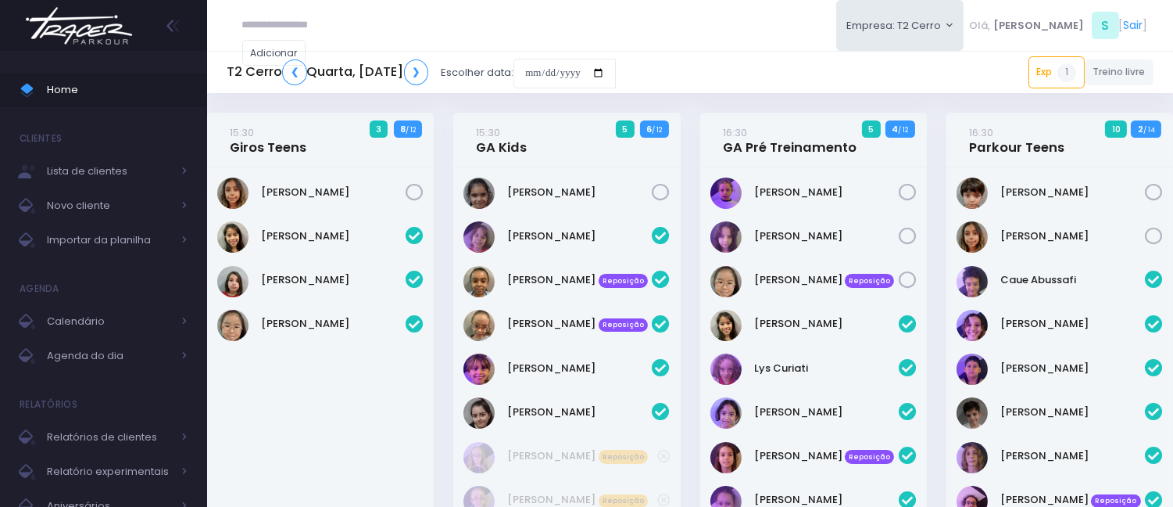
scroll to position [1803, 0]
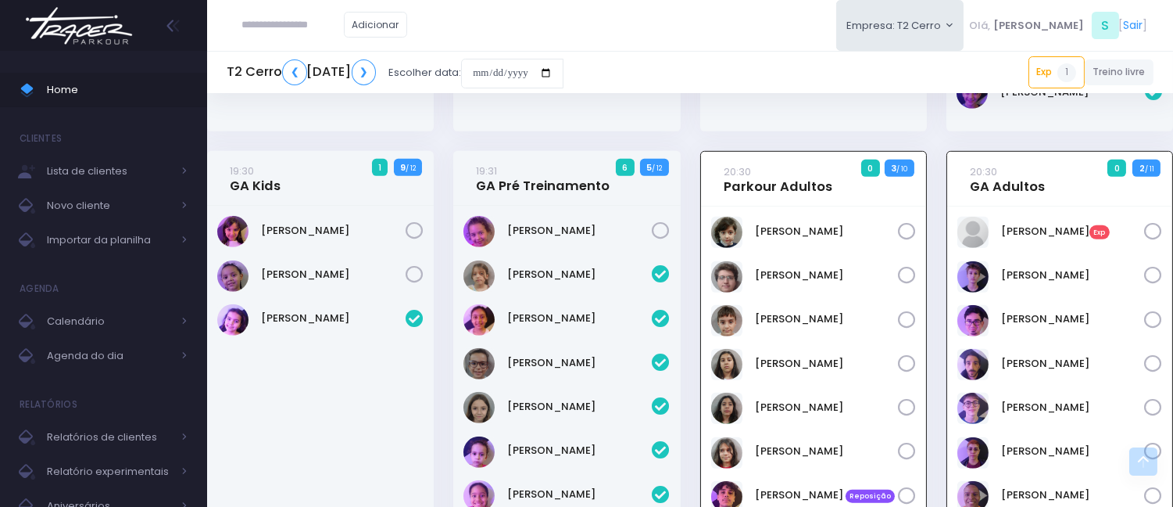
scroll to position [1685, 0]
